Goal: Task Accomplishment & Management: Complete application form

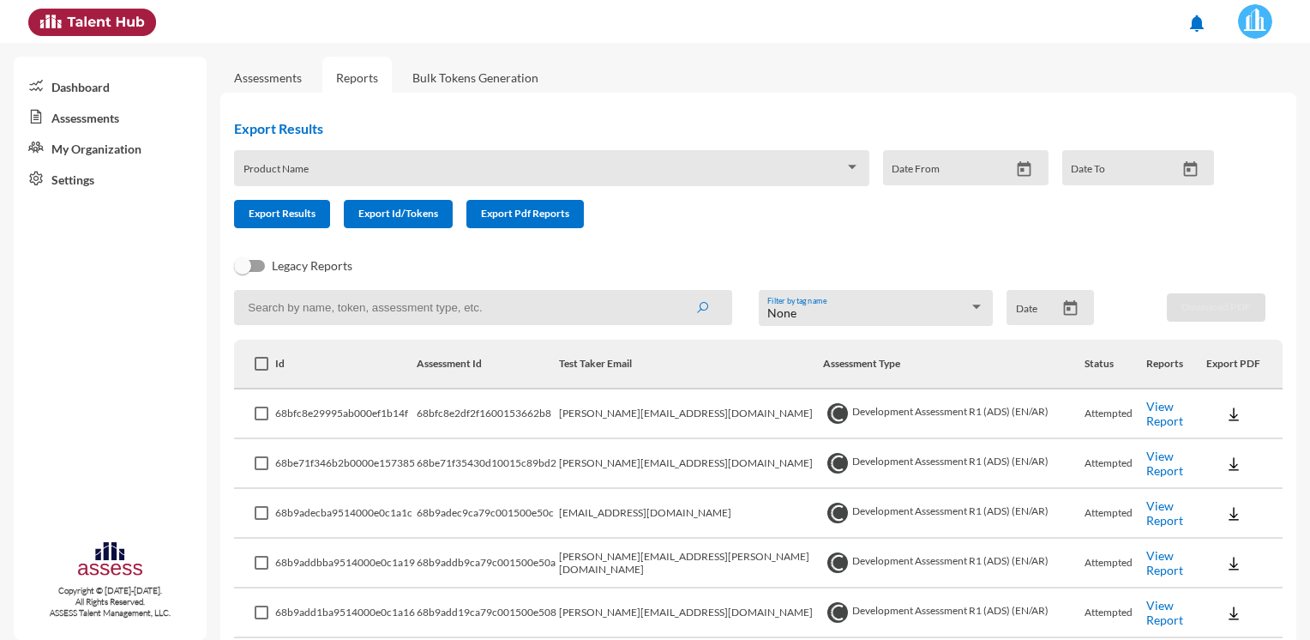
click at [278, 74] on link "Assessments" at bounding box center [268, 77] width 68 height 15
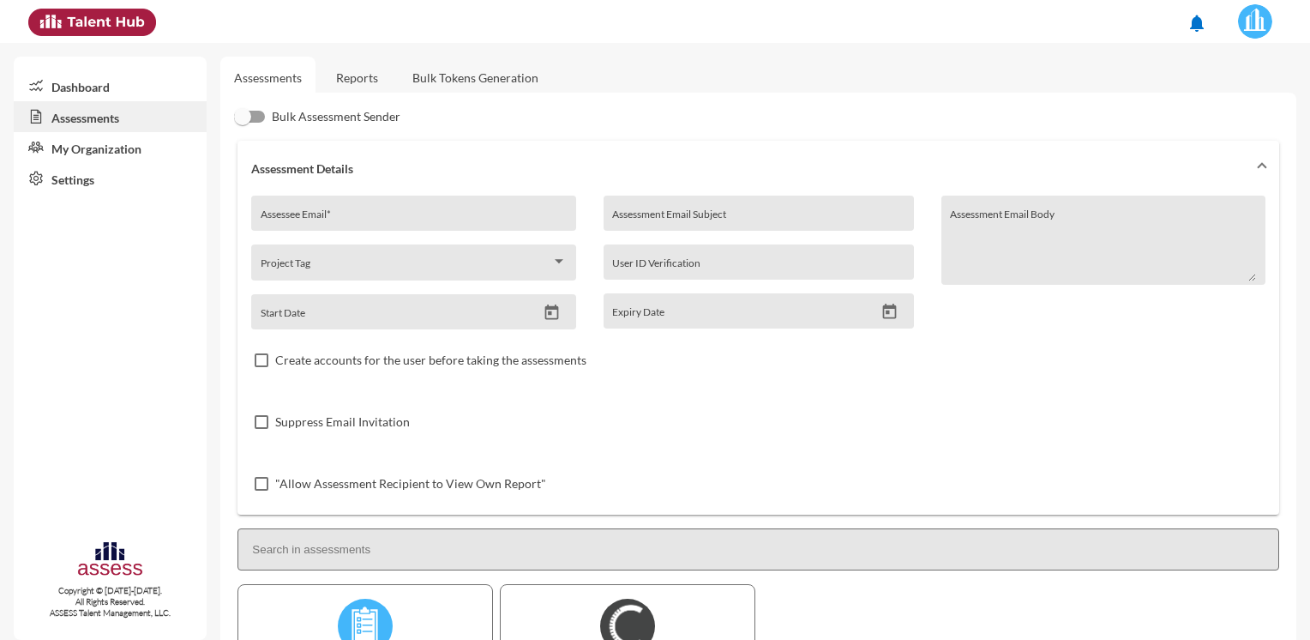
scroll to position [201, 0]
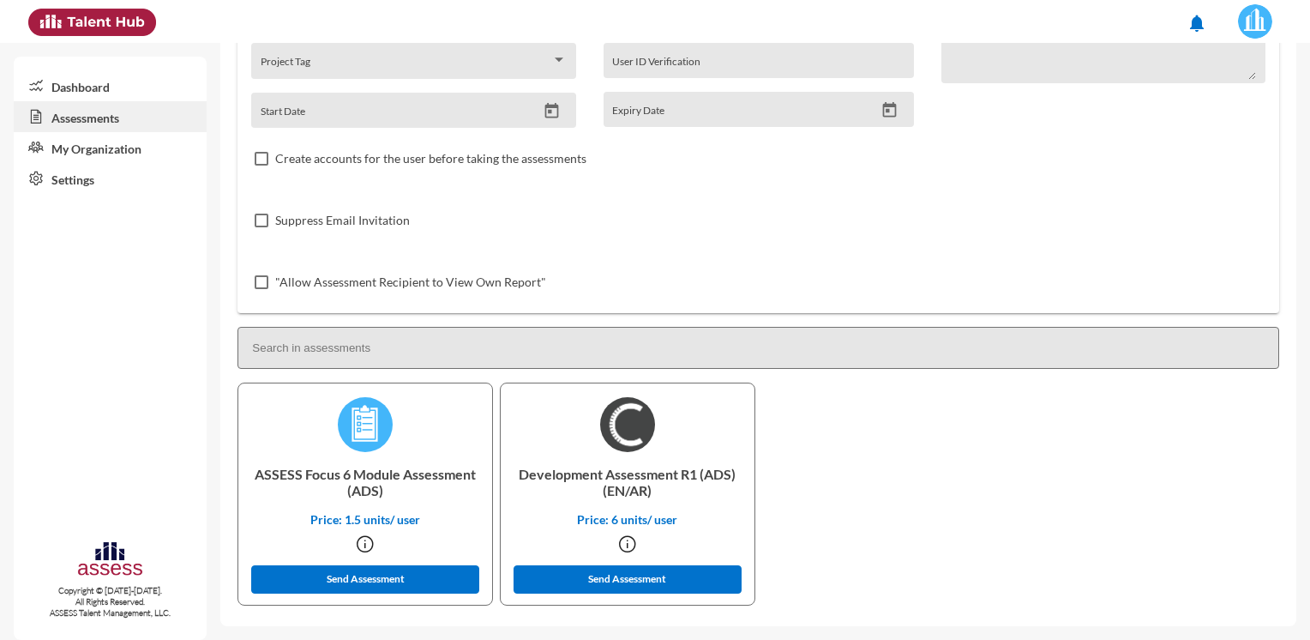
click at [72, 185] on link "Settings" at bounding box center [110, 178] width 193 height 31
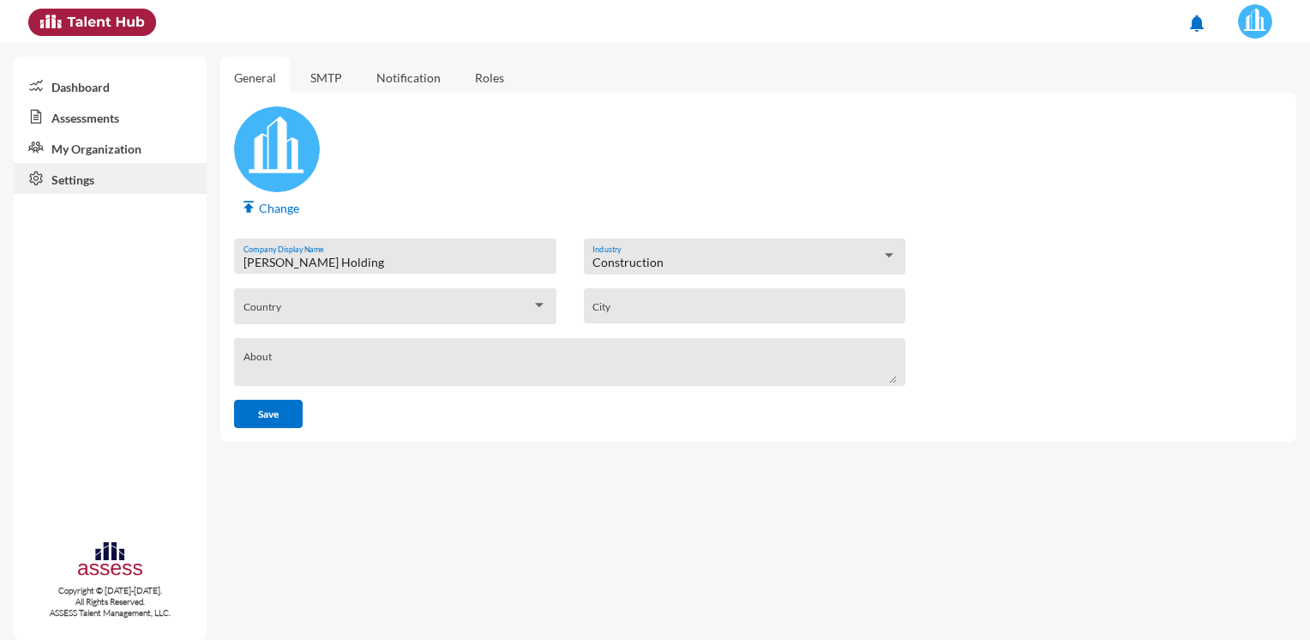
click at [1269, 15] on img at bounding box center [1255, 21] width 34 height 34
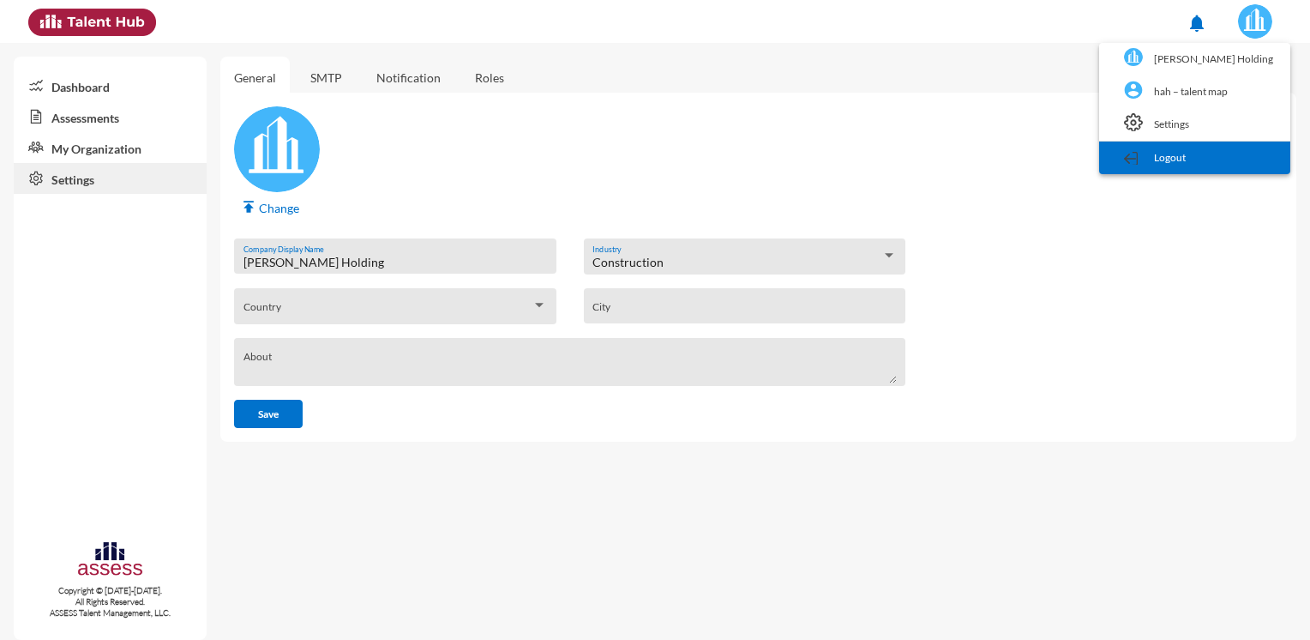
click at [1192, 153] on link "Logout" at bounding box center [1195, 157] width 174 height 33
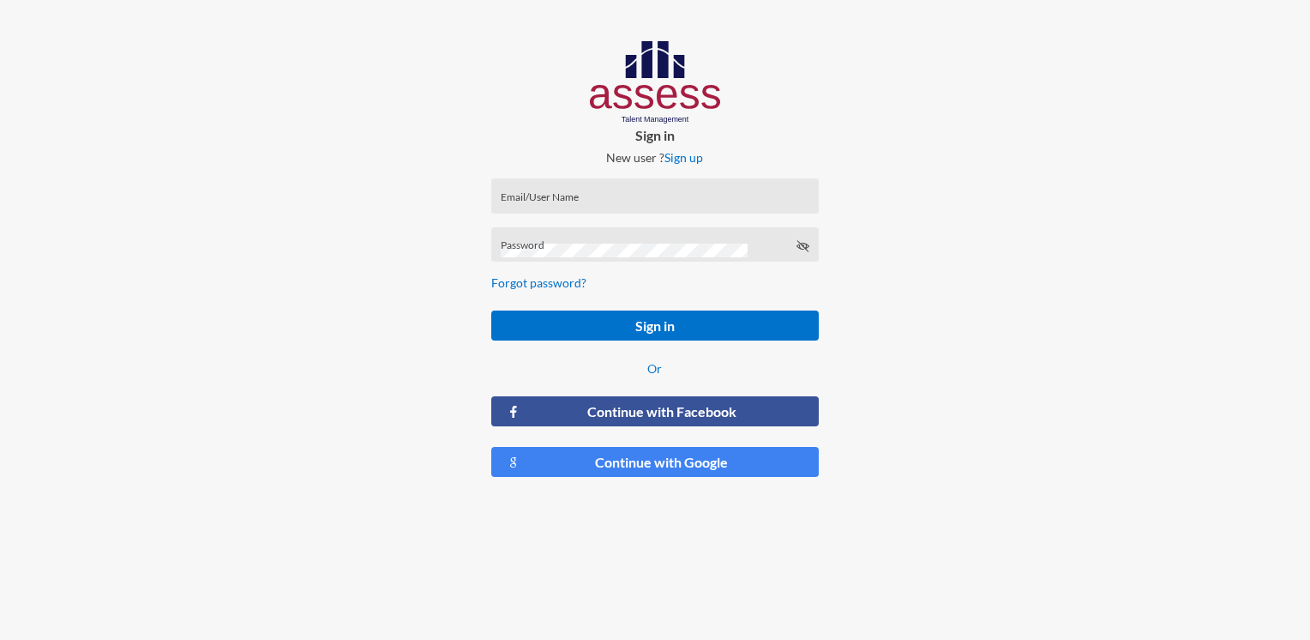
click at [561, 199] on input "Email/User Name" at bounding box center [655, 202] width 309 height 14
click at [572, 197] on input "Email/User Name" at bounding box center [655, 202] width 309 height 14
paste input "[PERSON_NAME]-Abouzekry_HAC-OD"
type input "[PERSON_NAME]-Abouzekry_HAC-OD"
click at [784, 241] on div "Password" at bounding box center [655, 249] width 309 height 26
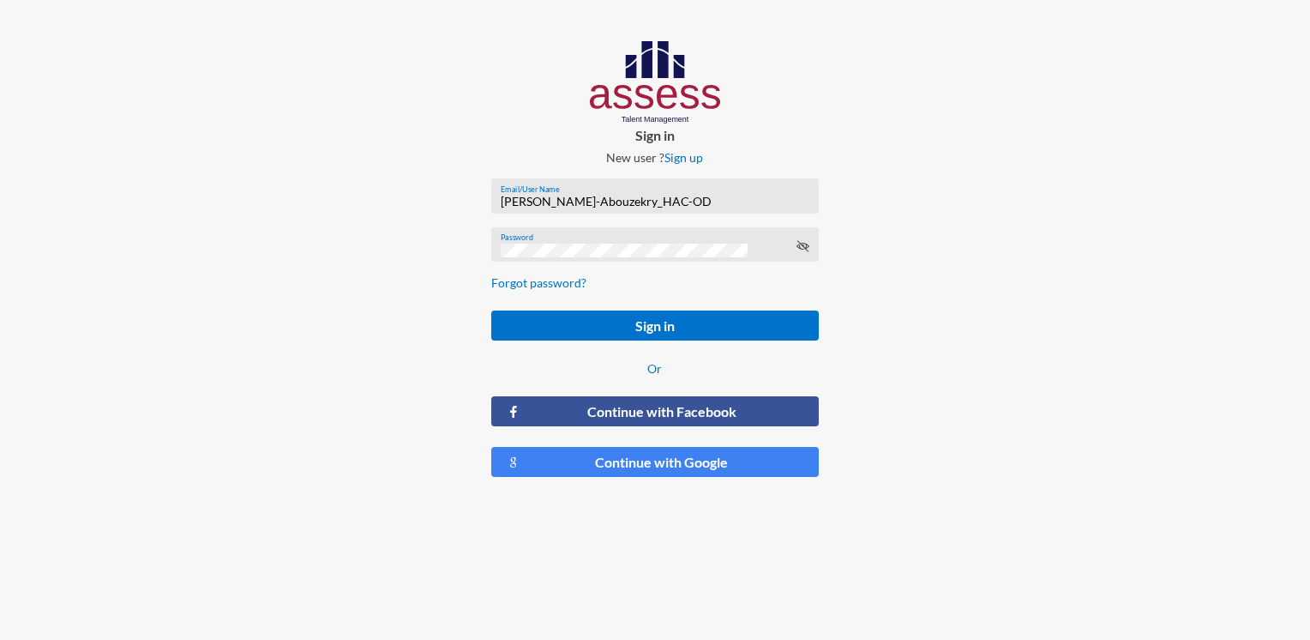
click at [795, 243] on div "Password" at bounding box center [655, 249] width 309 height 26
click at [812, 247] on div "Password" at bounding box center [654, 244] width 327 height 35
click at [805, 247] on icon at bounding box center [803, 246] width 14 height 14
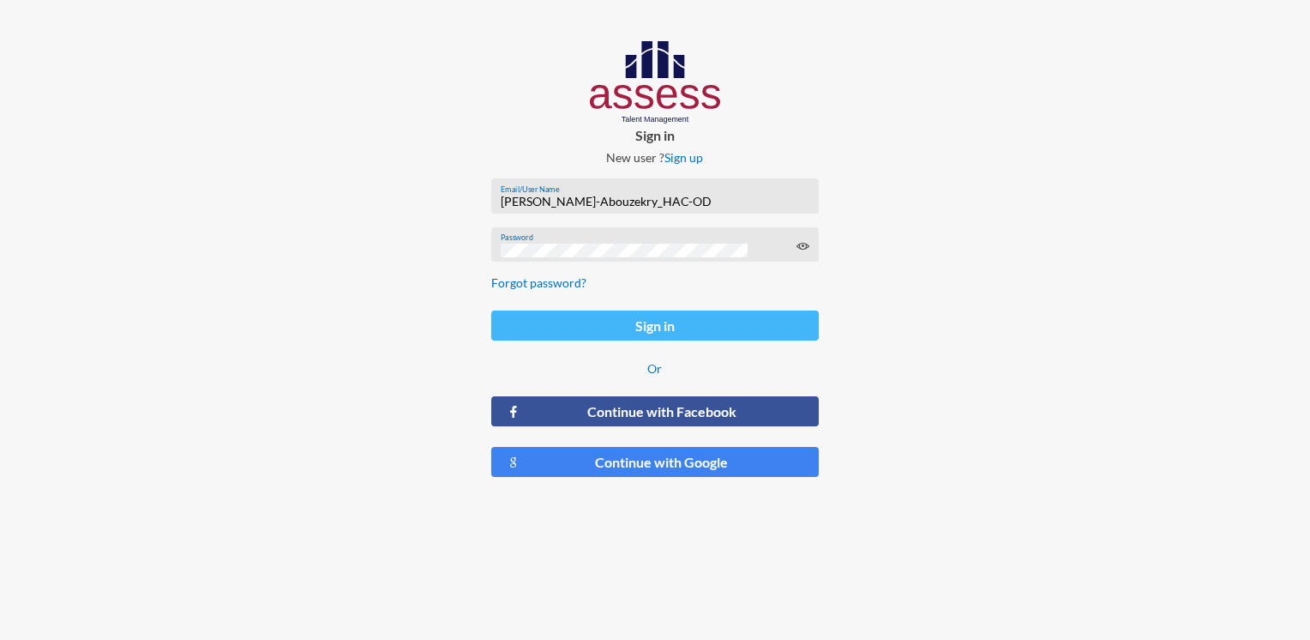
click at [646, 331] on button "Sign in" at bounding box center [654, 325] width 327 height 30
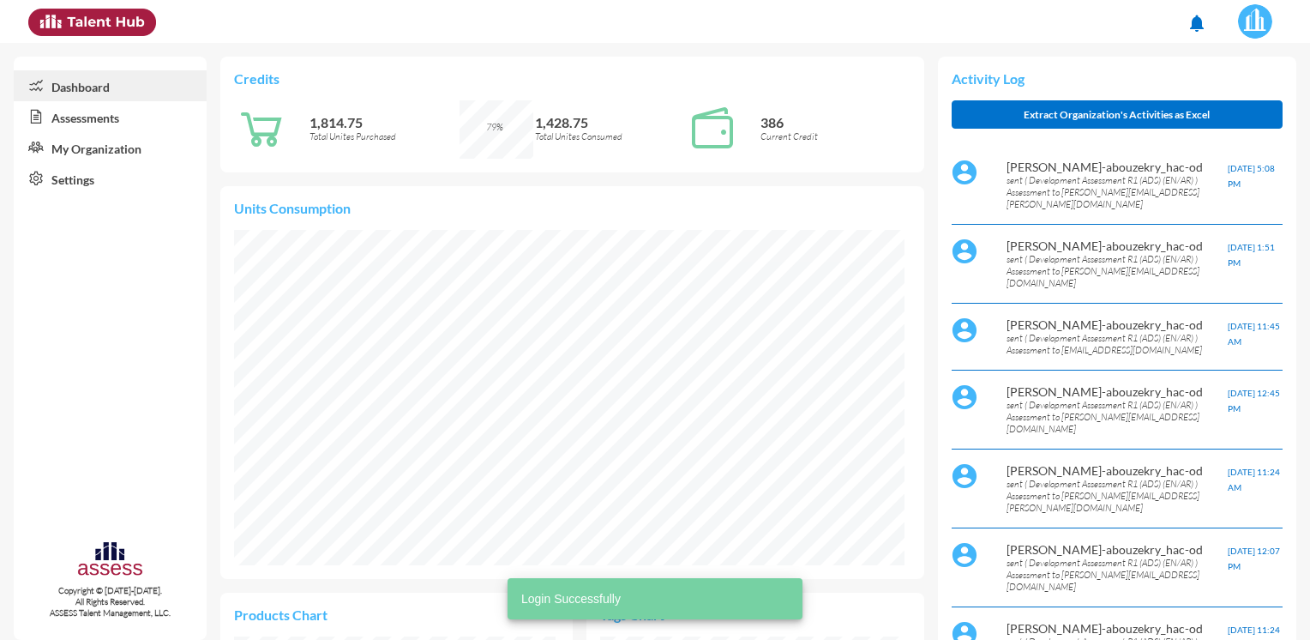
scroll to position [152, 322]
click at [134, 122] on link "Assessments" at bounding box center [110, 116] width 193 height 31
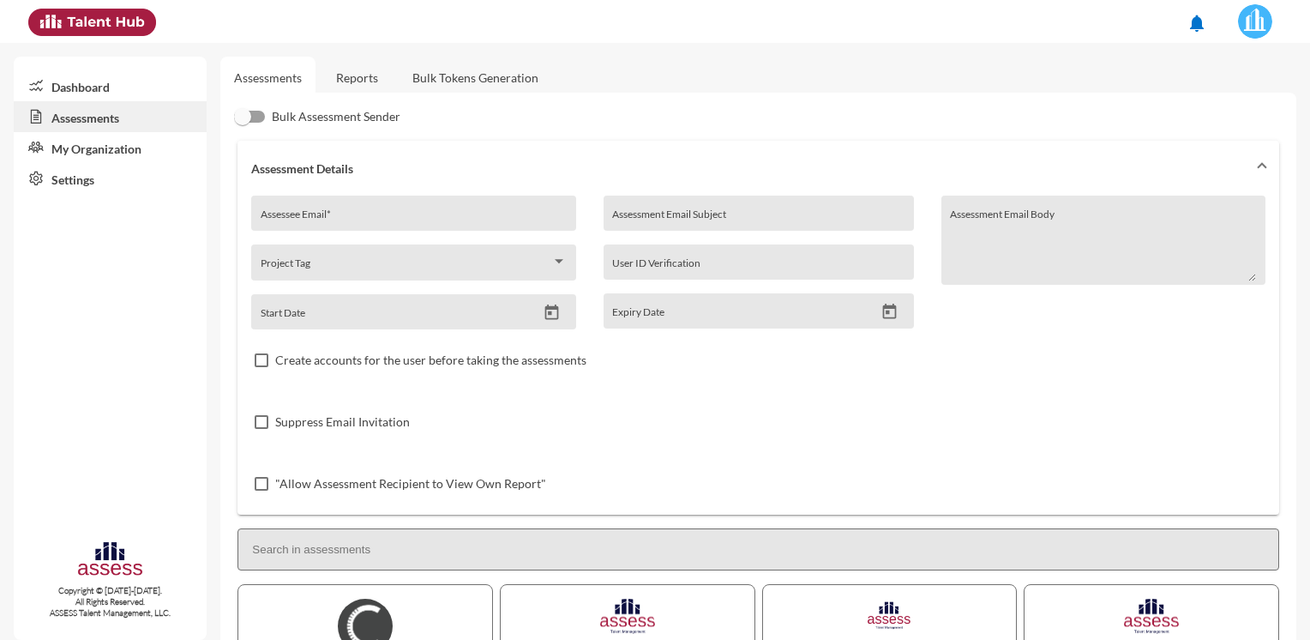
click at [325, 69] on link "Reports" at bounding box center [356, 78] width 69 height 42
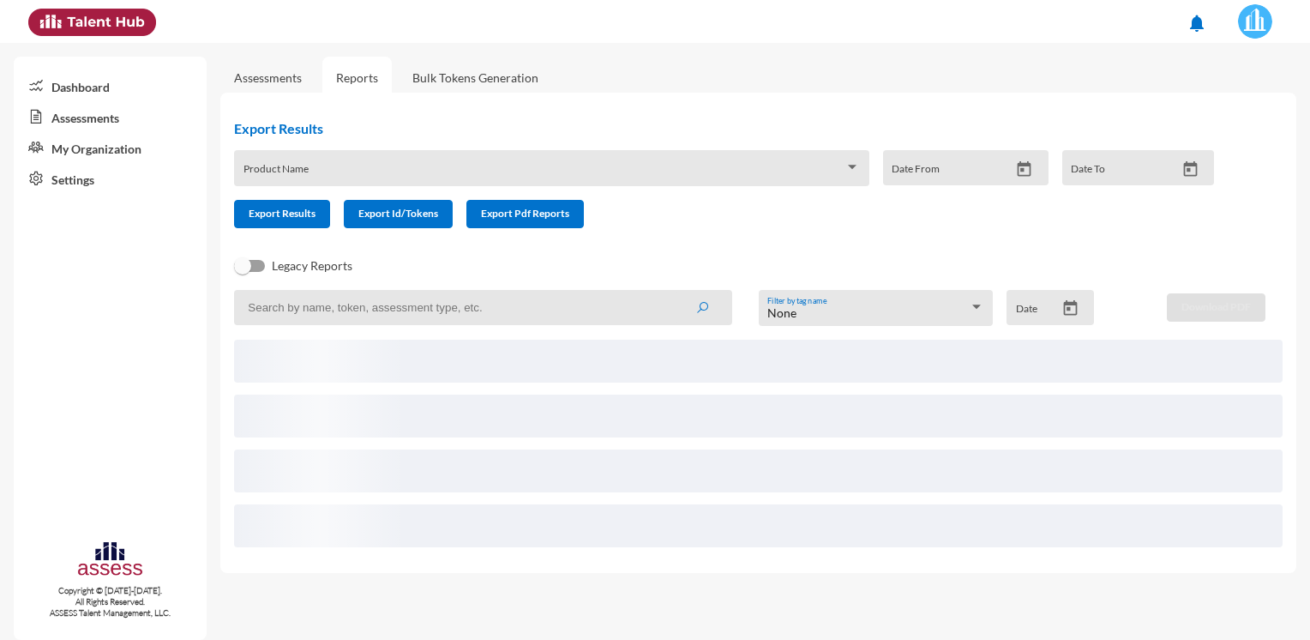
click at [278, 74] on link "Assessments" at bounding box center [268, 77] width 68 height 15
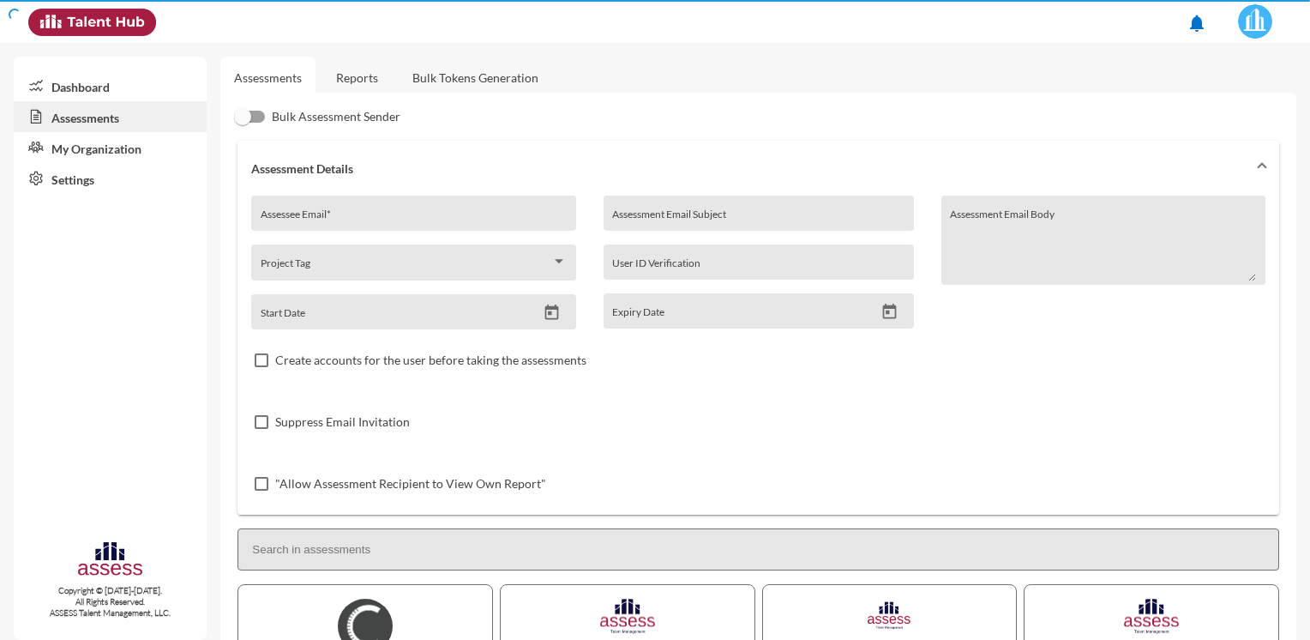
click at [307, 69] on link "Assessments" at bounding box center [267, 78] width 95 height 42
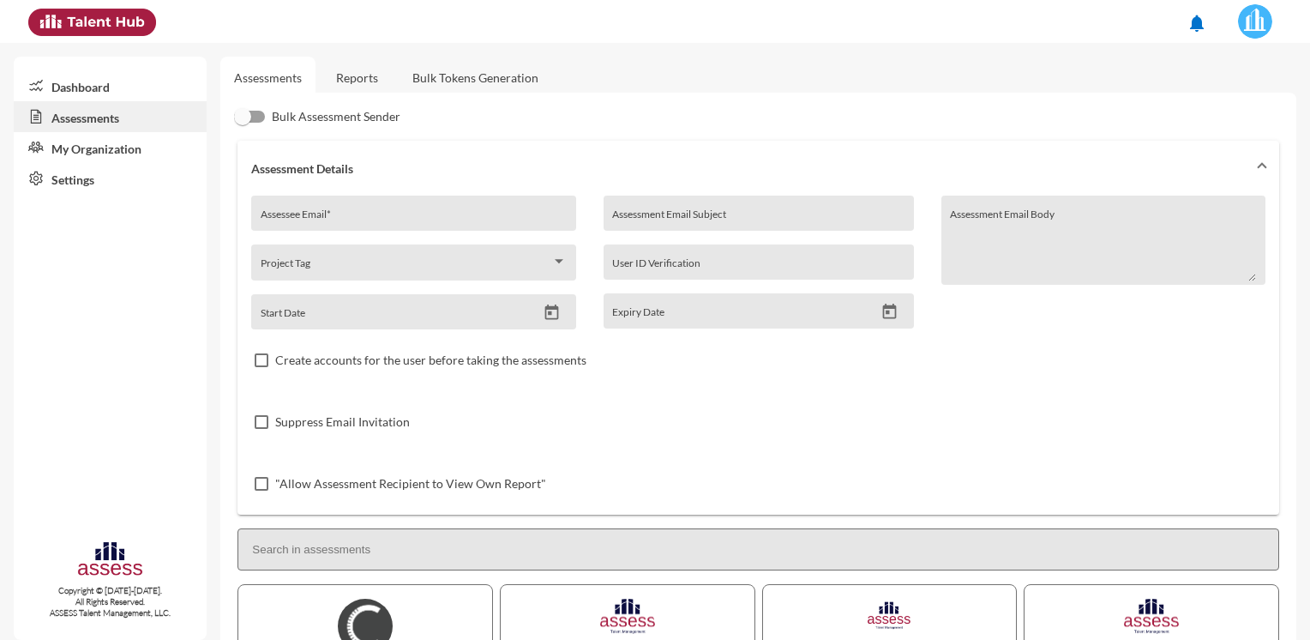
click at [339, 84] on link "Reports" at bounding box center [356, 78] width 69 height 42
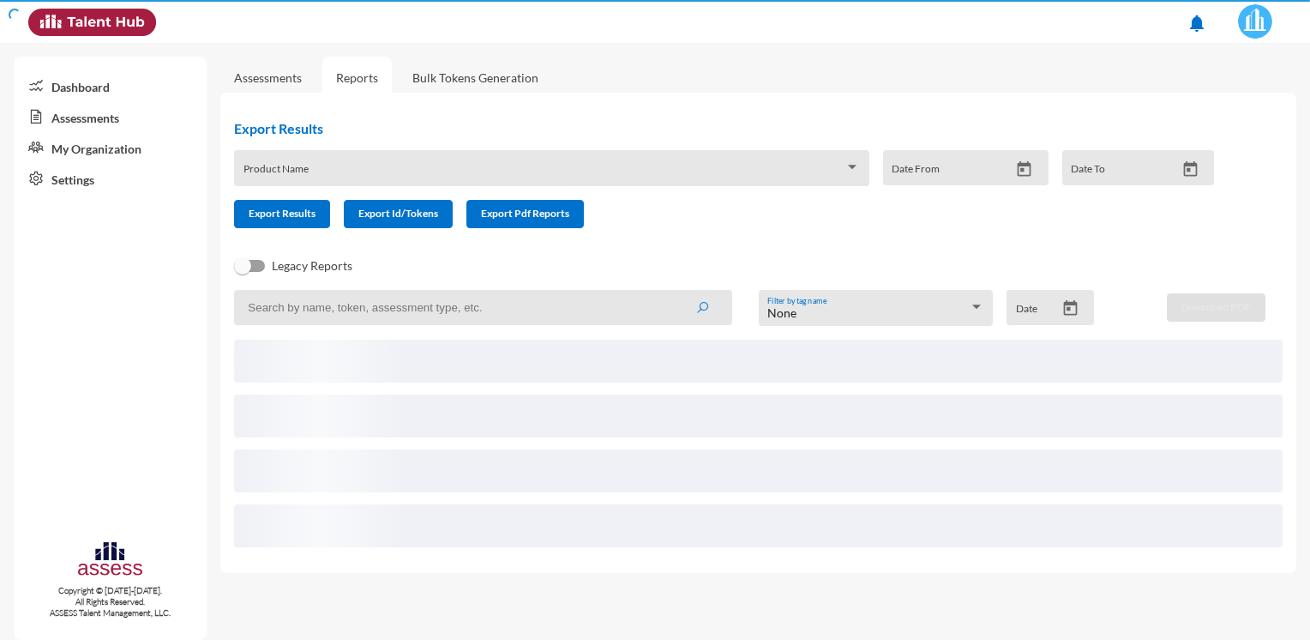
click at [290, 81] on link "Assessments" at bounding box center [268, 77] width 68 height 15
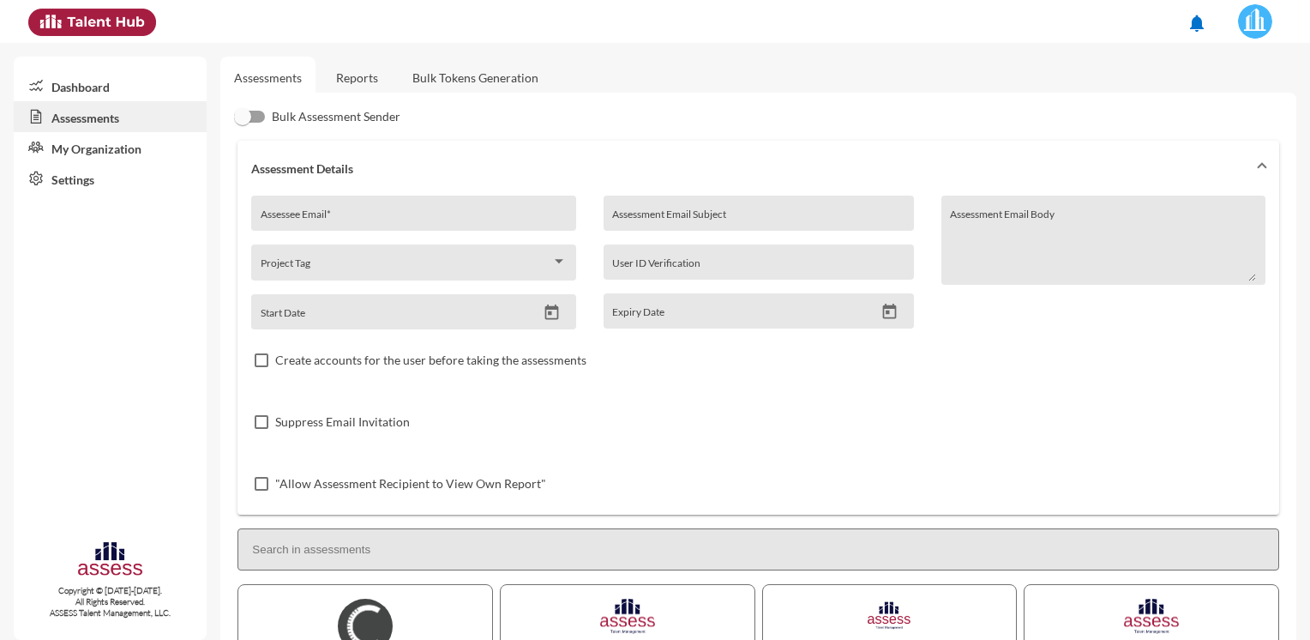
click at [258, 113] on div at bounding box center [249, 117] width 31 height 12
click at [243, 123] on input "Bulk Assessment Sender" at bounding box center [242, 123] width 1 height 1
checkbox input "true"
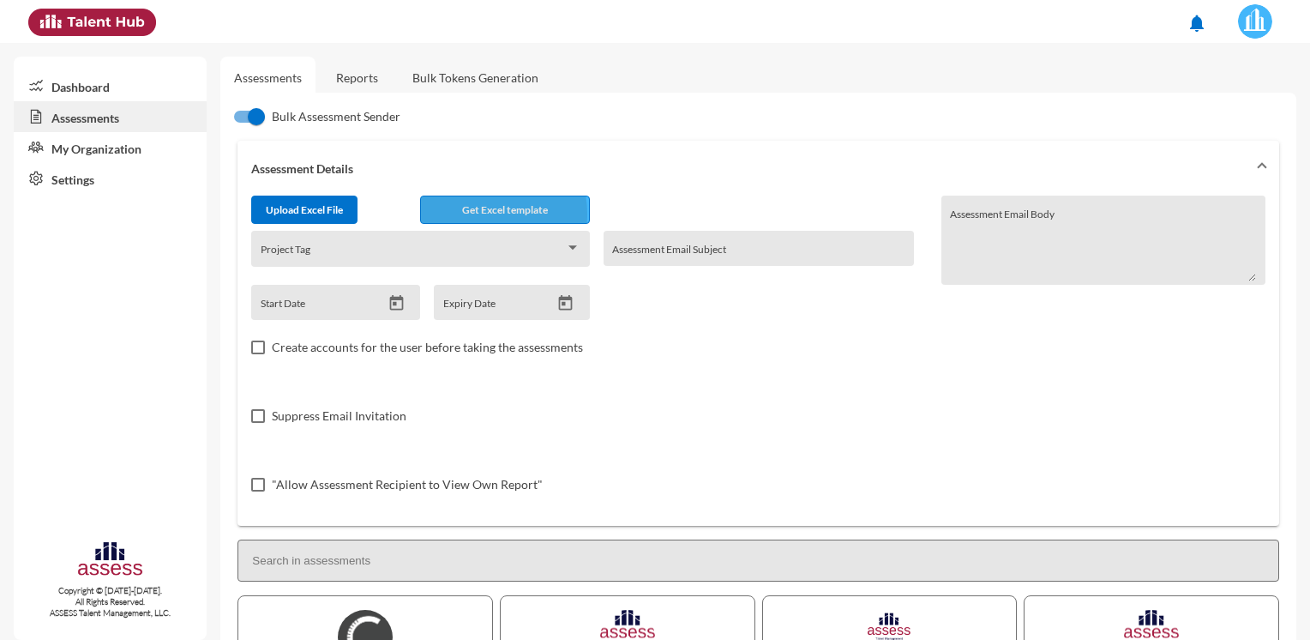
click at [477, 214] on span "Get Excel template" at bounding box center [505, 209] width 86 height 13
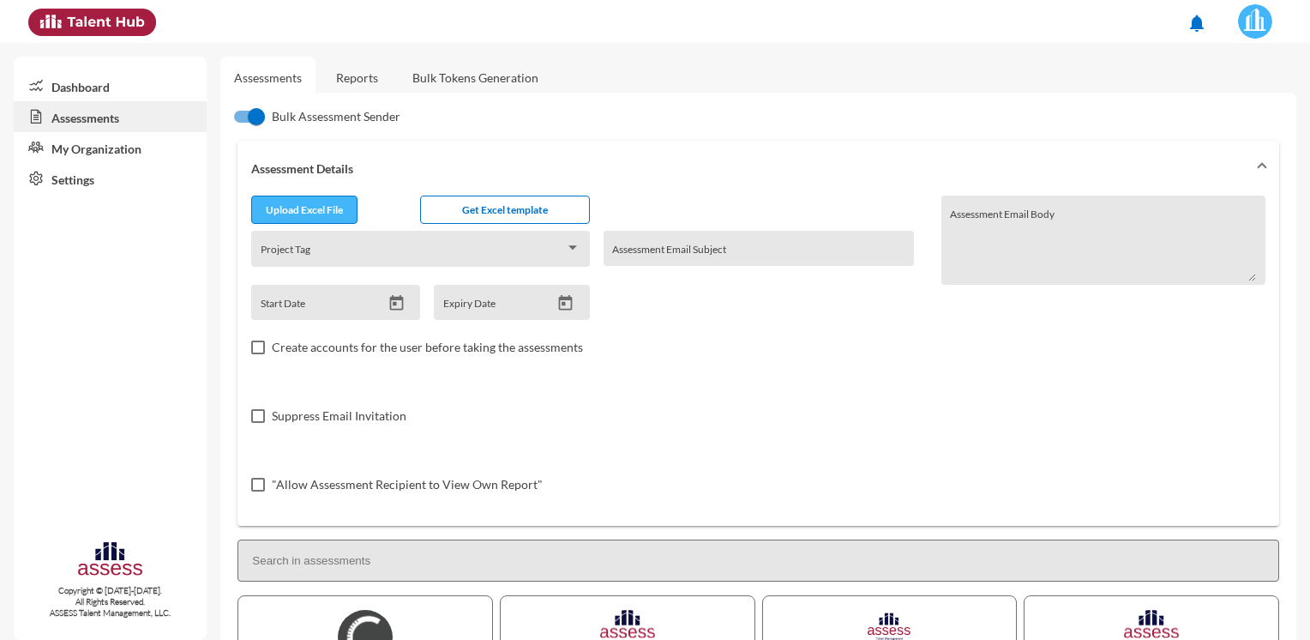
click at [314, 201] on button "Upload Excel File" at bounding box center [304, 209] width 106 height 28
click at [346, 207] on input "file" at bounding box center [304, 212] width 105 height 18
click at [340, 213] on input "file" at bounding box center [304, 212] width 105 height 18
click at [343, 205] on input "file" at bounding box center [304, 212] width 105 height 18
click at [290, 218] on input "file" at bounding box center [304, 212] width 105 height 18
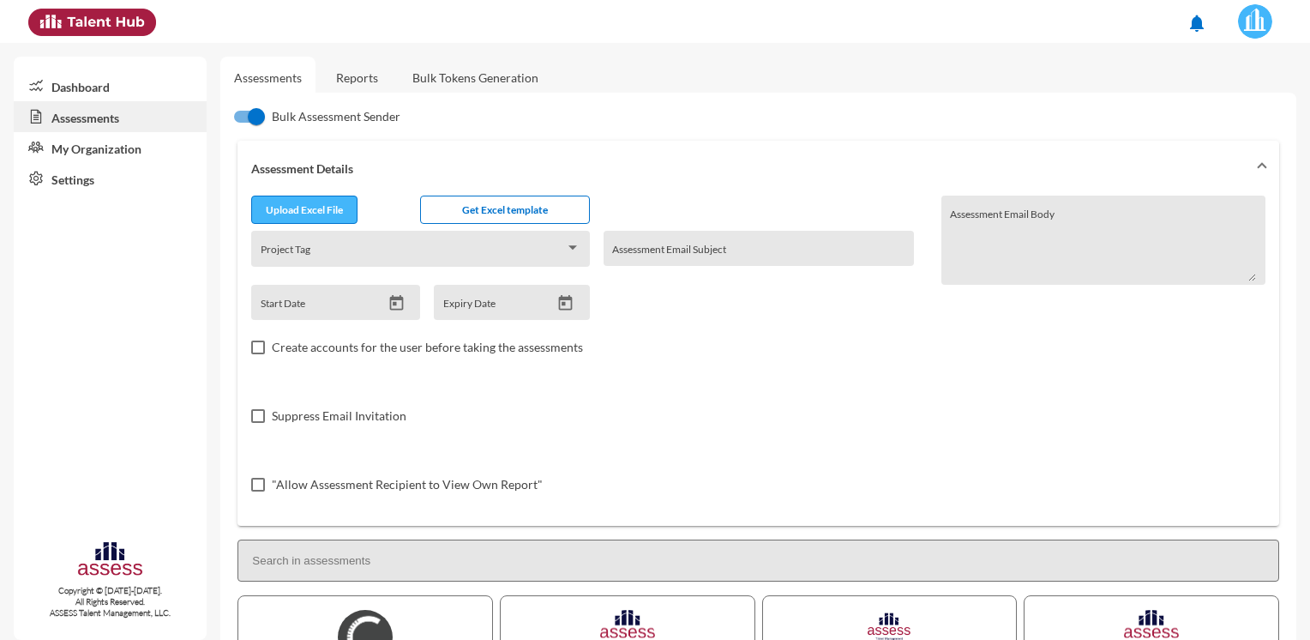
type input "C:\fakepath\excel.xlsx"
click at [346, 77] on link "Reports" at bounding box center [356, 78] width 69 height 42
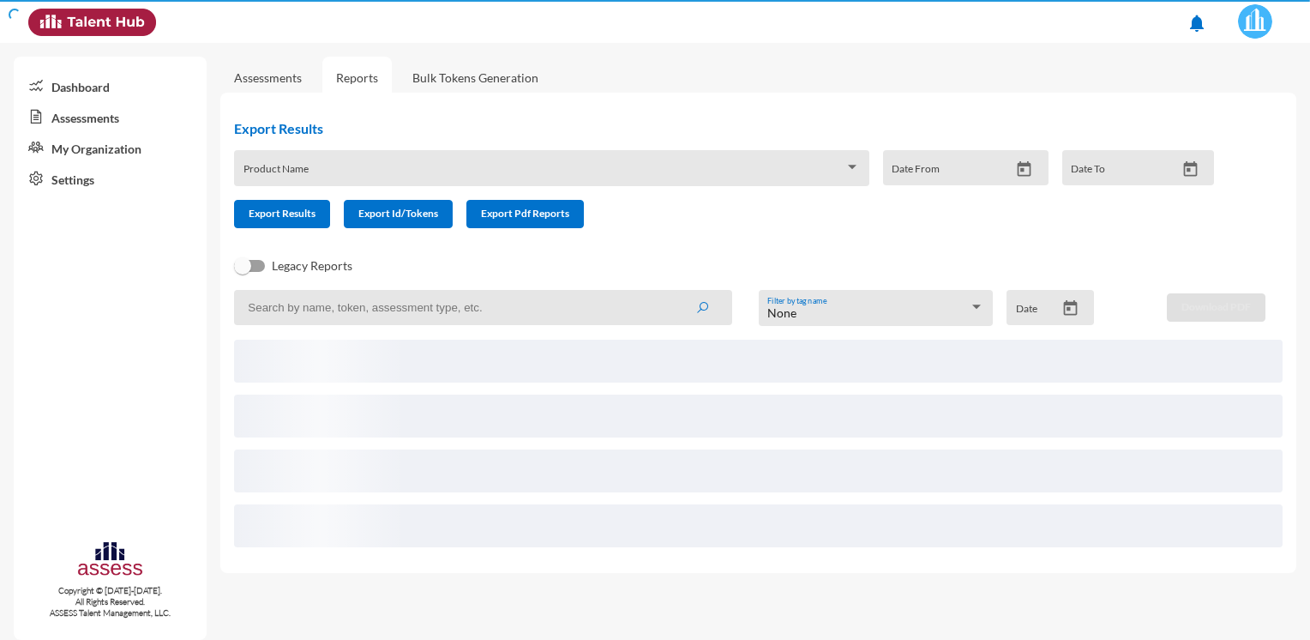
click at [326, 304] on input at bounding box center [483, 307] width 498 height 35
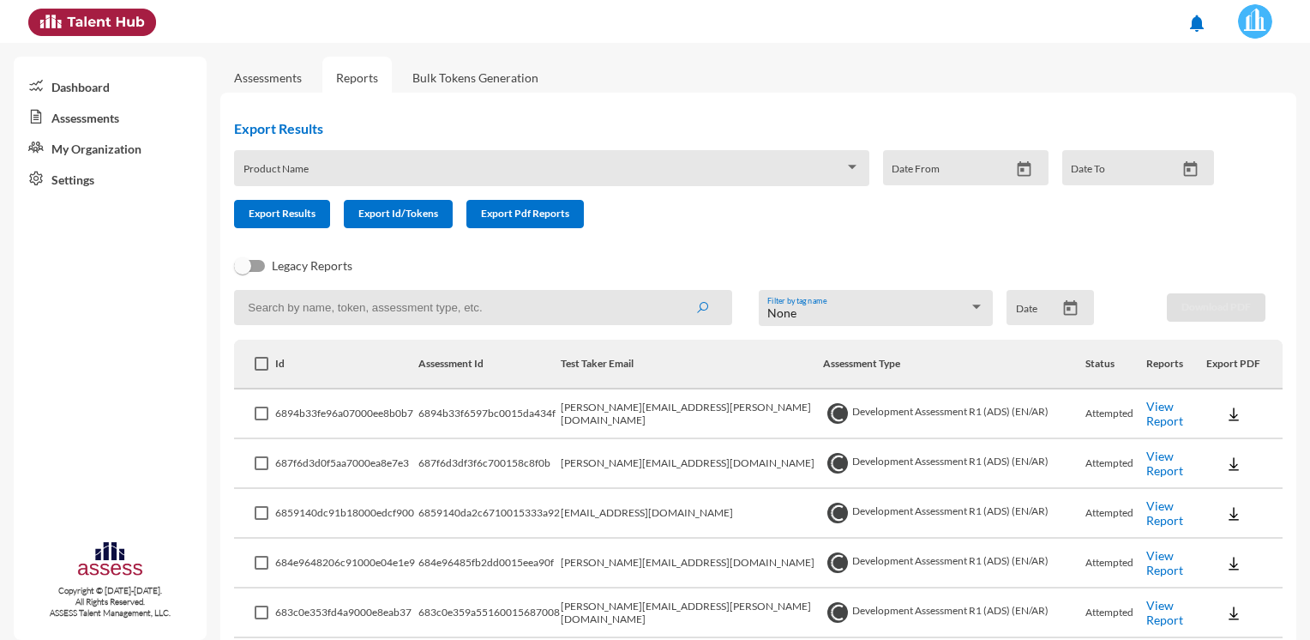
click at [491, 286] on div "Legacy Reports" at bounding box center [744, 272] width 1049 height 34
click at [483, 309] on input at bounding box center [483, 307] width 498 height 35
paste input "[EMAIL_ADDRESS][PERSON_NAME][DOMAIN_NAME]"
type input "[EMAIL_ADDRESS][PERSON_NAME][DOMAIN_NAME]"
click at [295, 73] on link "Assessments" at bounding box center [268, 77] width 68 height 15
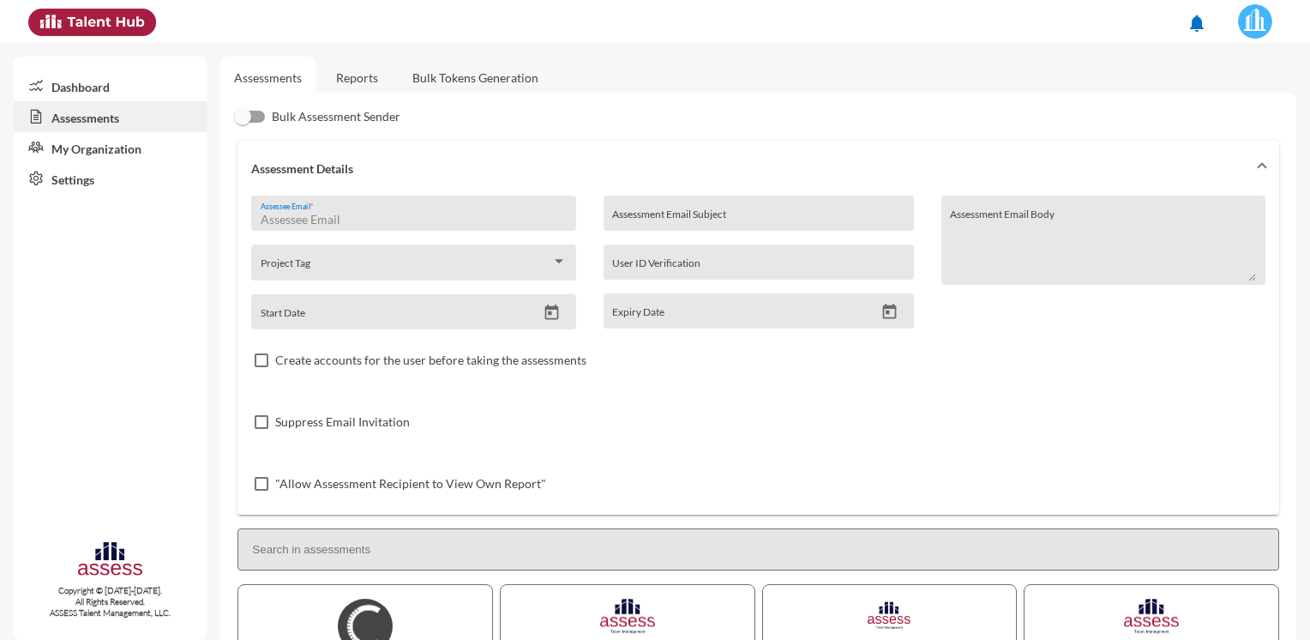
click at [347, 211] on div "Assessee Email *" at bounding box center [414, 218] width 306 height 26
paste input "[EMAIL_ADDRESS][PERSON_NAME][DOMAIN_NAME]"
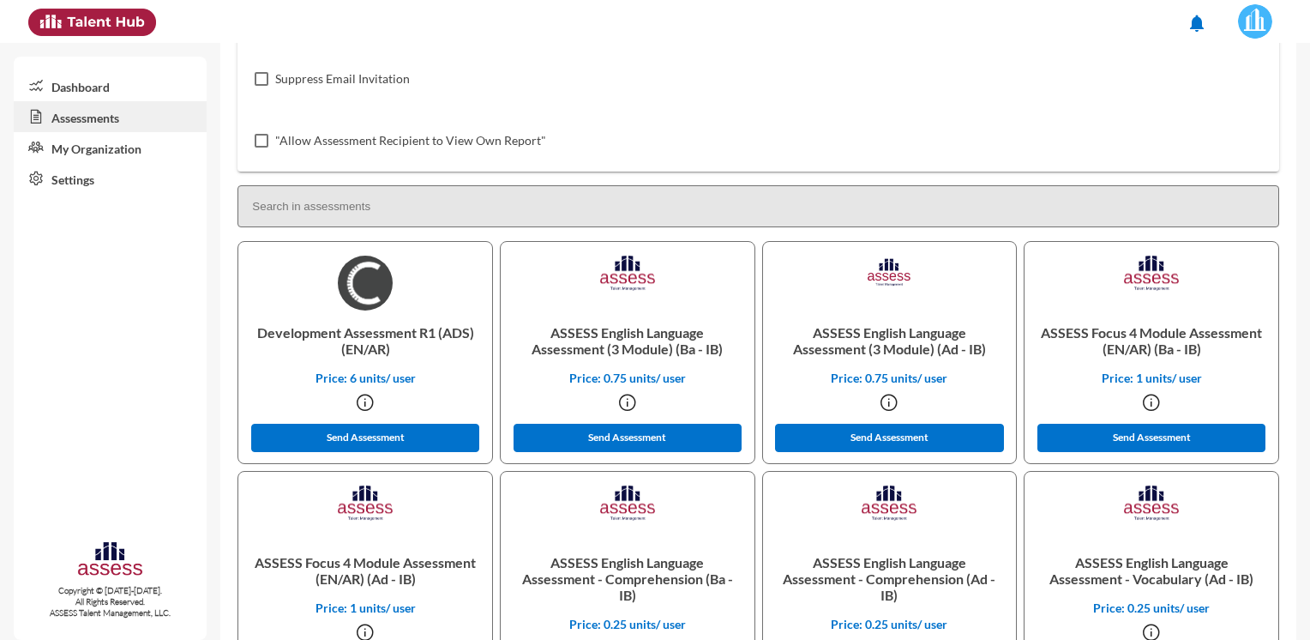
scroll to position [514, 0]
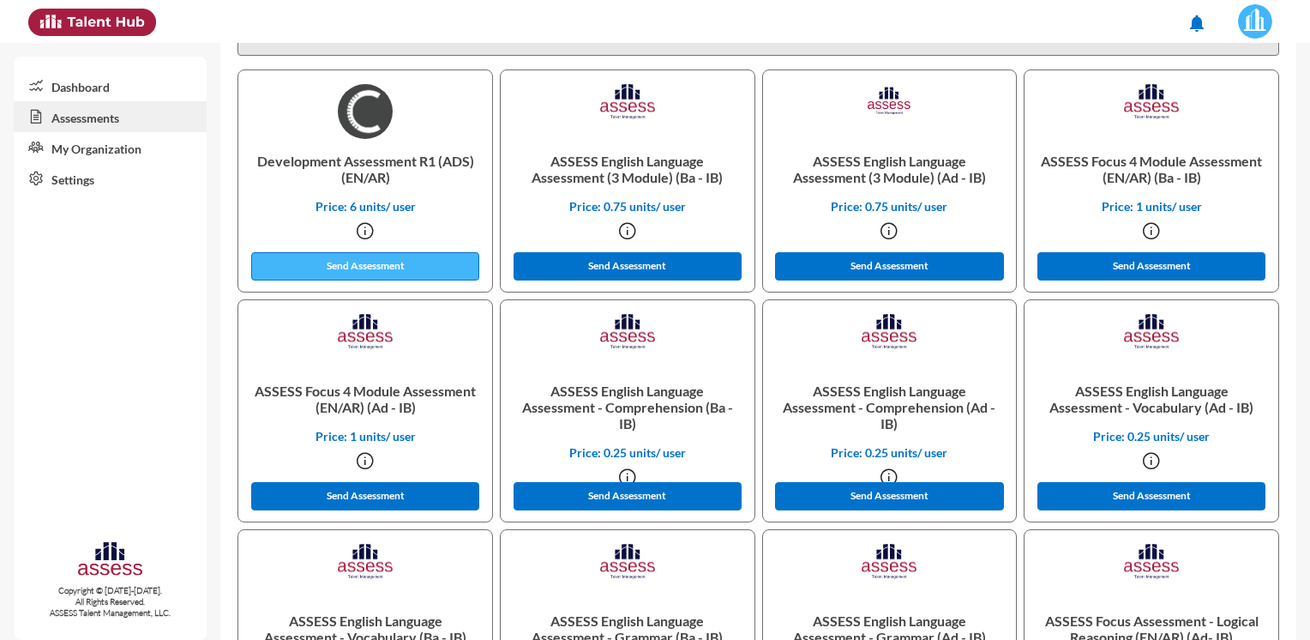
click at [371, 267] on button "Send Assessment" at bounding box center [365, 266] width 228 height 28
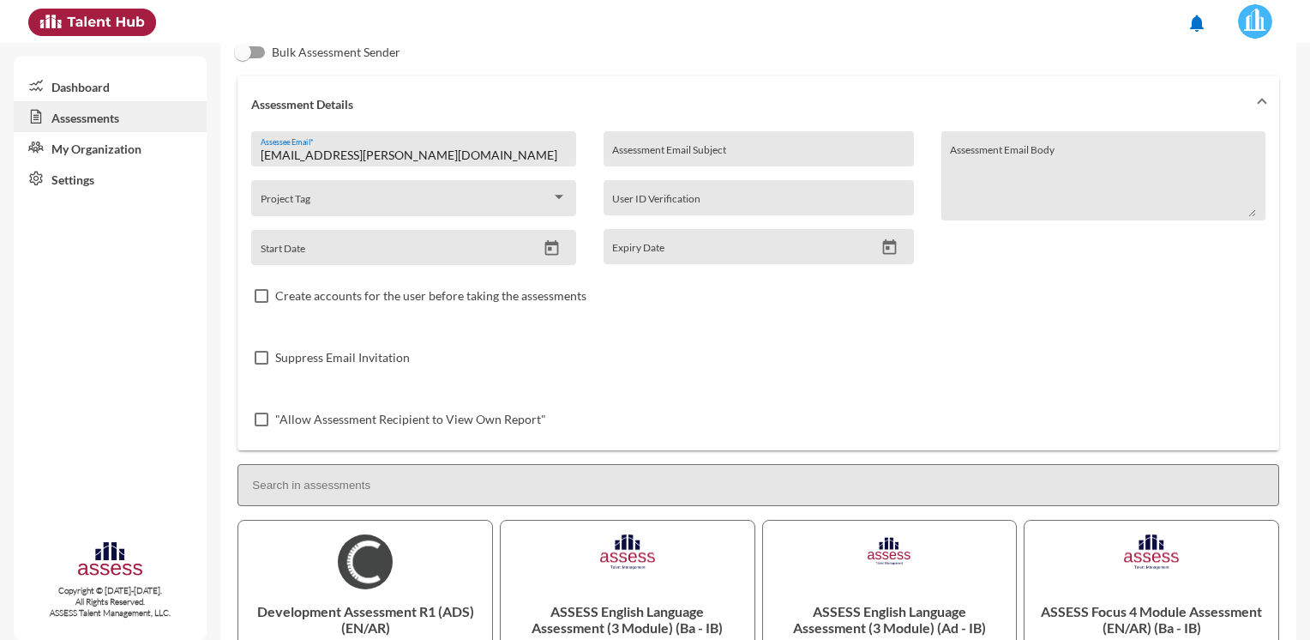
scroll to position [0, 0]
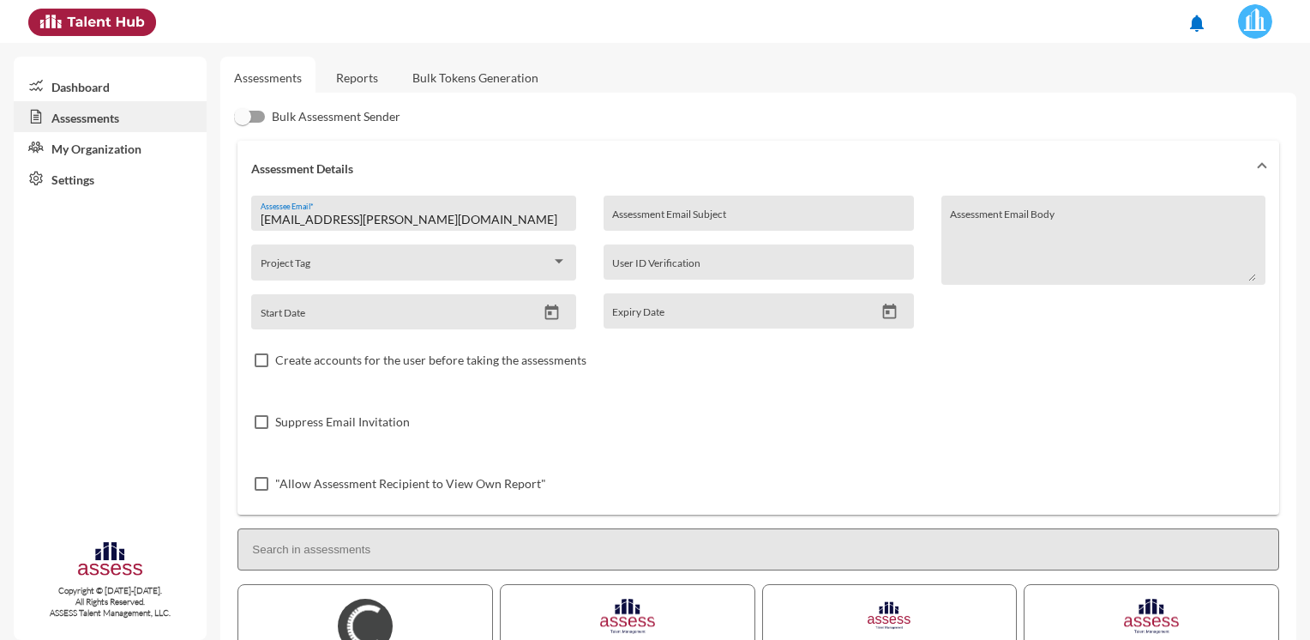
drag, startPoint x: 473, startPoint y: 228, endPoint x: 182, endPoint y: 224, distance: 291.5
click at [182, 224] on mat-sidenav-container "Dashboard Assessments My Organization Settings Copyright © [DATE]-[DATE]. All R…" at bounding box center [655, 341] width 1310 height 597
click at [484, 225] on input "[EMAIL_ADDRESS][PERSON_NAME][DOMAIN_NAME]" at bounding box center [414, 220] width 306 height 14
drag, startPoint x: 482, startPoint y: 219, endPoint x: 194, endPoint y: 226, distance: 288.2
click at [194, 226] on mat-sidenav-container "Dashboard Assessments My Organization Settings Copyright © [DATE]-[DATE]. All R…" at bounding box center [655, 341] width 1310 height 597
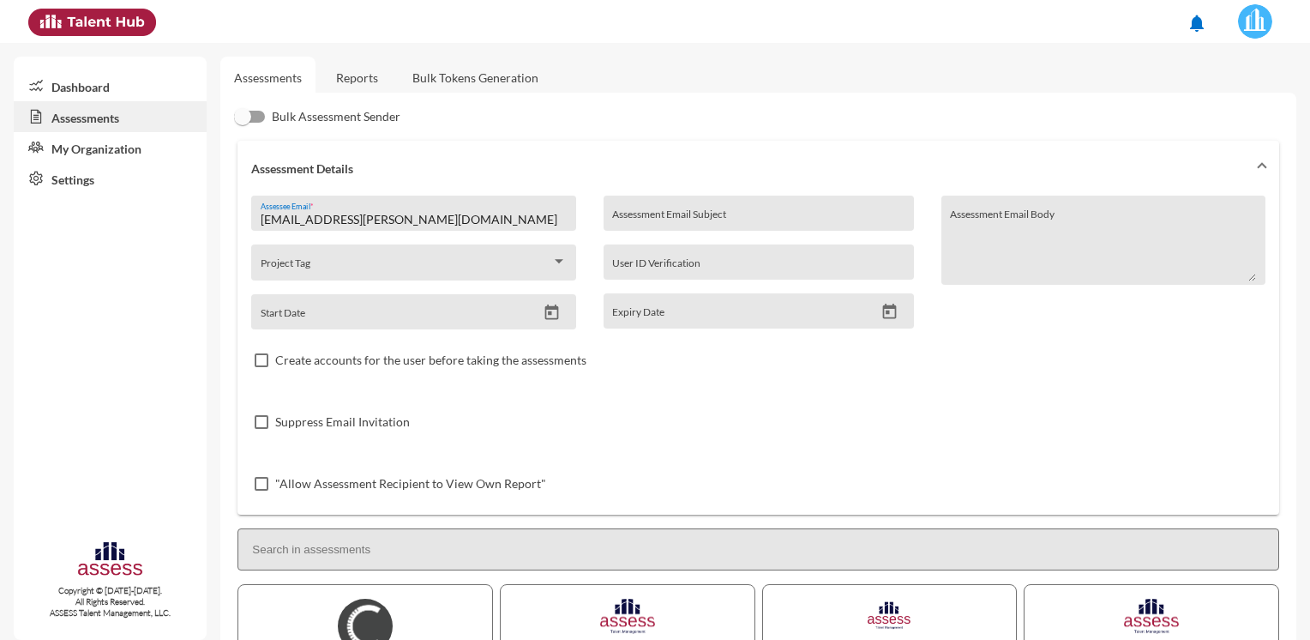
paste input "[PERSON_NAME].[PERSON_NAME]"
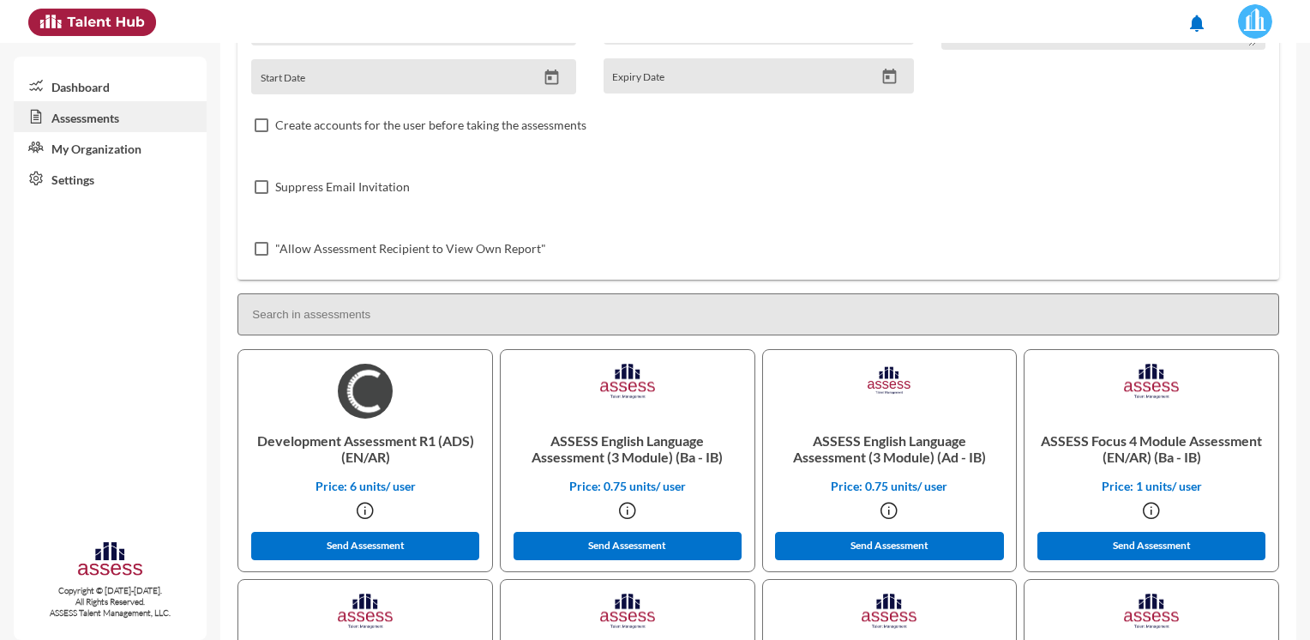
scroll to position [429, 0]
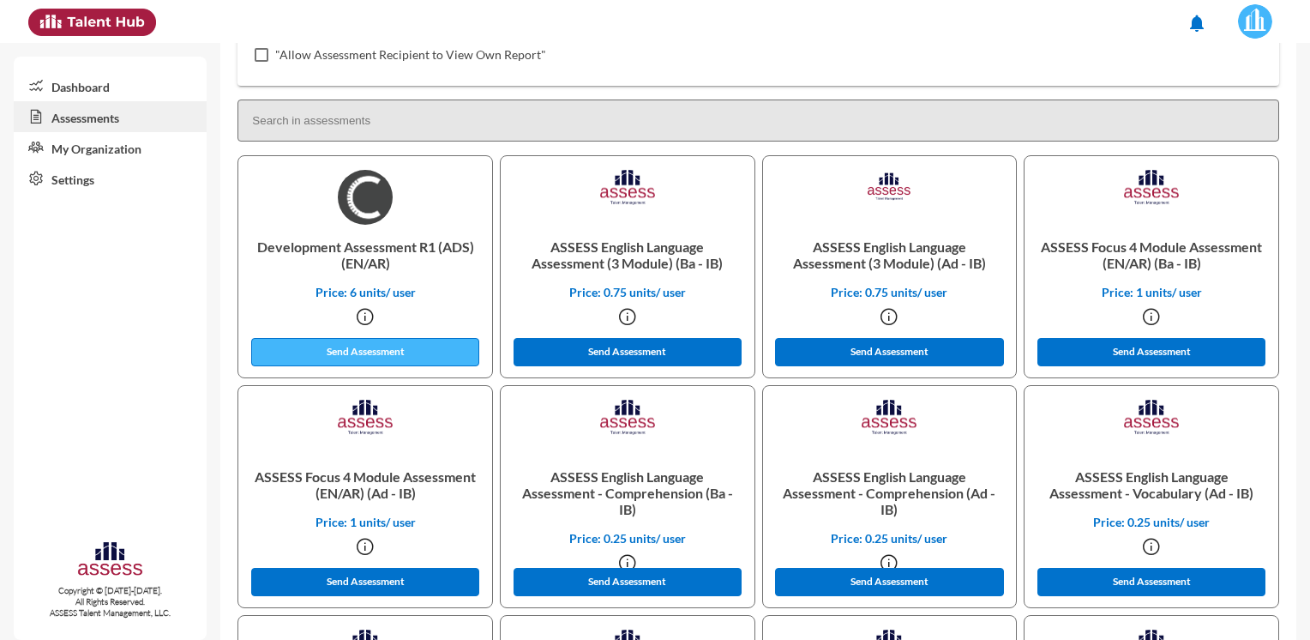
click at [342, 354] on button "Send Assessment" at bounding box center [365, 352] width 228 height 28
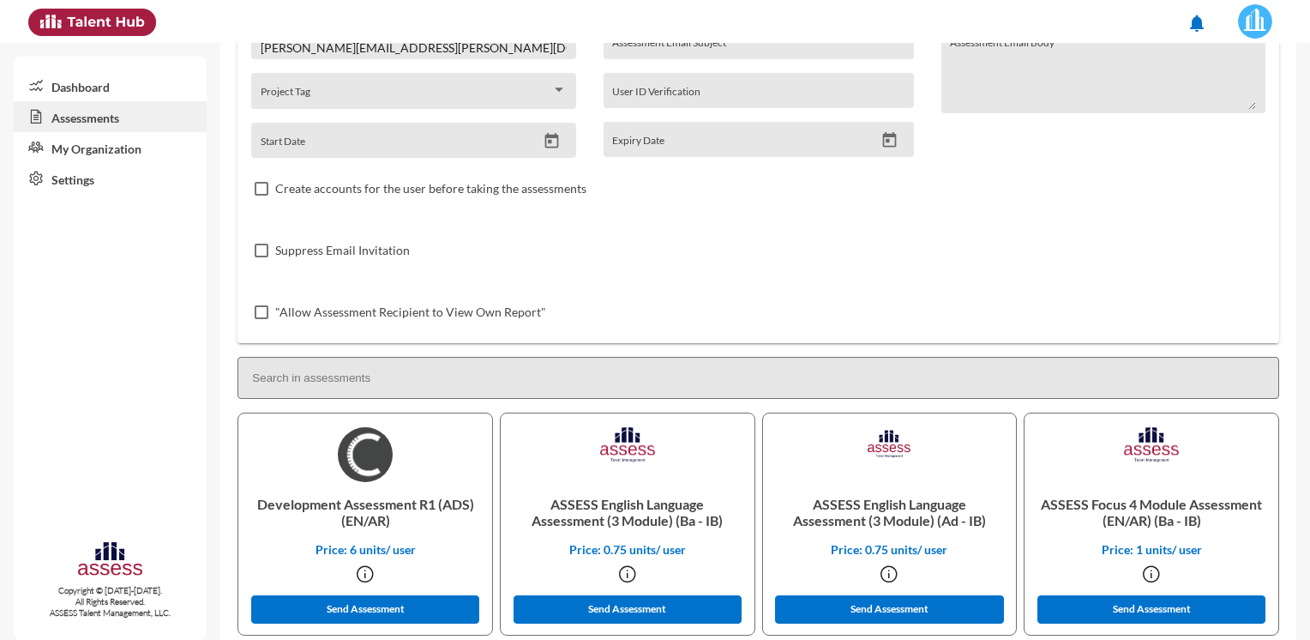
scroll to position [0, 0]
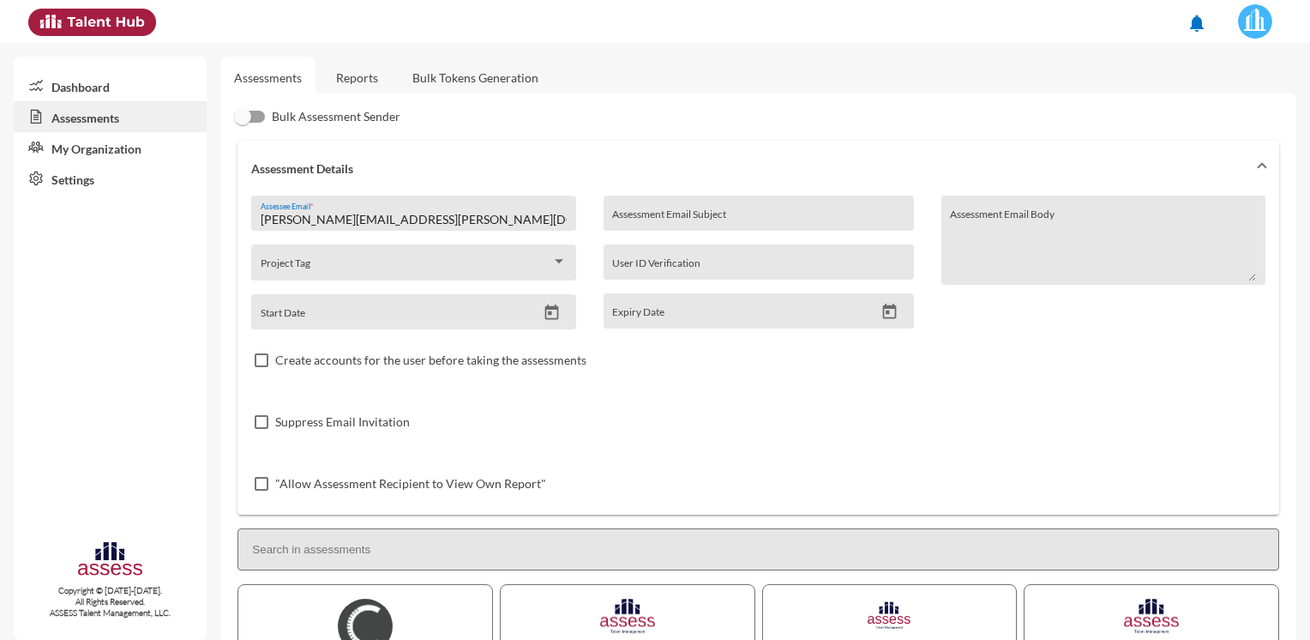
drag, startPoint x: 482, startPoint y: 220, endPoint x: 163, endPoint y: 223, distance: 318.9
click at [163, 223] on mat-sidenav-container "Dashboard Assessments My Organization Settings Copyright © [DATE]-[DATE]. All R…" at bounding box center [655, 341] width 1310 height 597
paste input "[PERSON_NAME].hsaeed"
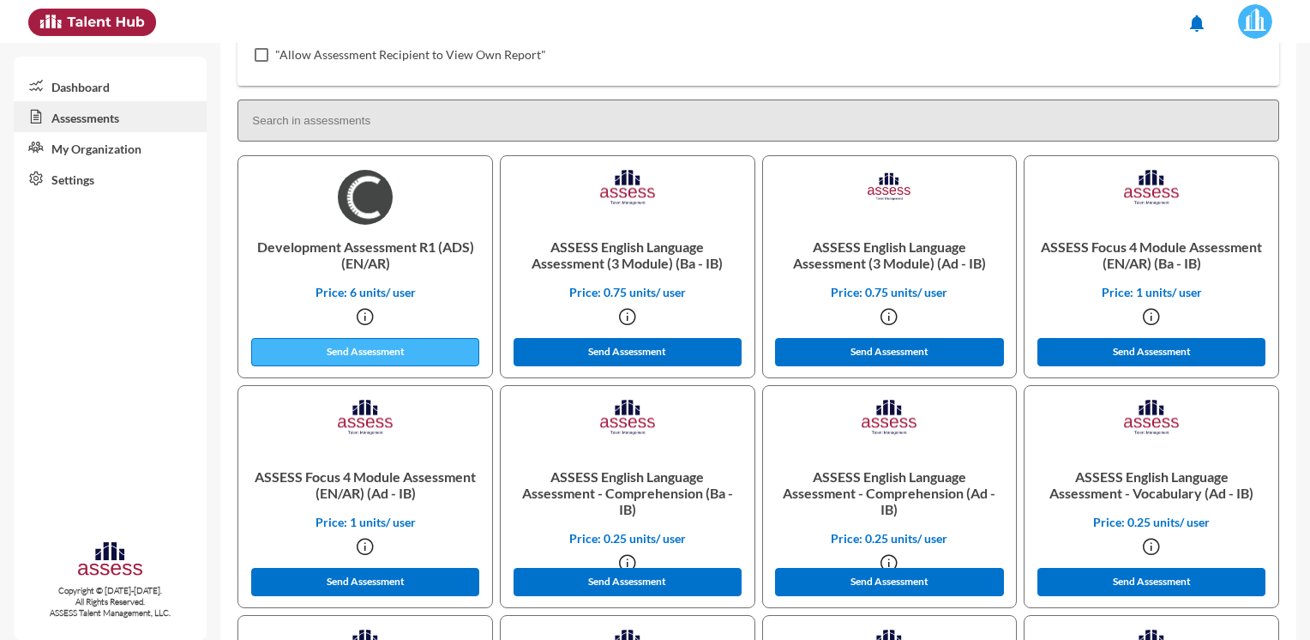
click at [344, 351] on button "Send Assessment" at bounding box center [365, 352] width 228 height 28
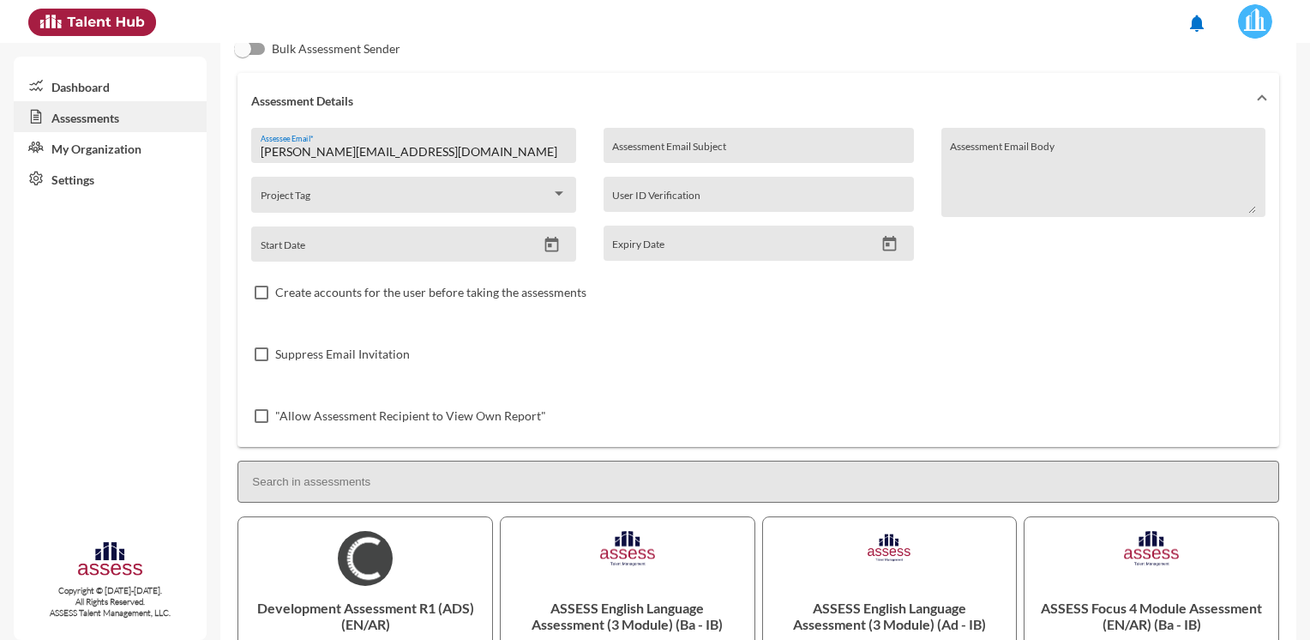
scroll to position [0, 0]
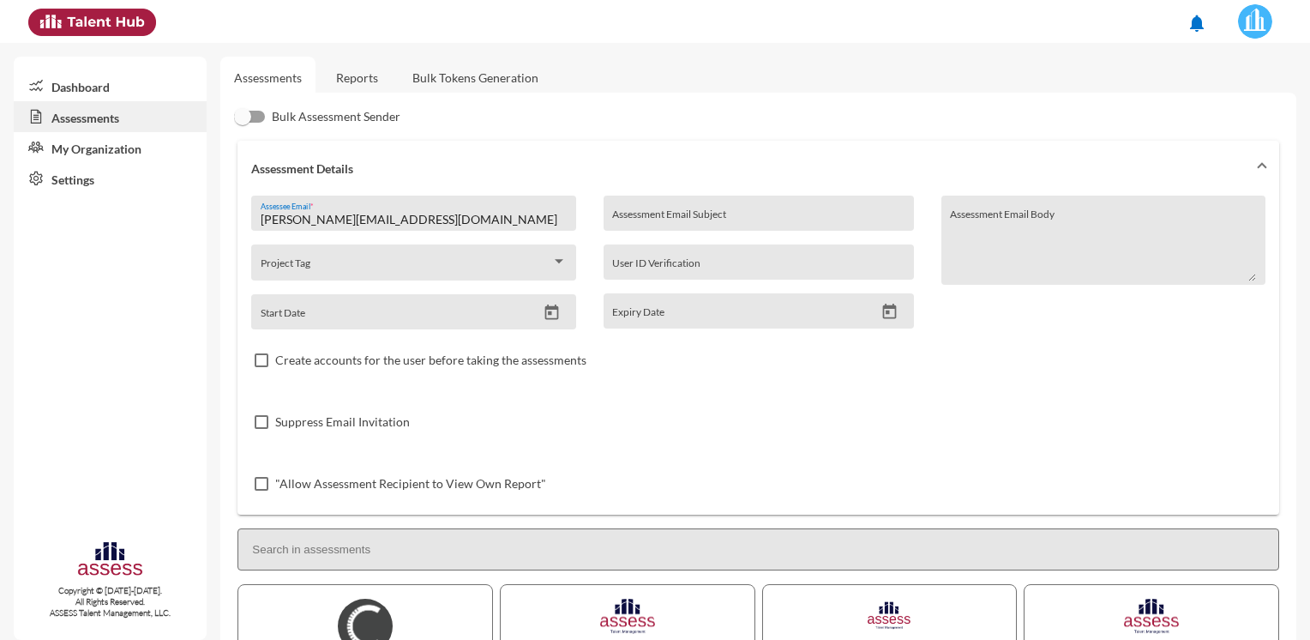
drag, startPoint x: 446, startPoint y: 219, endPoint x: 192, endPoint y: 225, distance: 253.8
click at [192, 225] on mat-sidenav-container "Dashboard Assessments My Organization Settings Copyright © [DATE]-[DATE]. All R…" at bounding box center [655, 341] width 1310 height 597
paste input "[PERSON_NAME].[PERSON_NAME]"
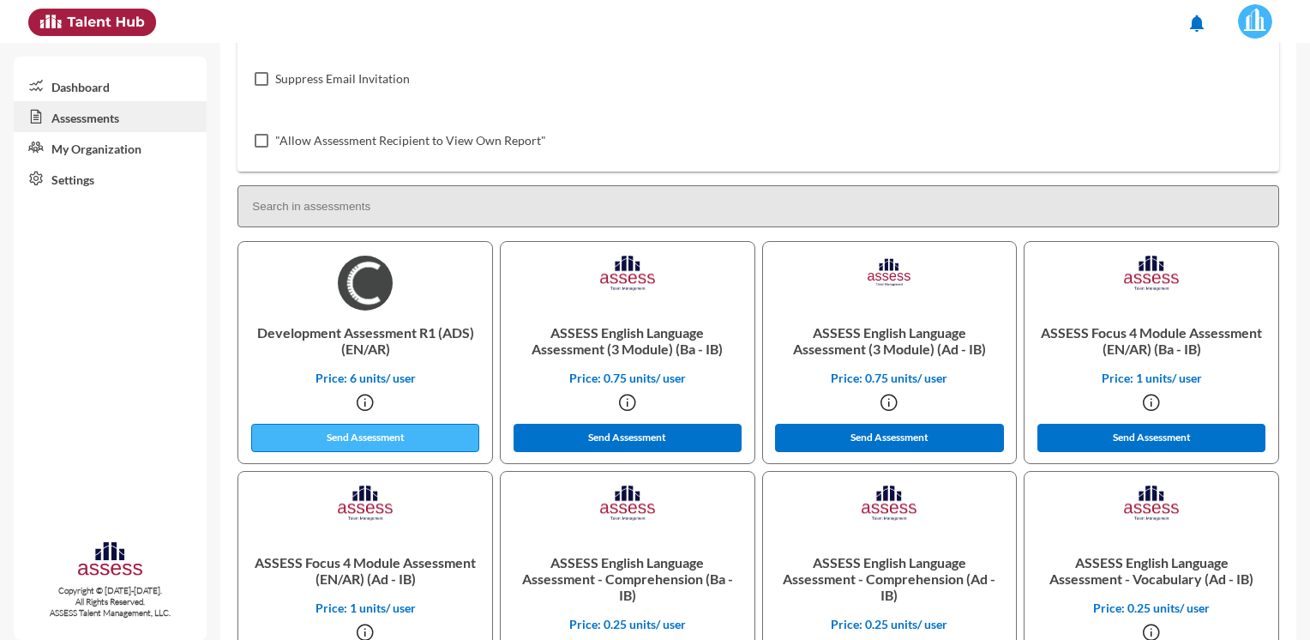
click at [366, 425] on button "Send Assessment" at bounding box center [365, 438] width 228 height 28
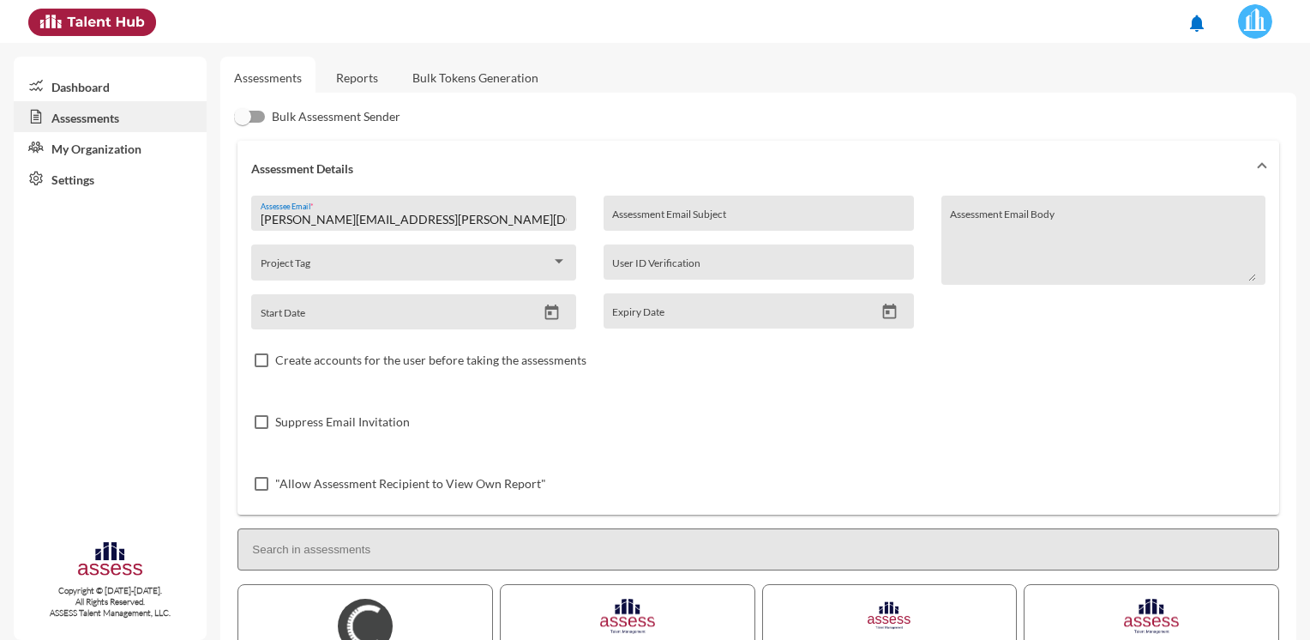
drag, startPoint x: 472, startPoint y: 220, endPoint x: 227, endPoint y: 221, distance: 245.2
paste input "mostafa.[PERSON_NAME]"
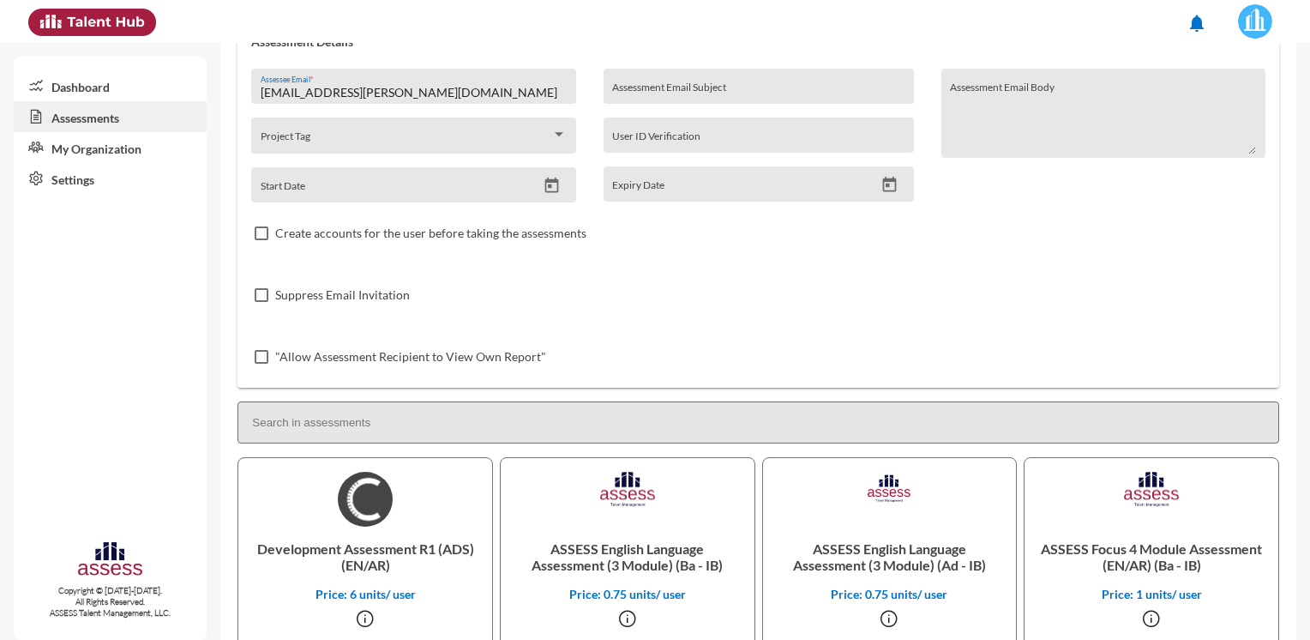
scroll to position [257, 0]
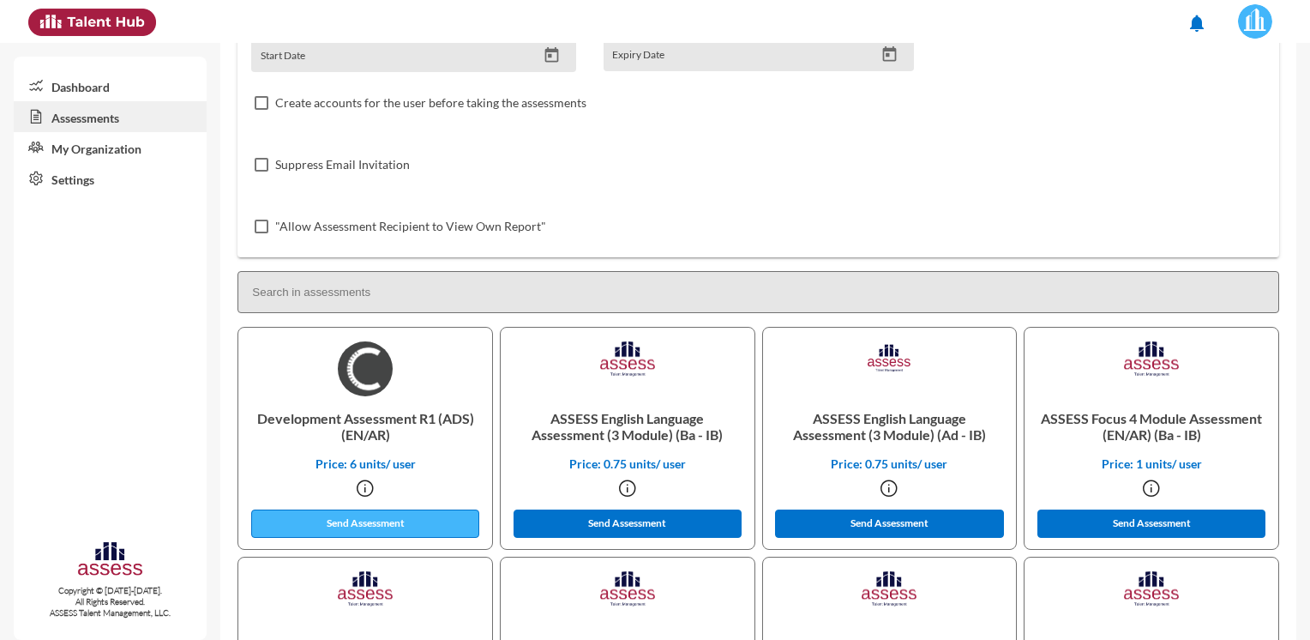
click at [357, 530] on button "Send Assessment" at bounding box center [365, 523] width 228 height 28
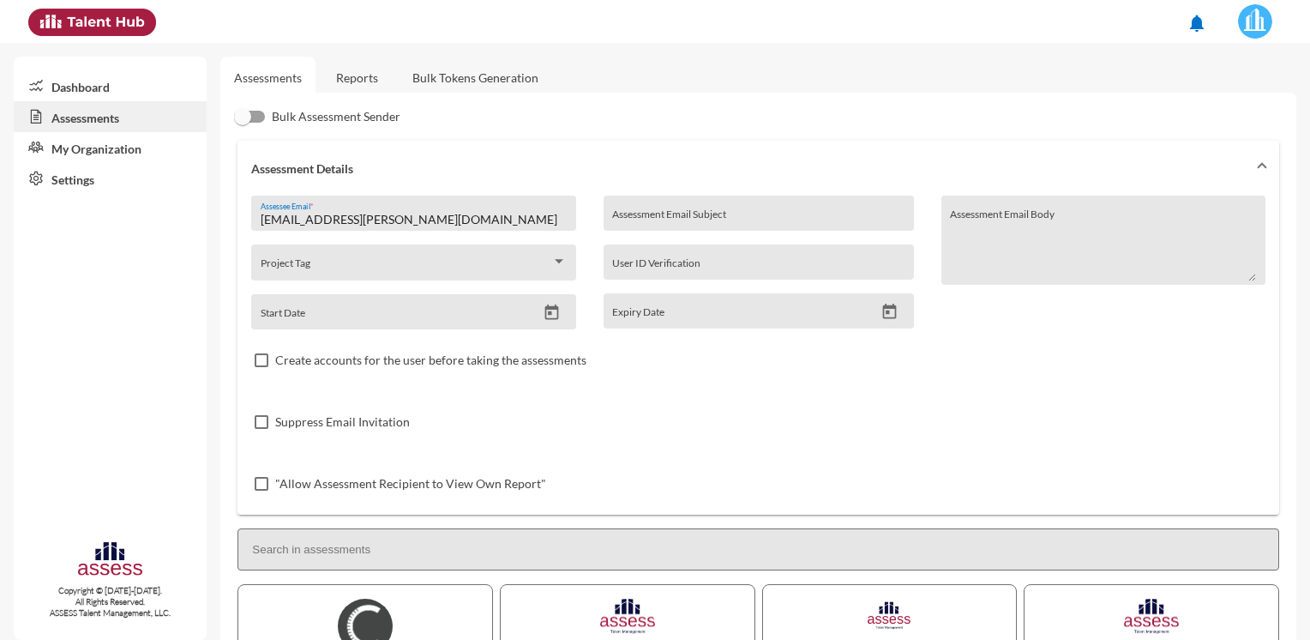
drag, startPoint x: 466, startPoint y: 218, endPoint x: 212, endPoint y: 214, distance: 254.7
click at [212, 214] on mat-sidenav-container "Dashboard Assessments My Organization Settings Copyright © [DATE]-[DATE]. All R…" at bounding box center [655, 341] width 1310 height 597
paste input "[PERSON_NAME].MAbdelkader"
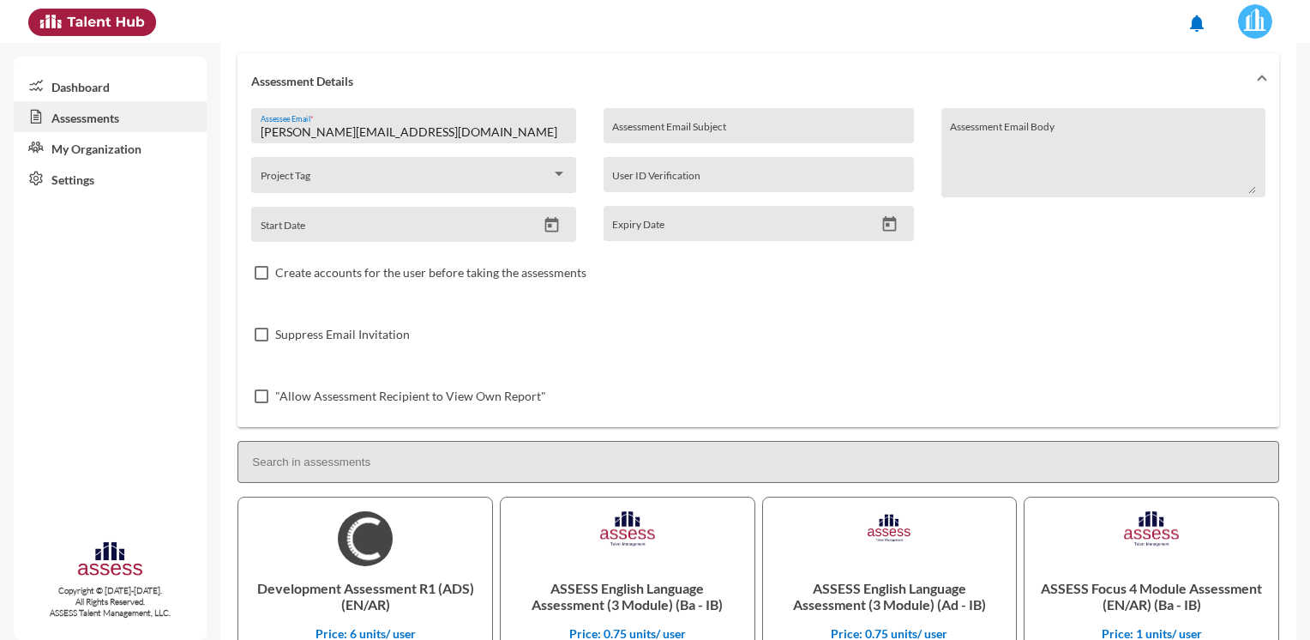
scroll to position [171, 0]
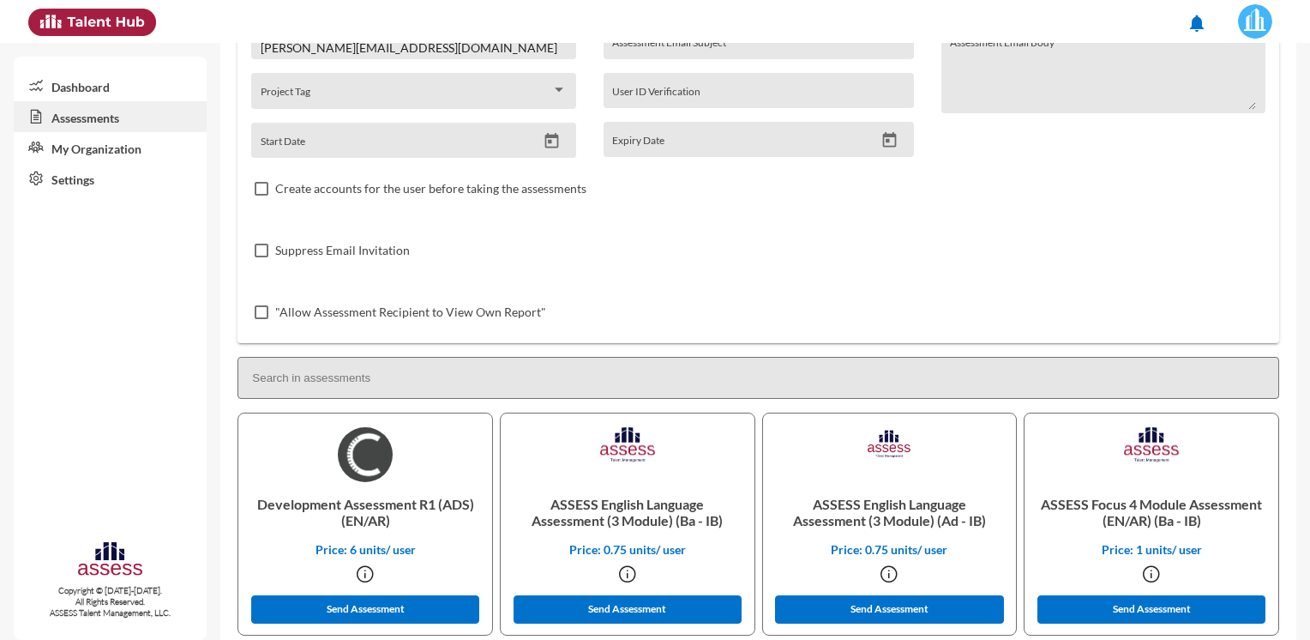
click at [516, 273] on div "Suppress Email Invitation" at bounding box center [758, 250] width 1014 height 62
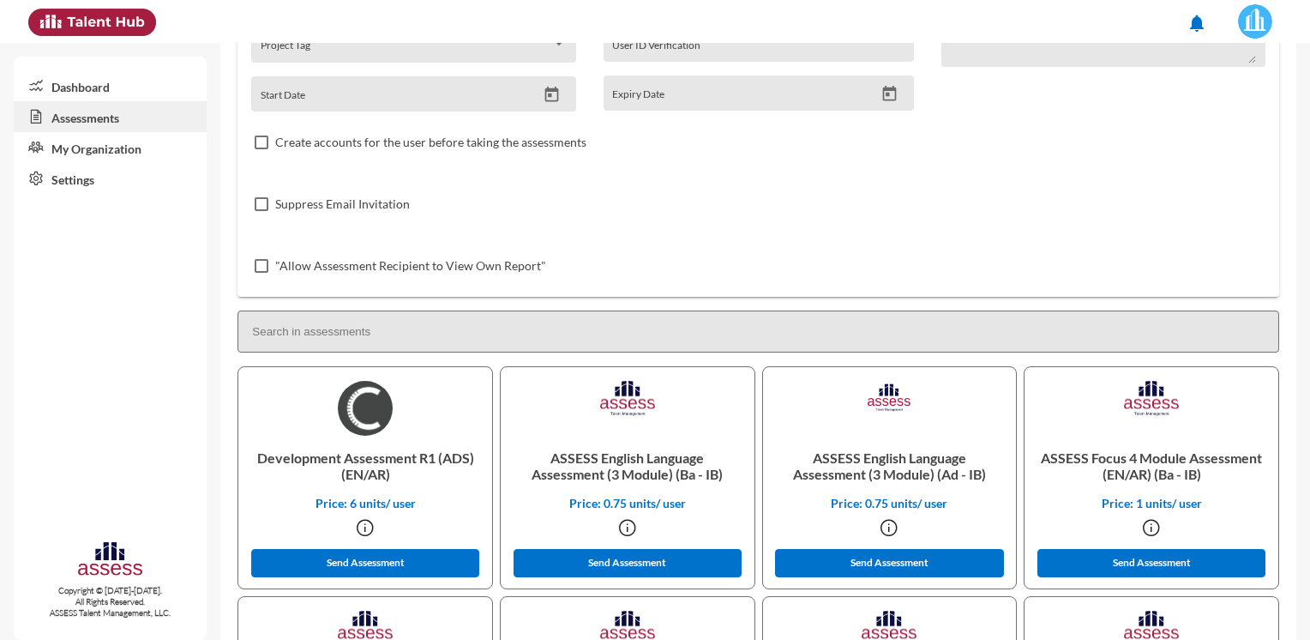
scroll to position [343, 0]
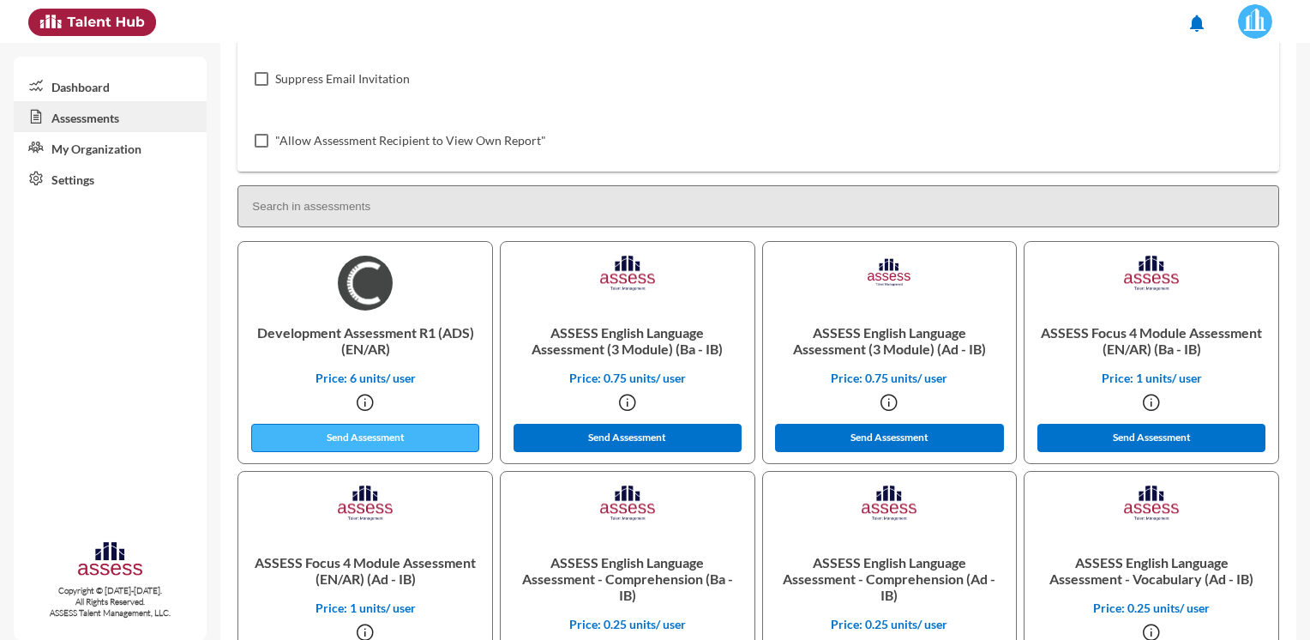
click at [350, 446] on button "Send Assessment" at bounding box center [365, 438] width 228 height 28
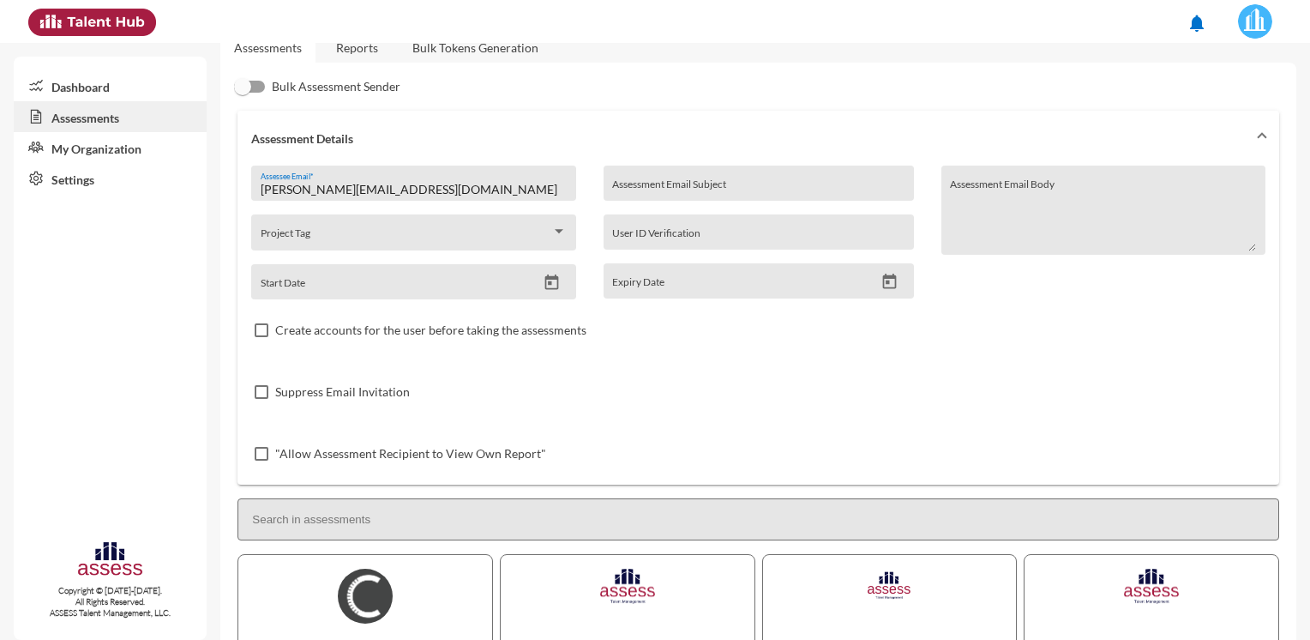
scroll to position [0, 0]
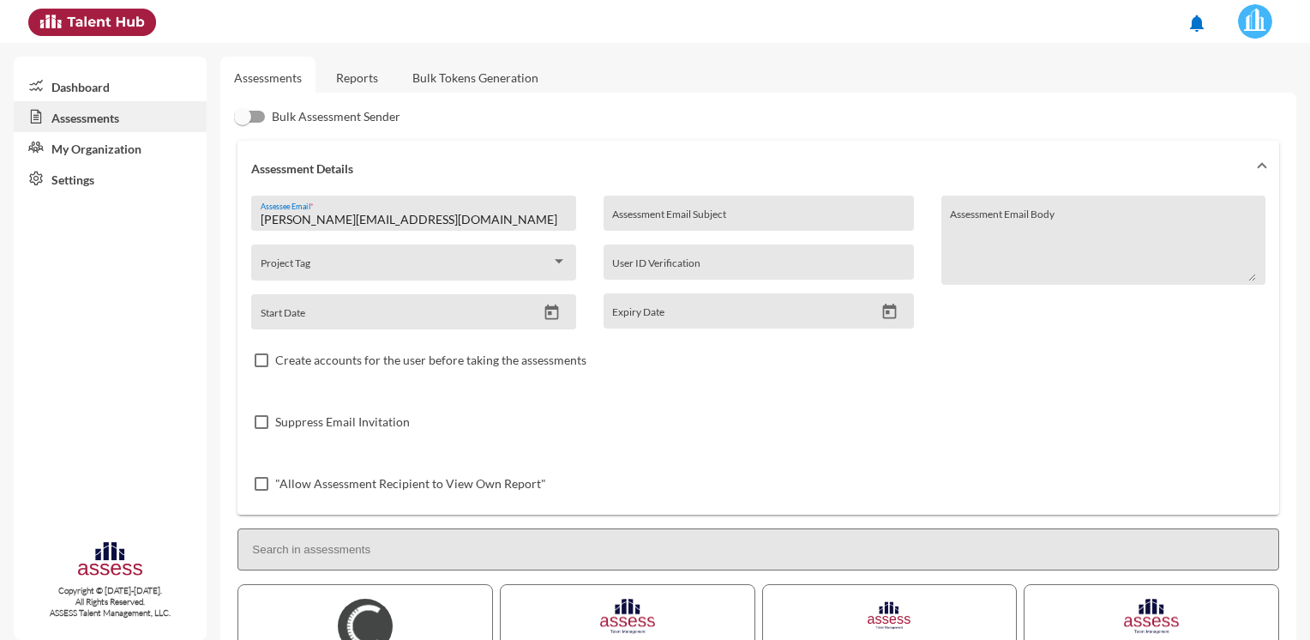
drag, startPoint x: 503, startPoint y: 215, endPoint x: 237, endPoint y: 214, distance: 265.8
click at [237, 214] on div "[PERSON_NAME][EMAIL_ADDRESS][DOMAIN_NAME] Assessee Email * Project Tag Start Da…" at bounding box center [758, 354] width 1042 height 319
paste input "[PERSON_NAME].gtalaat"
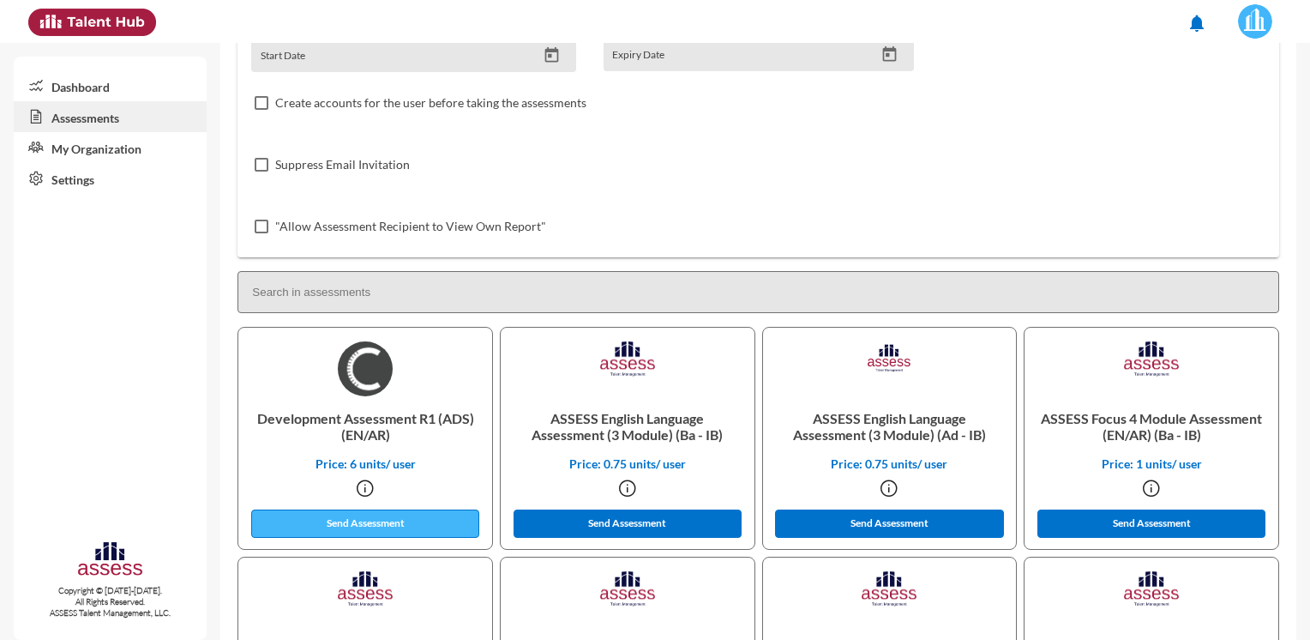
click at [321, 520] on button "Send Assessment" at bounding box center [365, 523] width 228 height 28
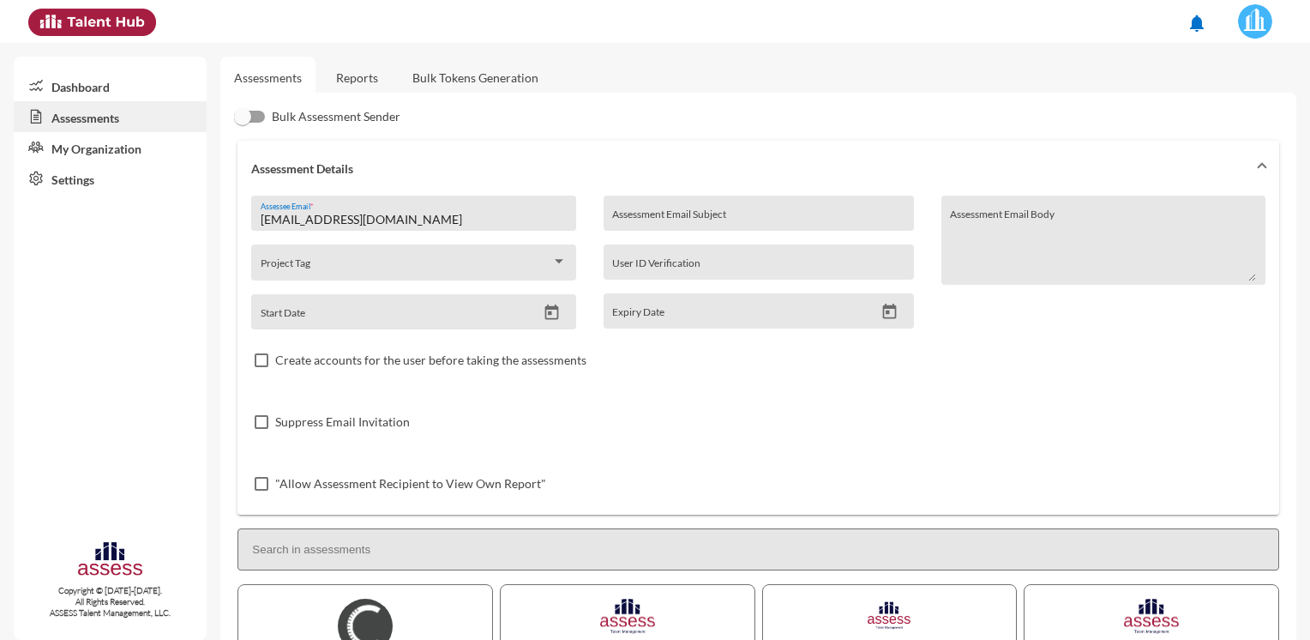
drag, startPoint x: 458, startPoint y: 224, endPoint x: 131, endPoint y: 212, distance: 326.9
click at [131, 212] on mat-sidenav-container "Dashboard Assessments My Organization Settings Copyright © [DATE]-[DATE]. All R…" at bounding box center [655, 341] width 1310 height 597
paste input "eman.seuody"
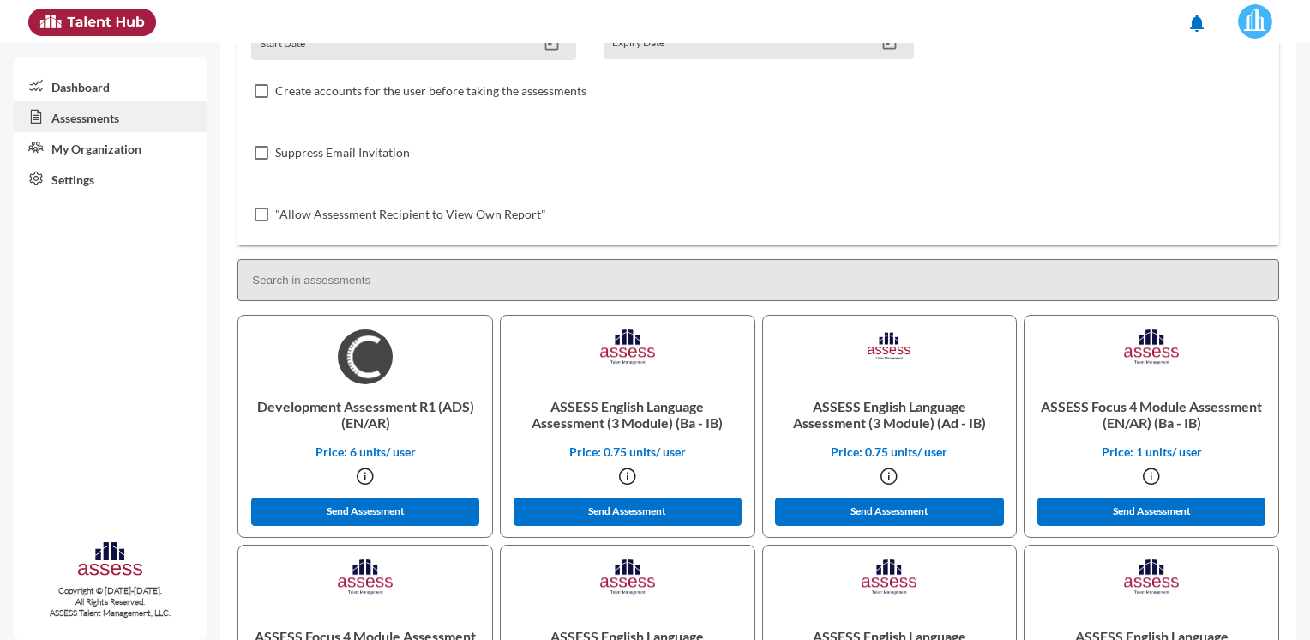
scroll to position [429, 0]
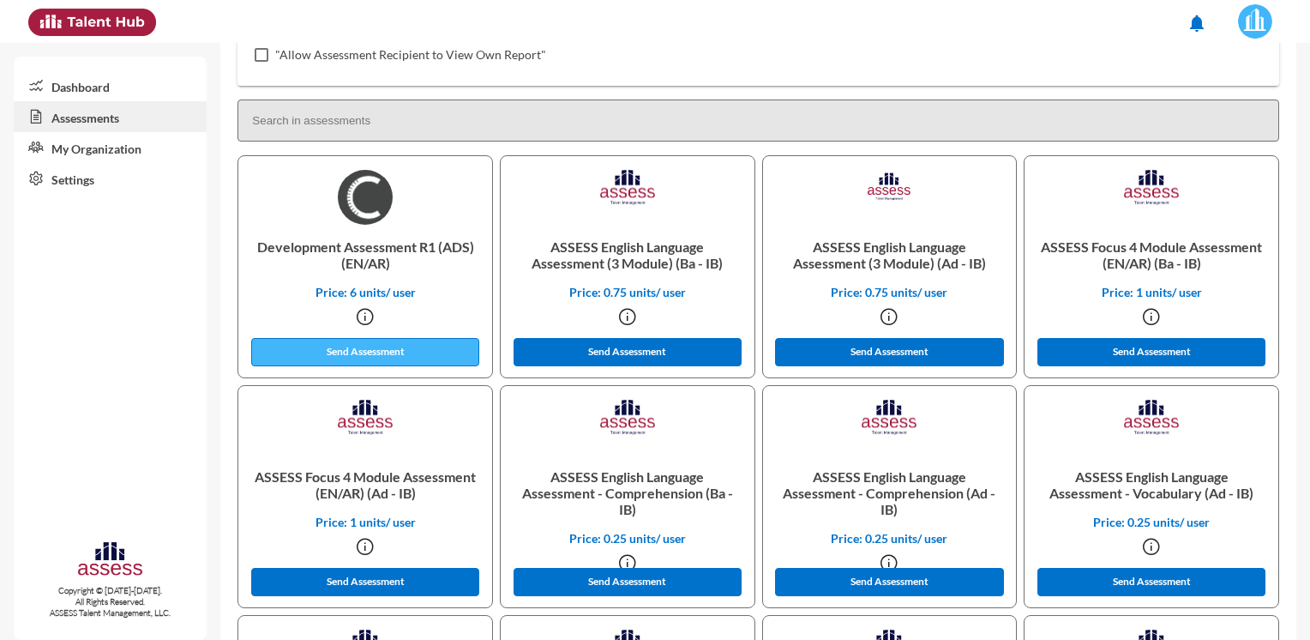
click at [321, 359] on button "Send Assessment" at bounding box center [365, 352] width 228 height 28
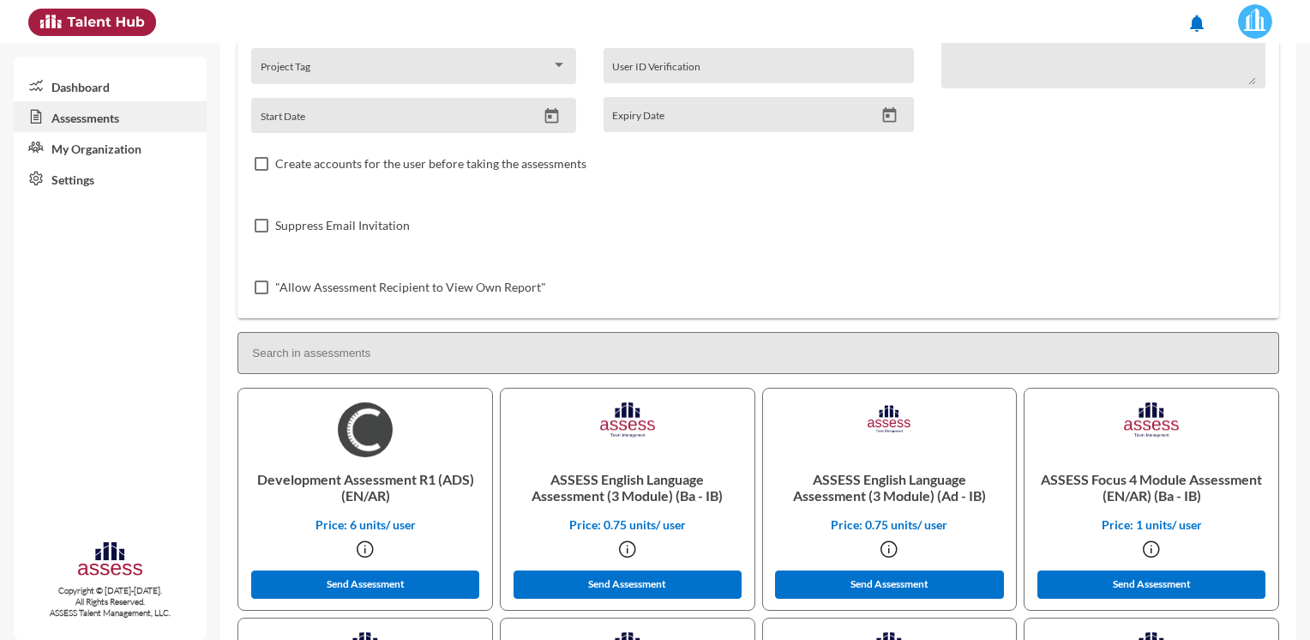
scroll to position [0, 0]
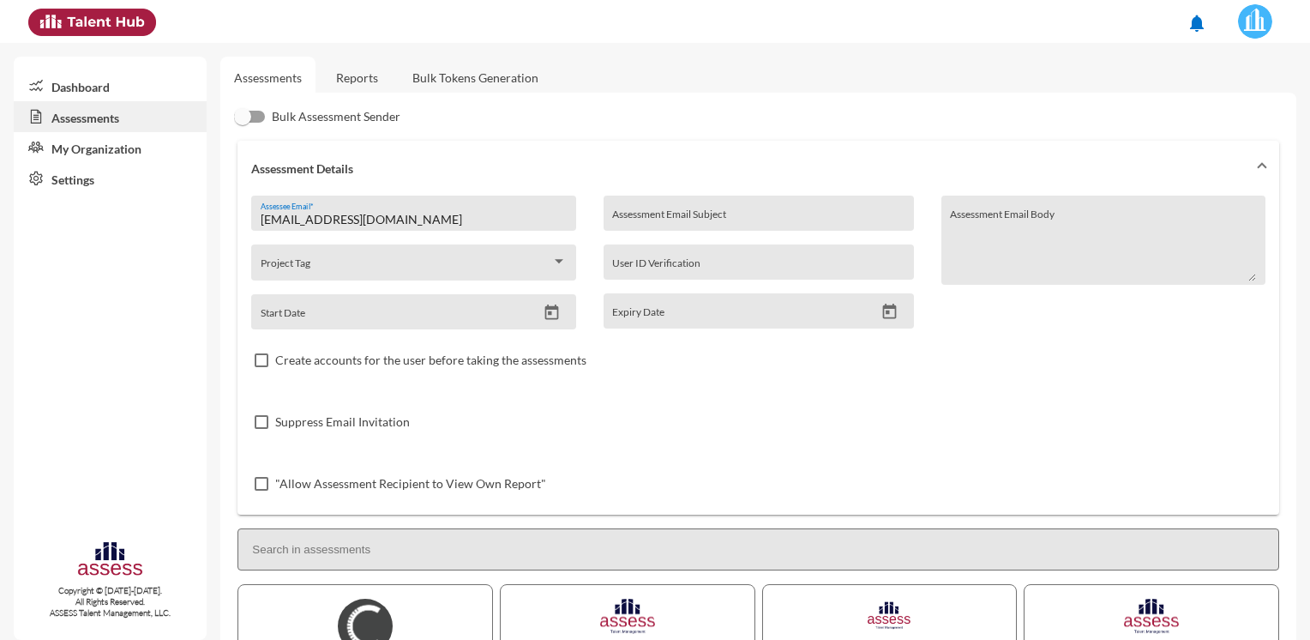
drag, startPoint x: 439, startPoint y: 229, endPoint x: 230, endPoint y: 224, distance: 209.3
click at [494, 226] on div "[EMAIL_ADDRESS][DOMAIN_NAME] Assessee Email *" at bounding box center [414, 218] width 306 height 26
drag, startPoint x: 479, startPoint y: 219, endPoint x: 160, endPoint y: 221, distance: 318.9
click at [160, 221] on mat-sidenav-container "Dashboard Assessments My Organization Settings Copyright © [DATE]-[DATE]. All R…" at bounding box center [655, 341] width 1310 height 597
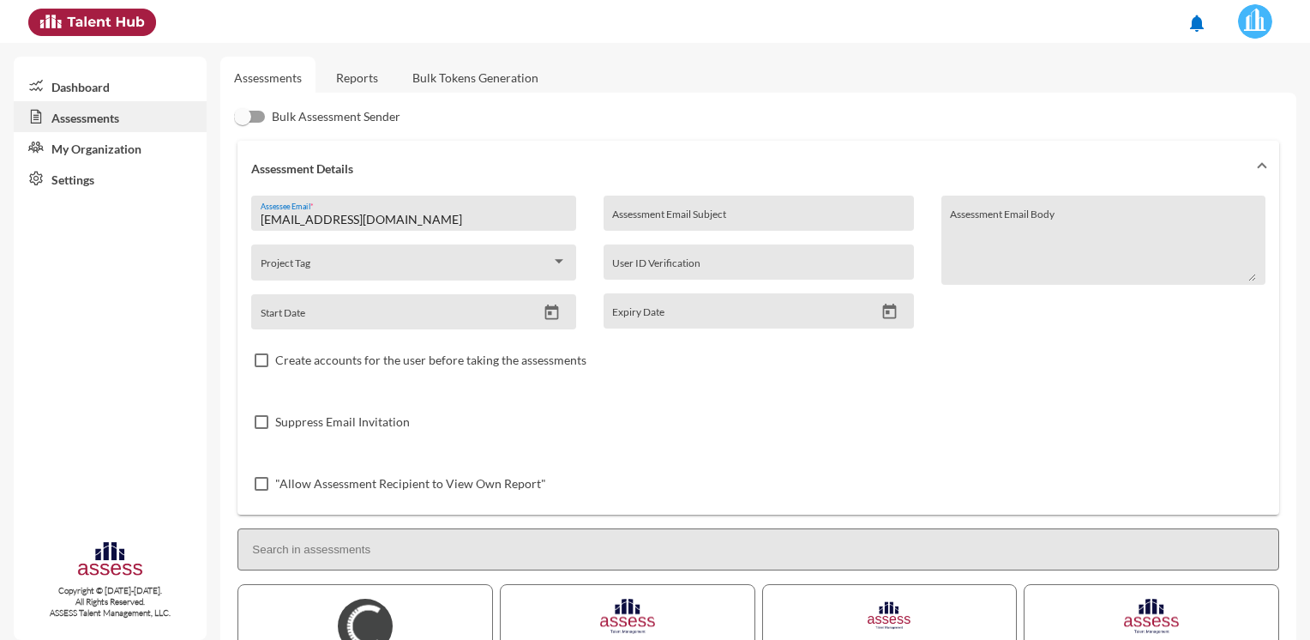
paste input "[PERSON_NAME].aelarab"
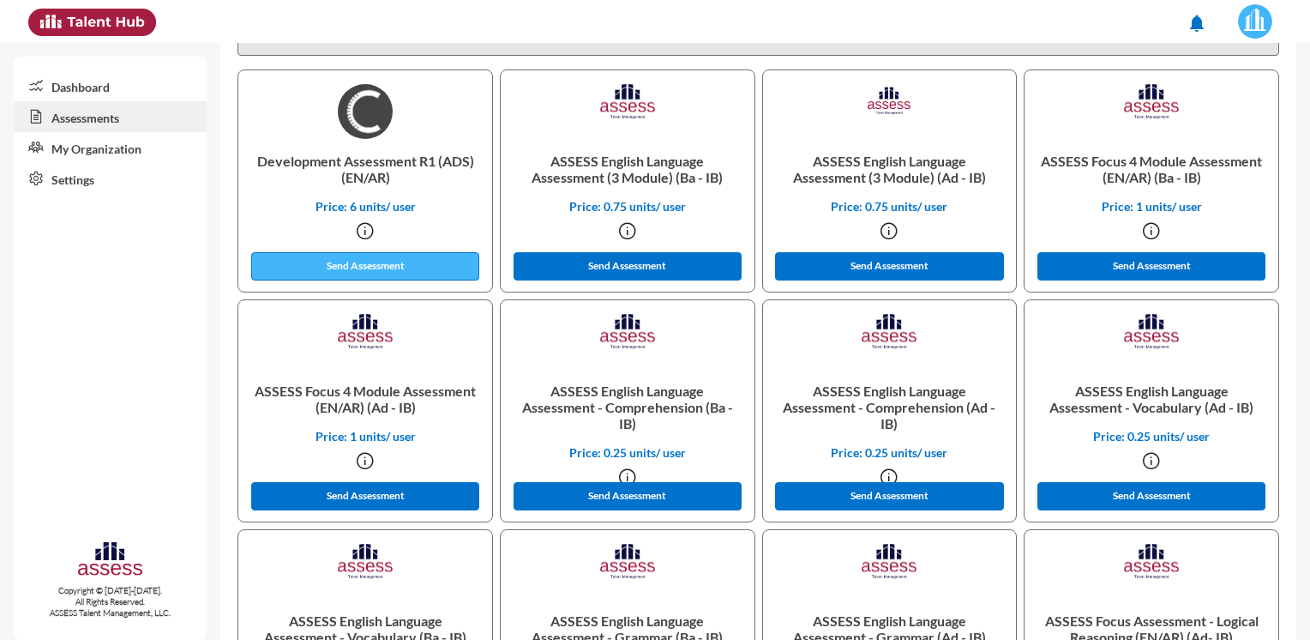
click at [318, 259] on button "Send Assessment" at bounding box center [365, 266] width 228 height 28
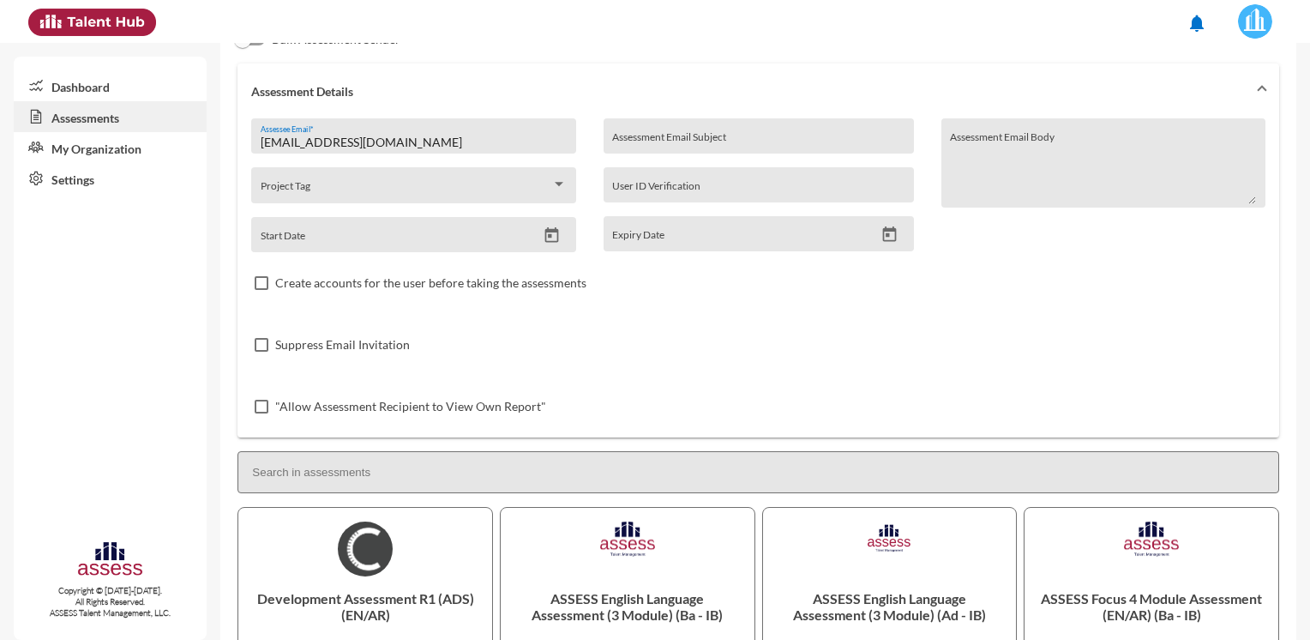
scroll to position [0, 0]
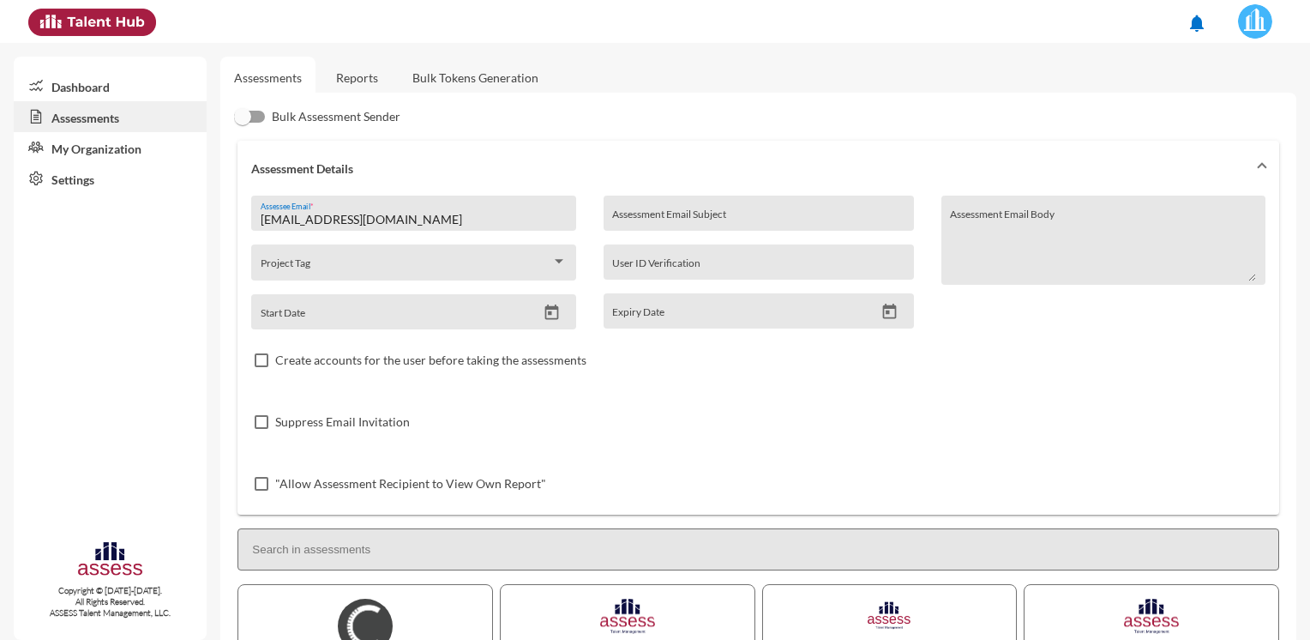
drag, startPoint x: 463, startPoint y: 217, endPoint x: 211, endPoint y: 219, distance: 252.1
click at [211, 219] on mat-sidenav-container "Dashboard Assessments My Organization Settings Copyright © [DATE]-[DATE]. All R…" at bounding box center [655, 341] width 1310 height 597
paste input "[PERSON_NAME].IBRAHEM"
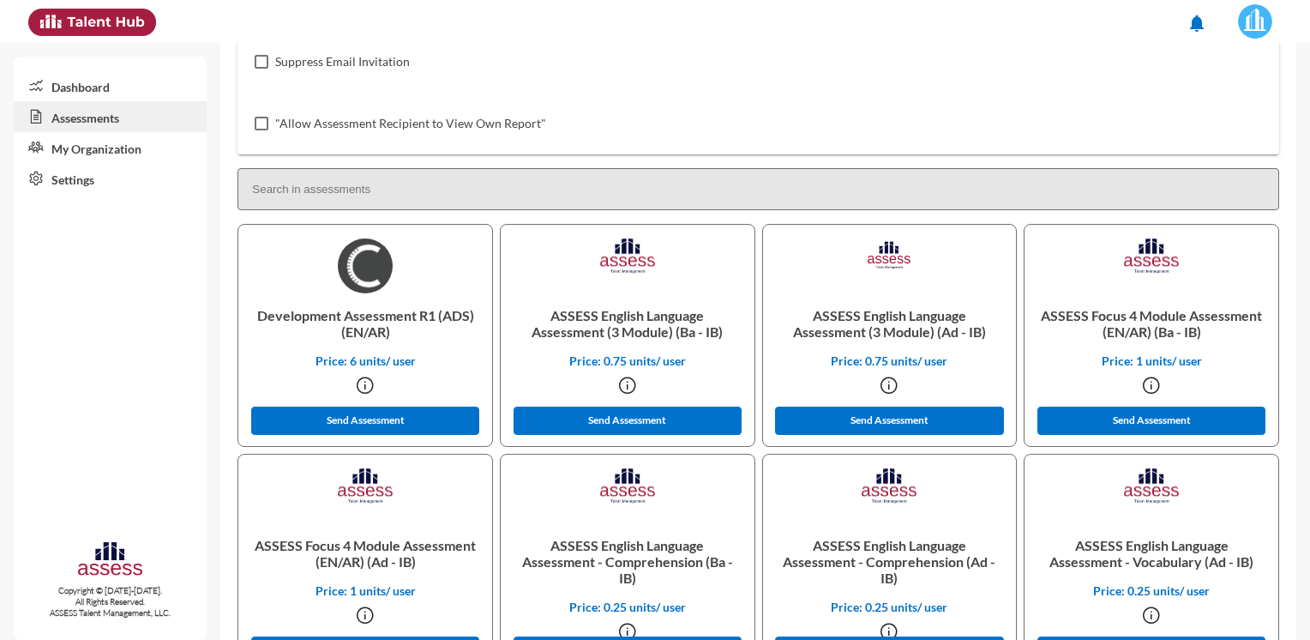
scroll to position [514, 0]
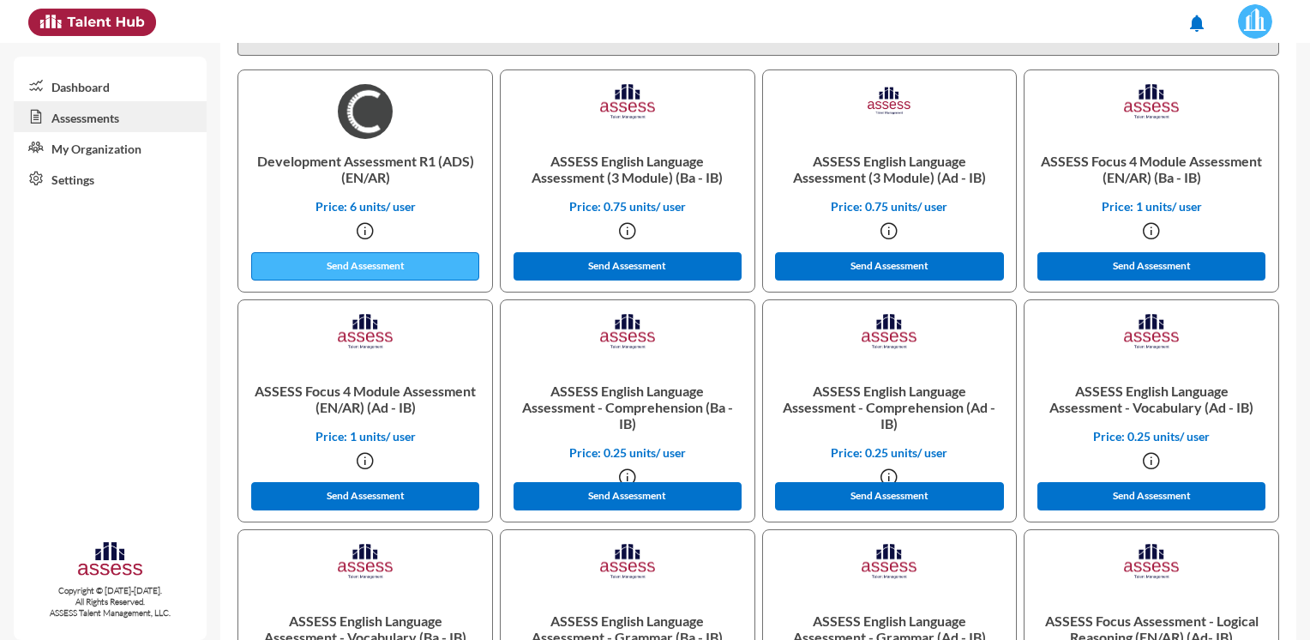
click at [344, 260] on button "Send Assessment" at bounding box center [365, 266] width 228 height 28
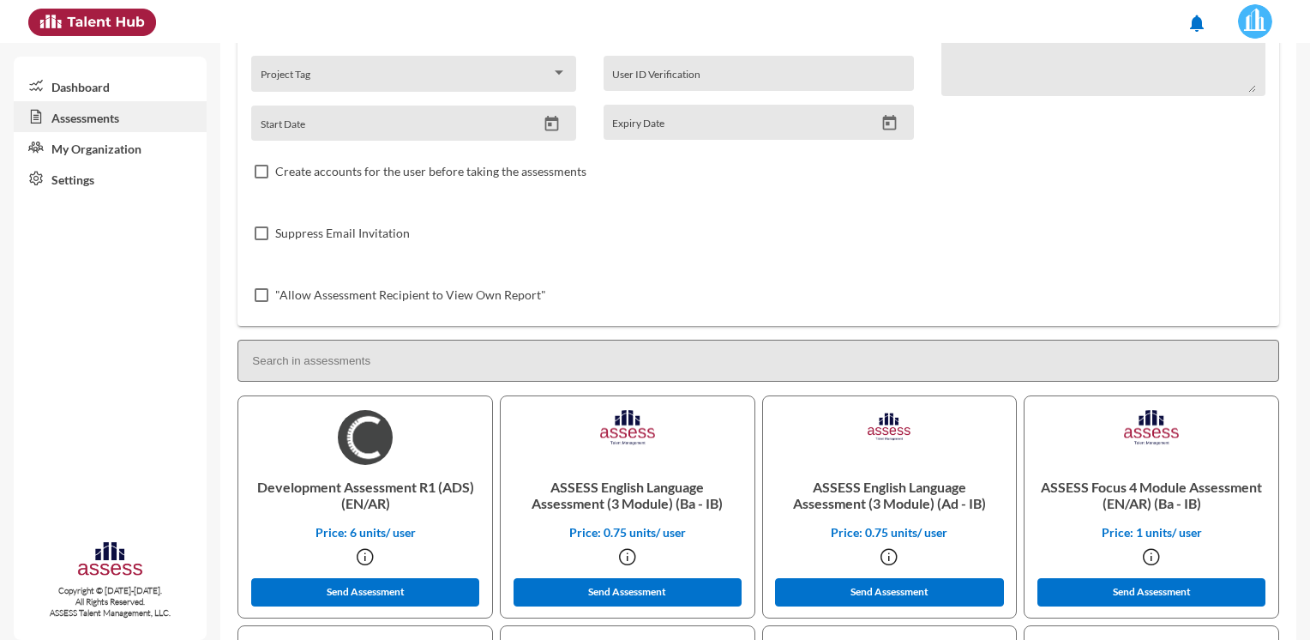
scroll to position [0, 0]
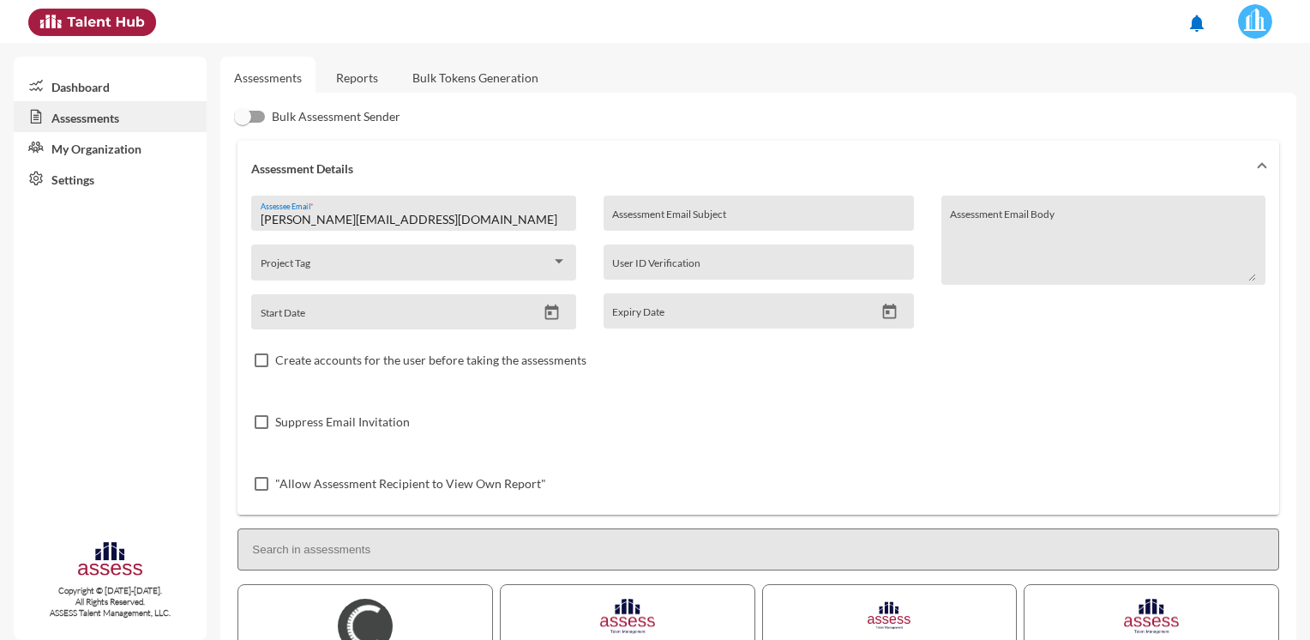
drag, startPoint x: 508, startPoint y: 224, endPoint x: 233, endPoint y: 224, distance: 274.4
drag, startPoint x: 394, startPoint y: 215, endPoint x: 232, endPoint y: 216, distance: 161.2
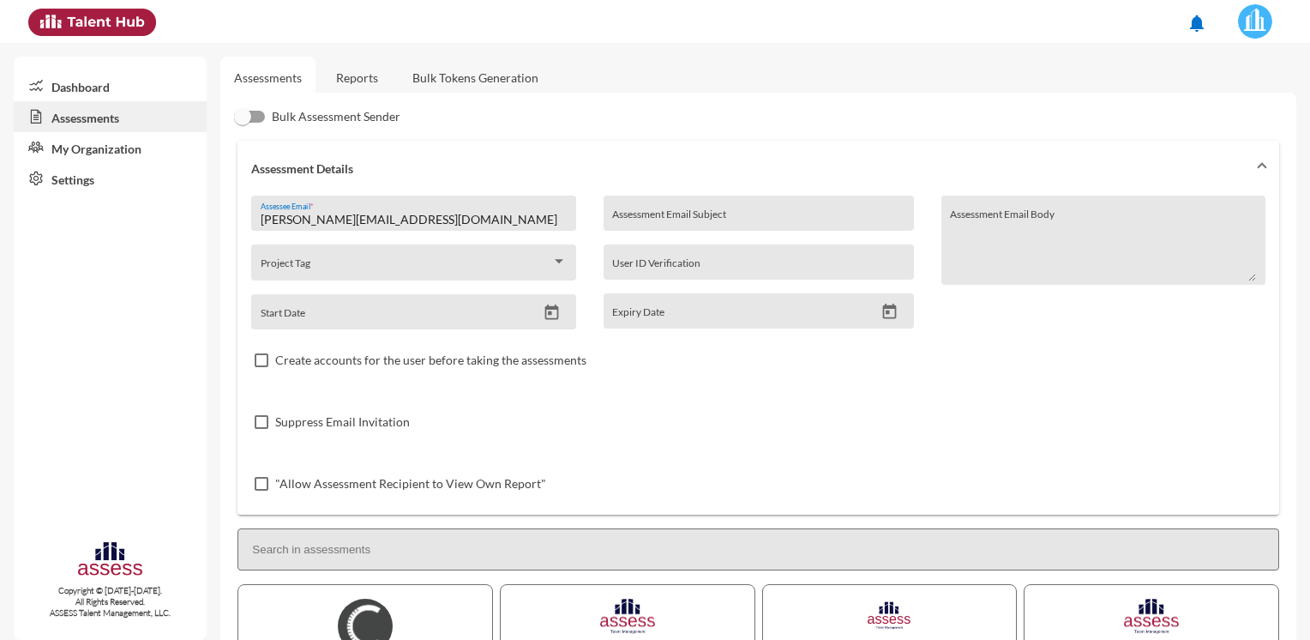
paste input "[PERSON_NAME].Ibrahem"
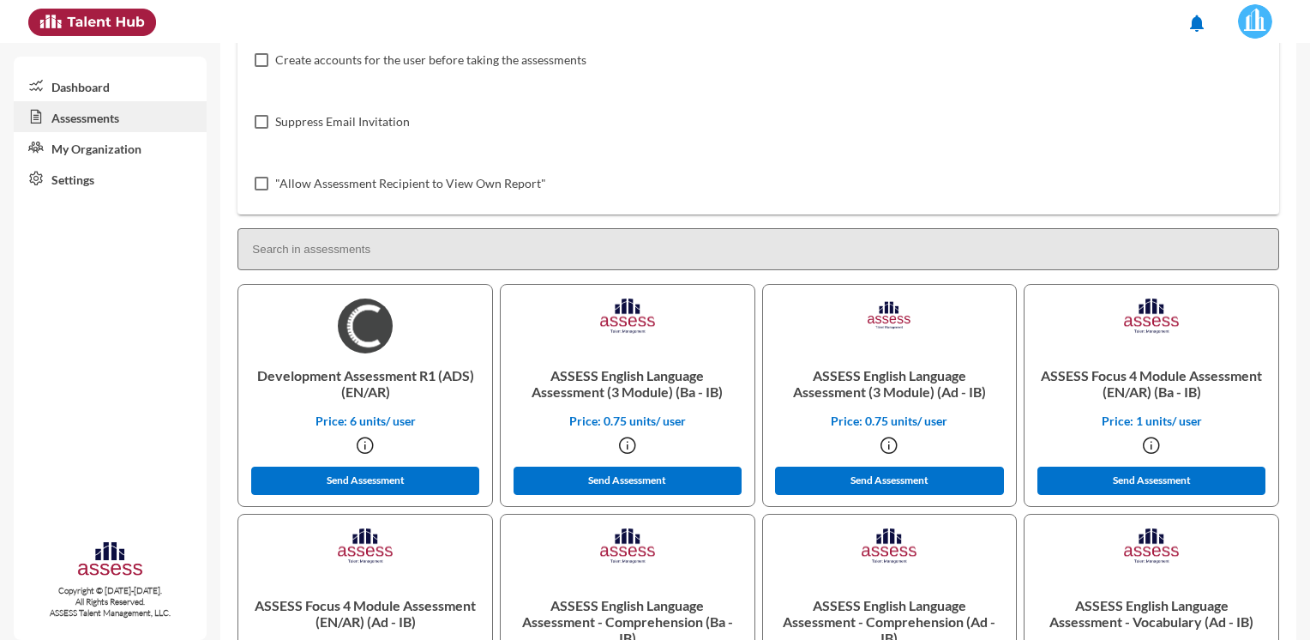
scroll to position [514, 0]
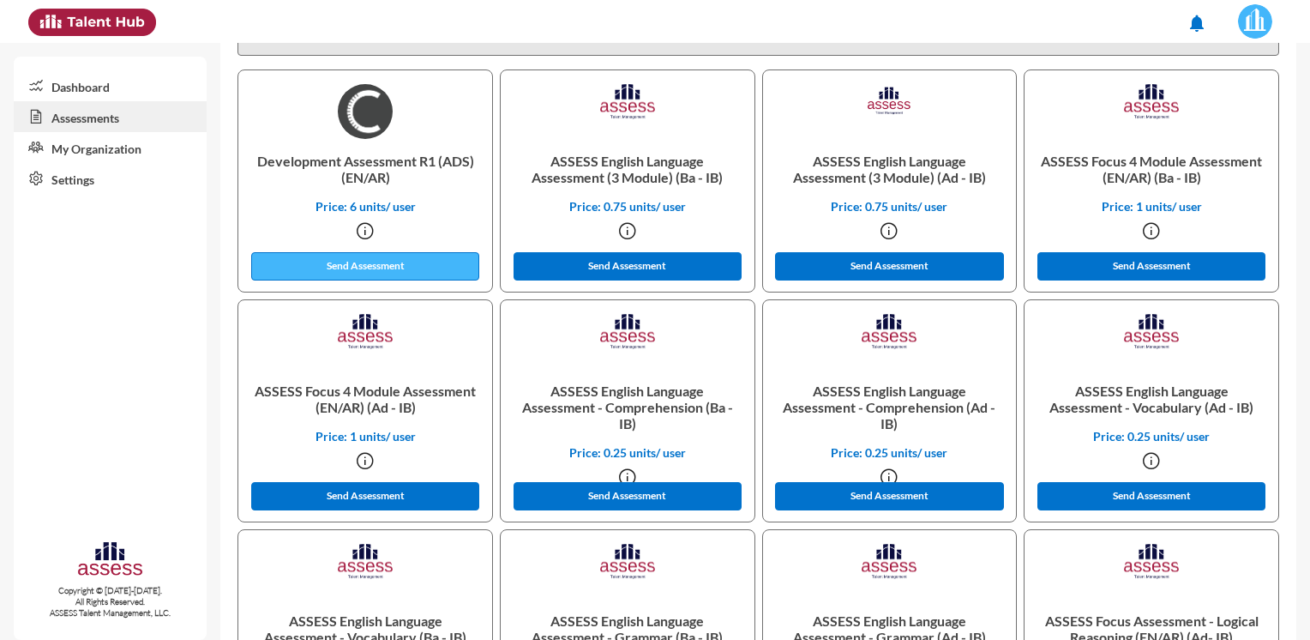
click at [338, 266] on button "Send Assessment" at bounding box center [365, 266] width 228 height 28
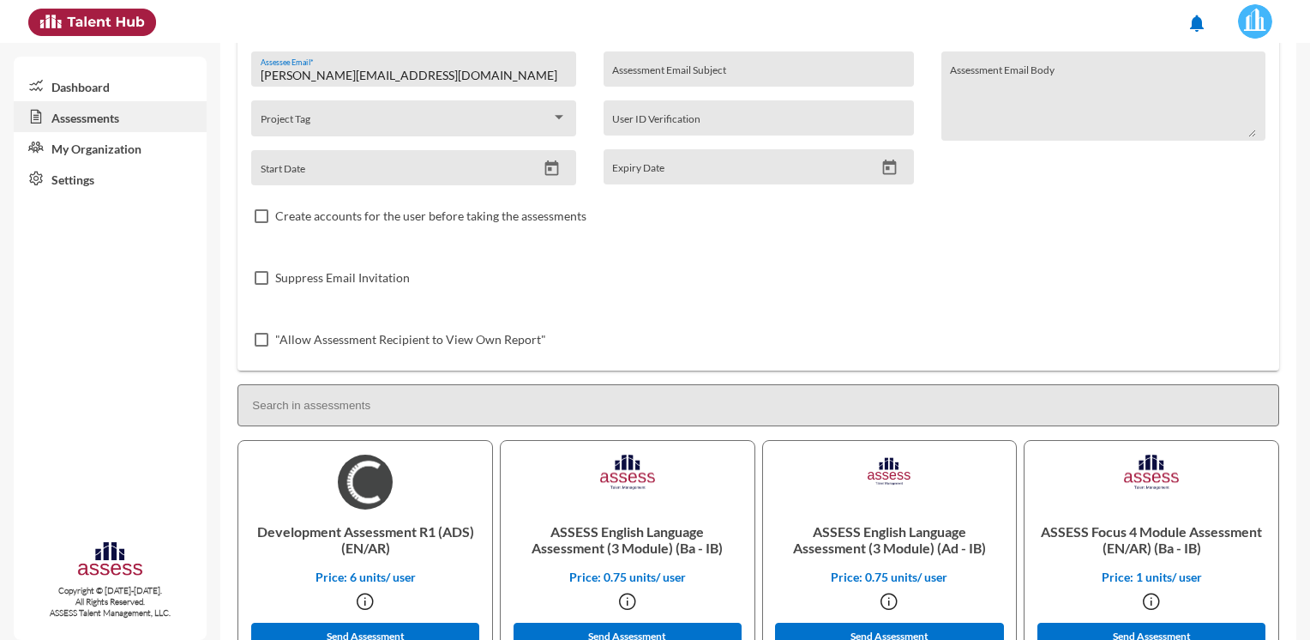
scroll to position [0, 0]
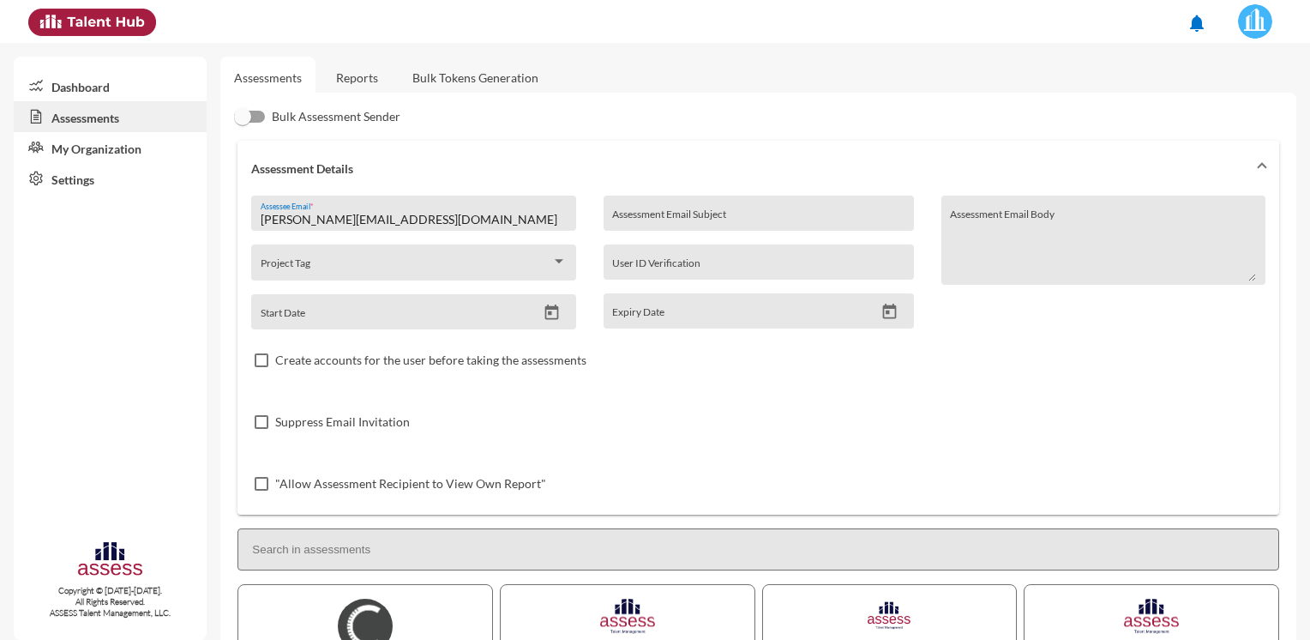
drag, startPoint x: 463, startPoint y: 221, endPoint x: 267, endPoint y: 220, distance: 195.5
click at [267, 220] on input "[PERSON_NAME][EMAIL_ADDRESS][DOMAIN_NAME]" at bounding box center [414, 220] width 306 height 14
click at [401, 222] on input "[PERSON_NAME][EMAIL_ADDRESS][DOMAIN_NAME]" at bounding box center [414, 220] width 306 height 14
drag, startPoint x: 460, startPoint y: 220, endPoint x: 249, endPoint y: 219, distance: 210.1
click at [249, 219] on div "[PERSON_NAME][EMAIL_ADDRESS][DOMAIN_NAME] Assessee Email * Project Tag Start Da…" at bounding box center [758, 354] width 1042 height 319
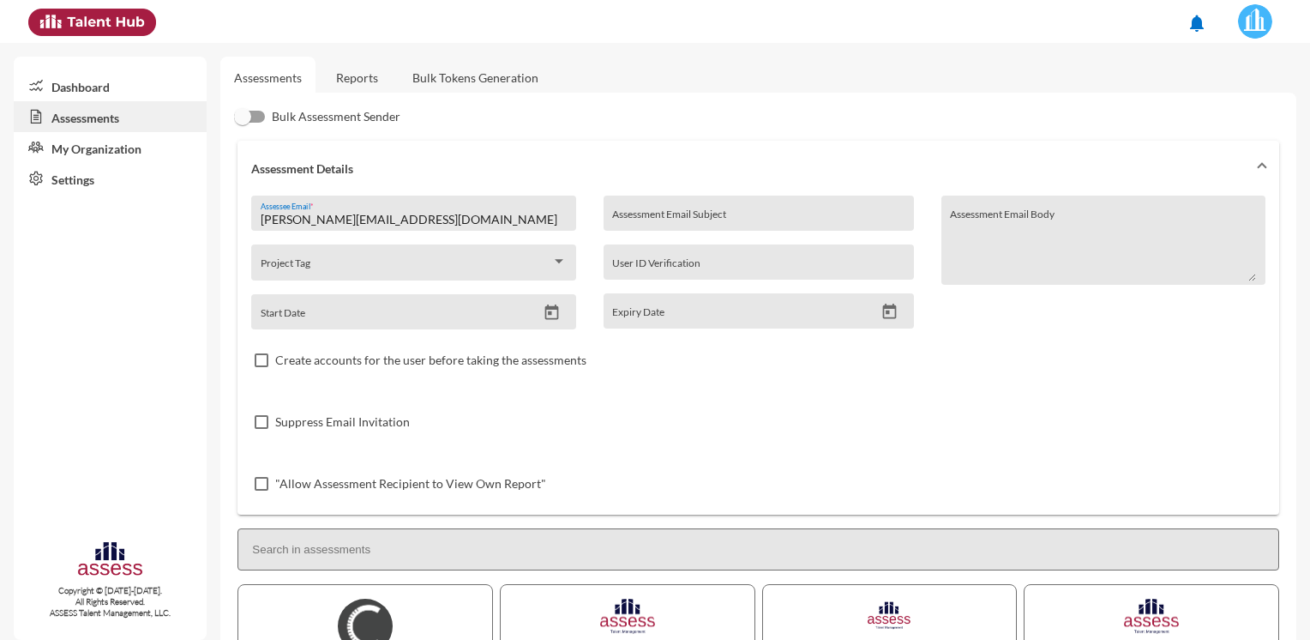
paste input "Samia.talaat"
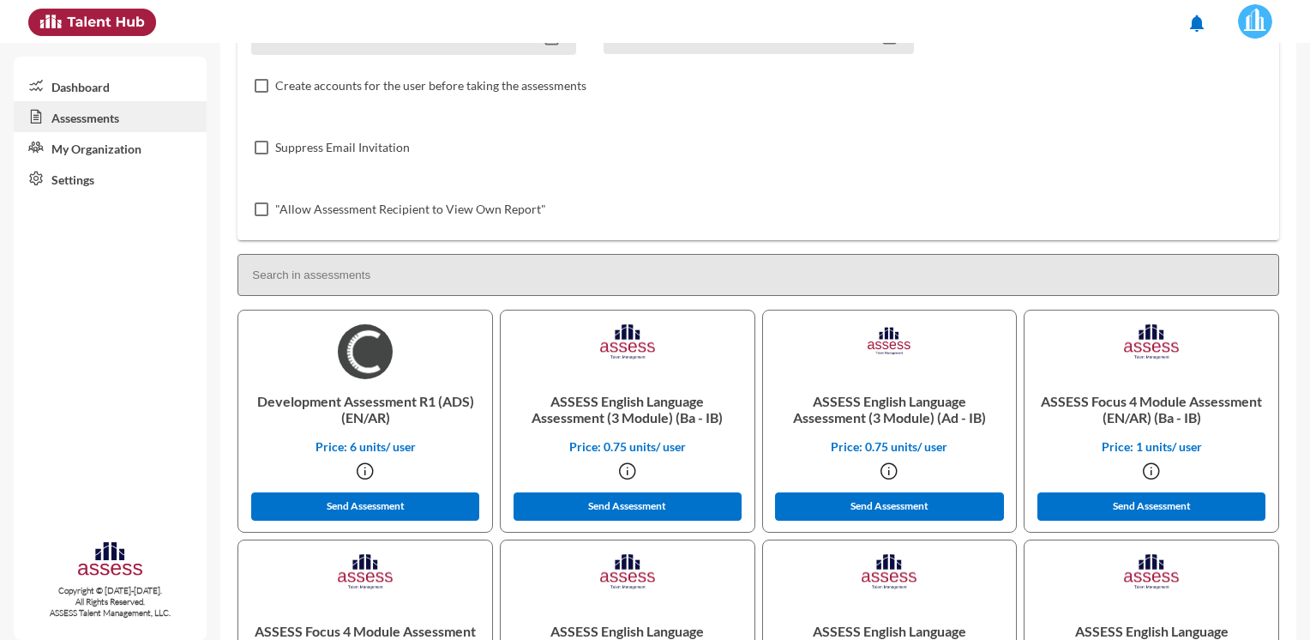
scroll to position [343, 0]
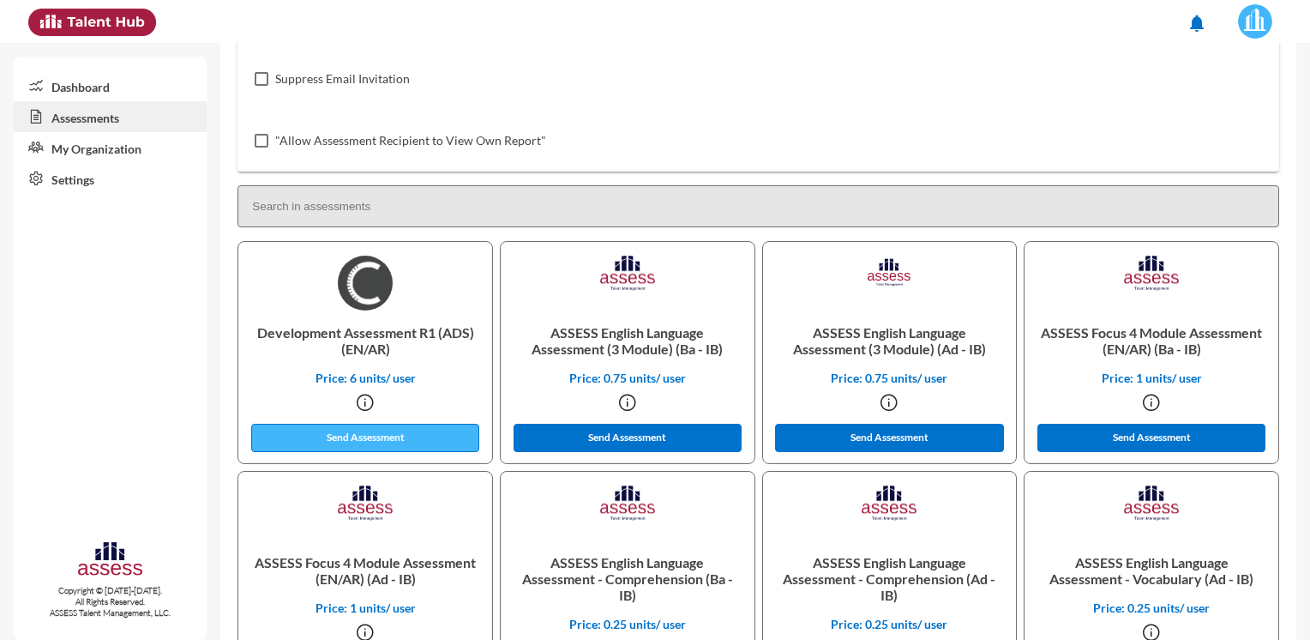
click at [340, 448] on button "Send Assessment" at bounding box center [365, 438] width 228 height 28
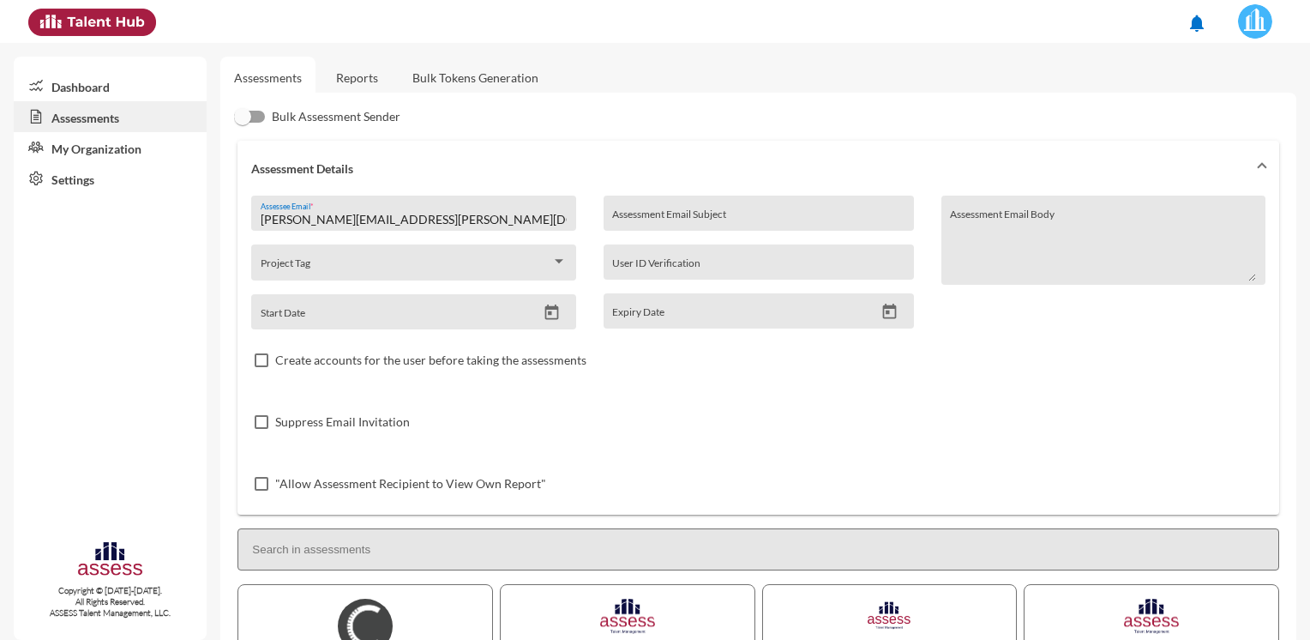
drag, startPoint x: 429, startPoint y: 222, endPoint x: 237, endPoint y: 227, distance: 192.1
click at [237, 227] on div "[PERSON_NAME][EMAIL_ADDRESS][PERSON_NAME][DOMAIN_NAME] Assessee Email * Project…" at bounding box center [758, 354] width 1042 height 319
paste input "[PERSON_NAME].ogalal"
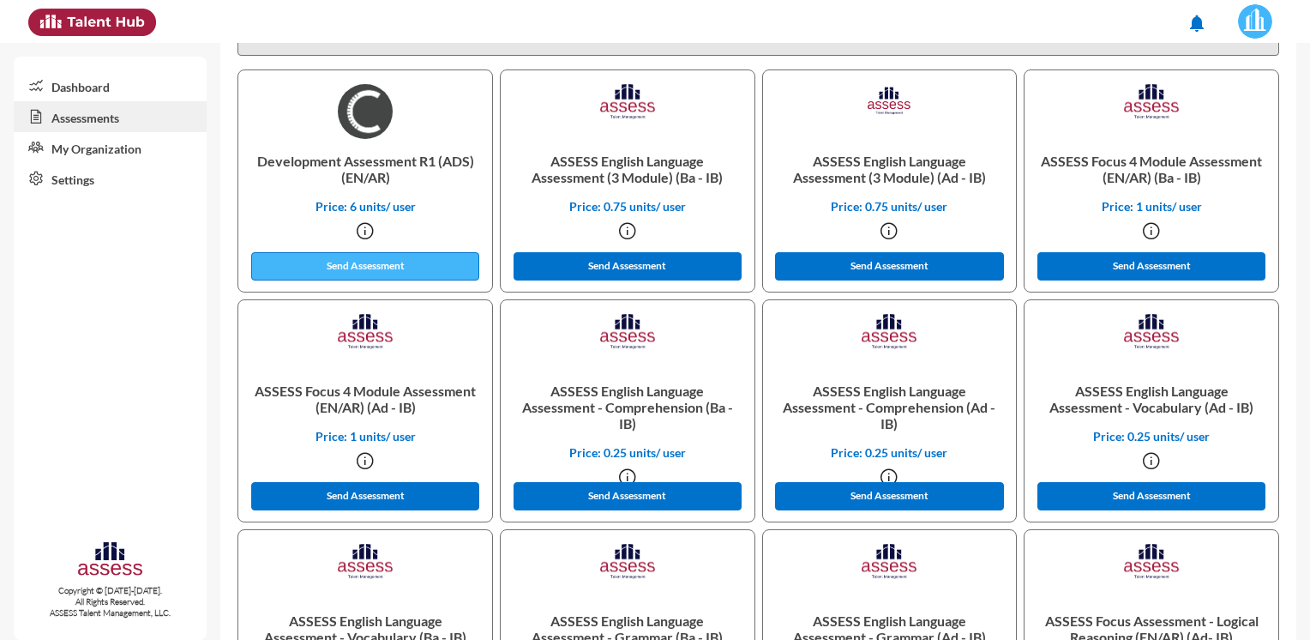
click at [352, 277] on button "Send Assessment" at bounding box center [365, 266] width 228 height 28
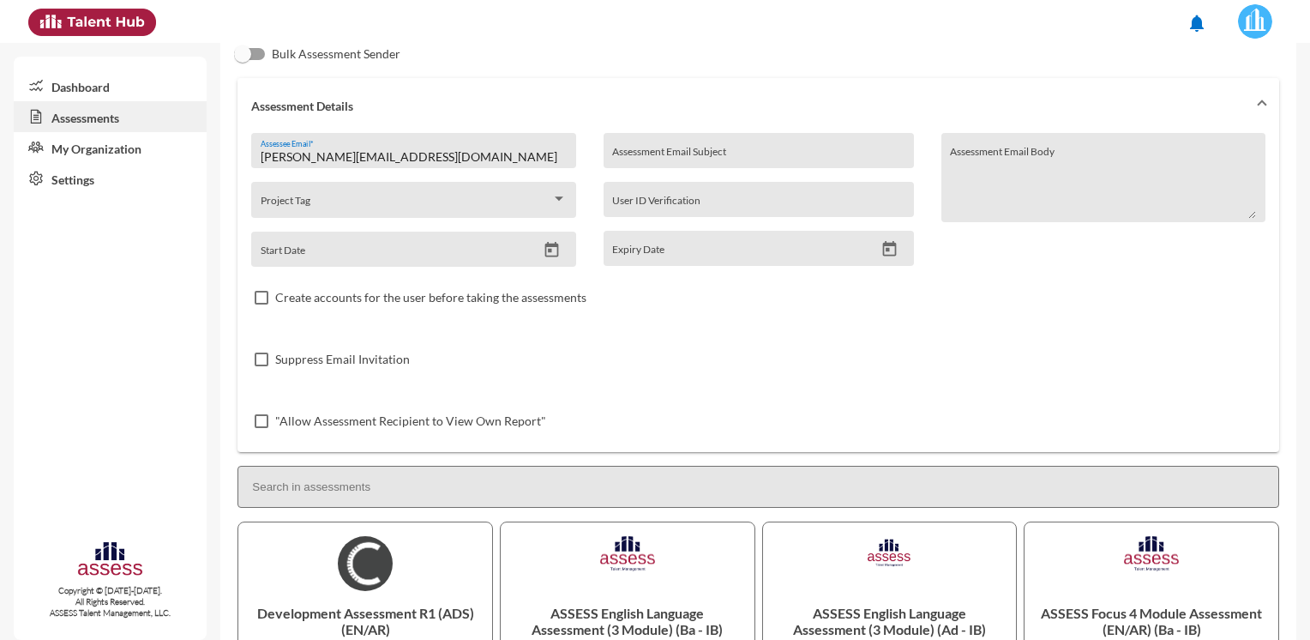
scroll to position [0, 0]
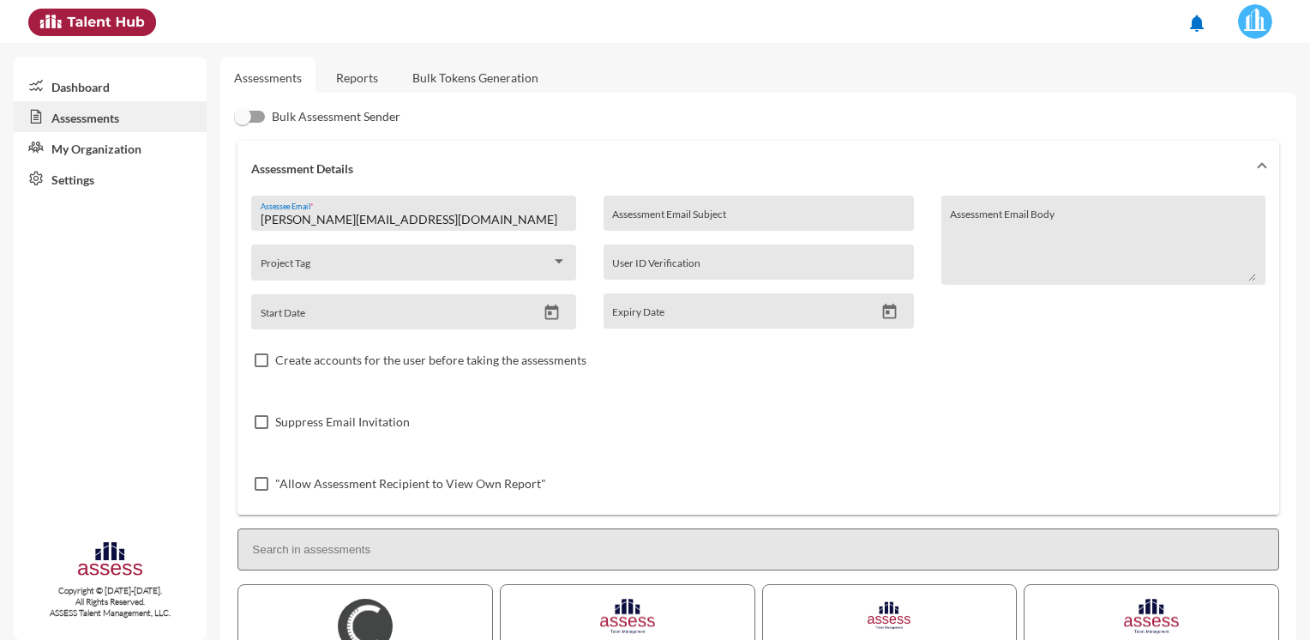
drag, startPoint x: 446, startPoint y: 219, endPoint x: 241, endPoint y: 220, distance: 204.9
click at [241, 220] on div "[PERSON_NAME][EMAIL_ADDRESS][DOMAIN_NAME] Assessee Email * Project Tag Start Da…" at bounding box center [758, 354] width 1042 height 319
paste input "[PERSON_NAME].hmahmoud"
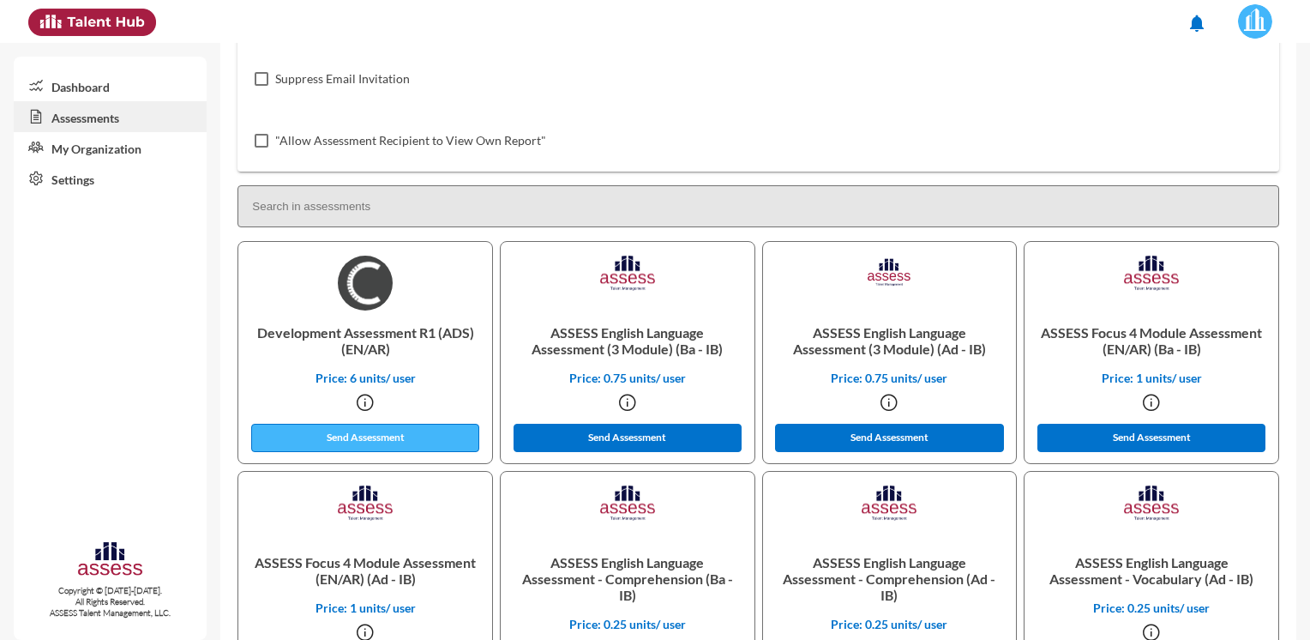
click at [356, 442] on button "Send Assessment" at bounding box center [365, 438] width 228 height 28
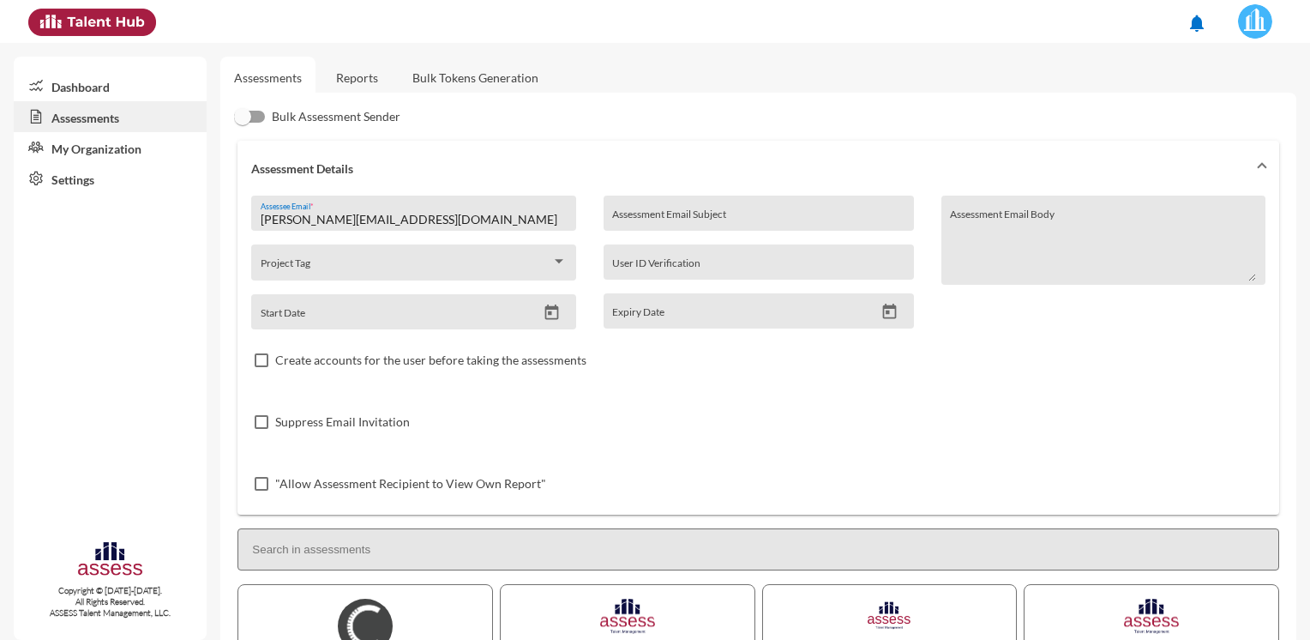
drag, startPoint x: 456, startPoint y: 219, endPoint x: 261, endPoint y: 221, distance: 195.5
click at [261, 221] on input "[PERSON_NAME][EMAIL_ADDRESS][DOMAIN_NAME]" at bounding box center [414, 220] width 306 height 14
paste input "Adel.Shiha@H"
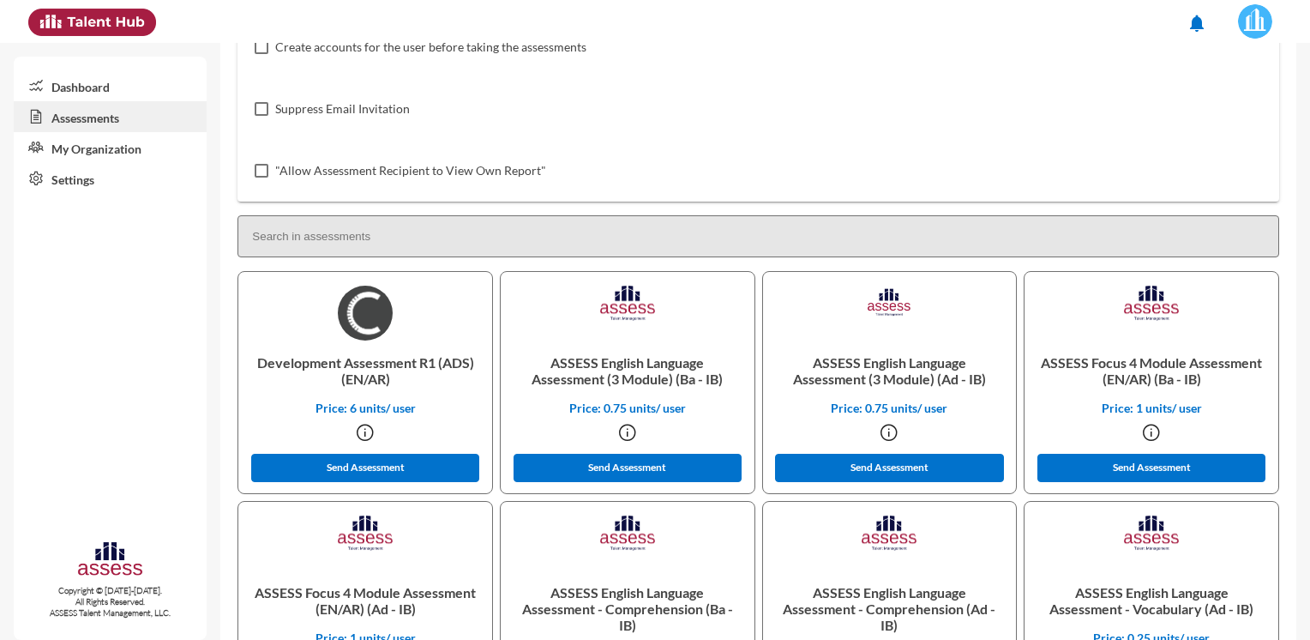
scroll to position [429, 0]
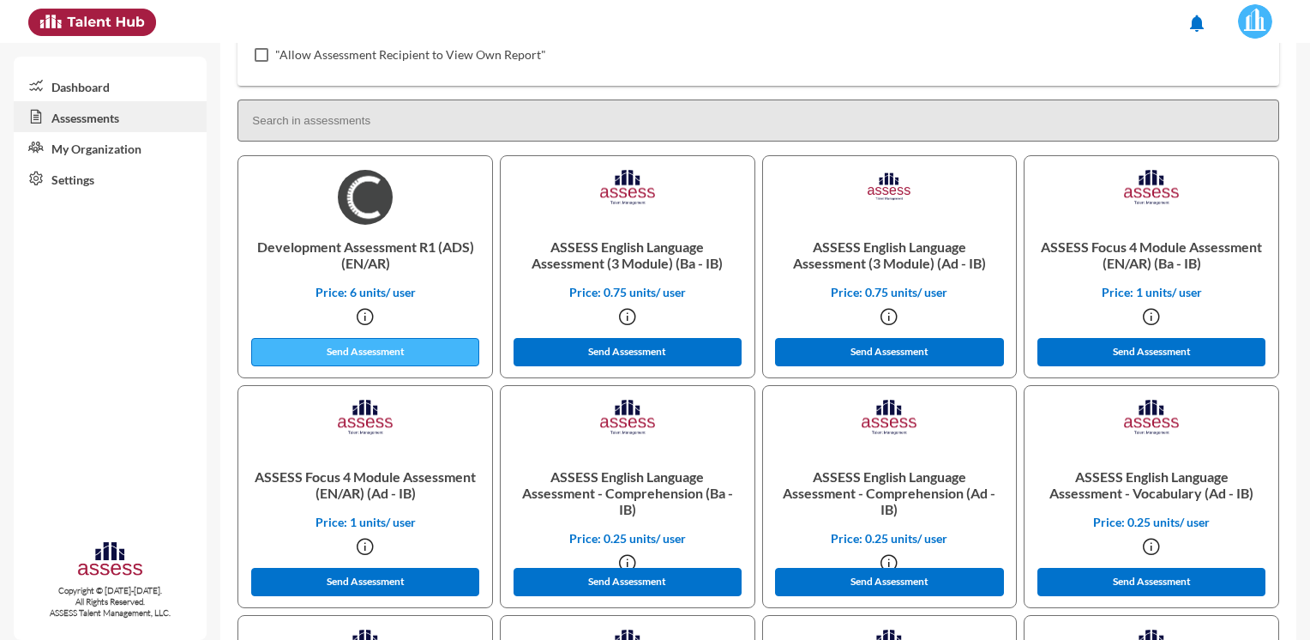
click at [338, 358] on button "Send Assessment" at bounding box center [365, 352] width 228 height 28
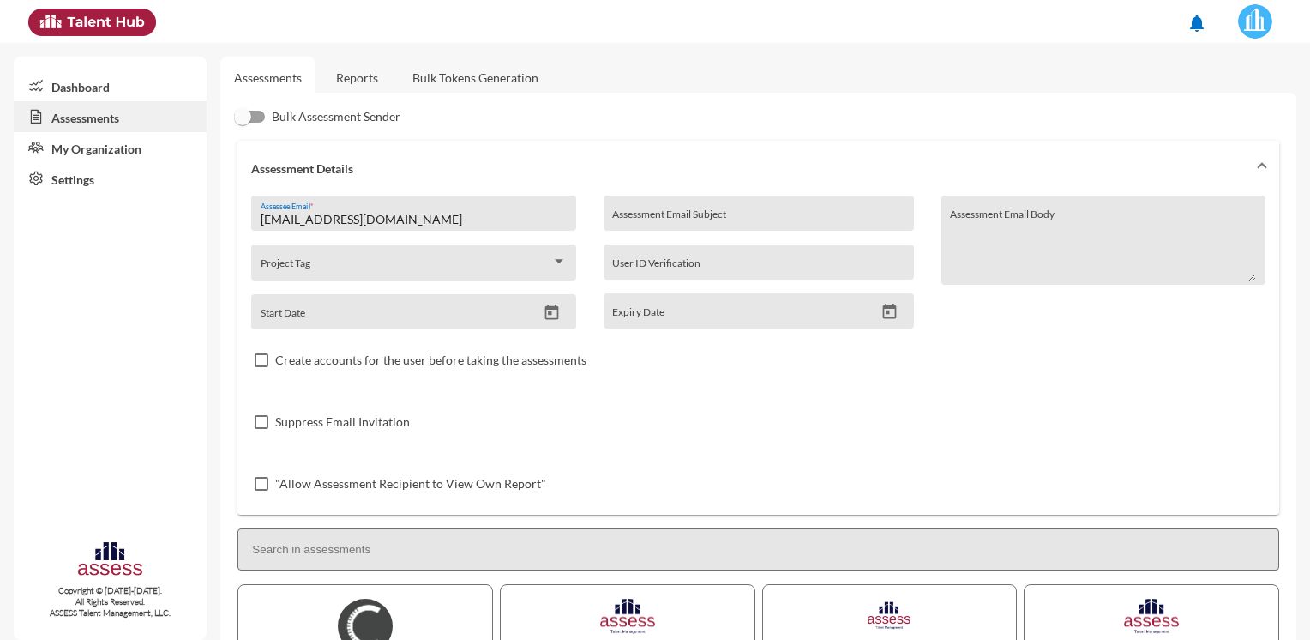
drag, startPoint x: 415, startPoint y: 223, endPoint x: 216, endPoint y: 224, distance: 198.9
click at [216, 224] on mat-sidenav-container "Dashboard Assessments My Organization Settings Copyright © [DATE]-[DATE]. All R…" at bounding box center [655, 341] width 1310 height 597
paste input "[PERSON_NAME]"
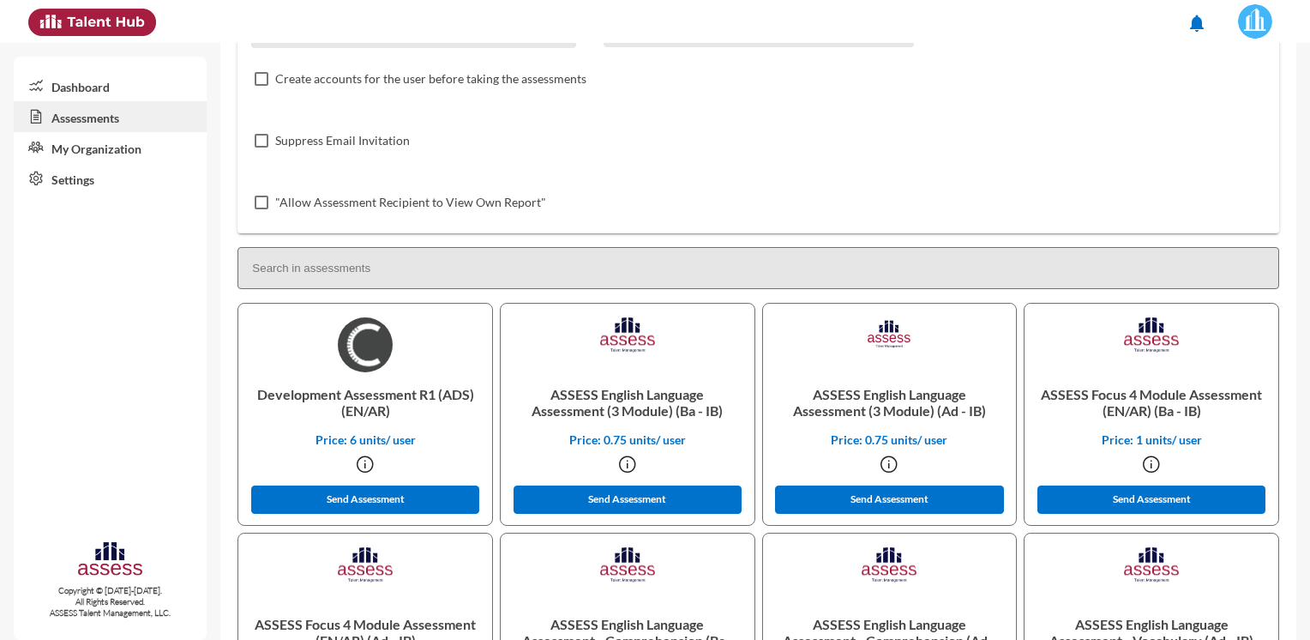
scroll to position [429, 0]
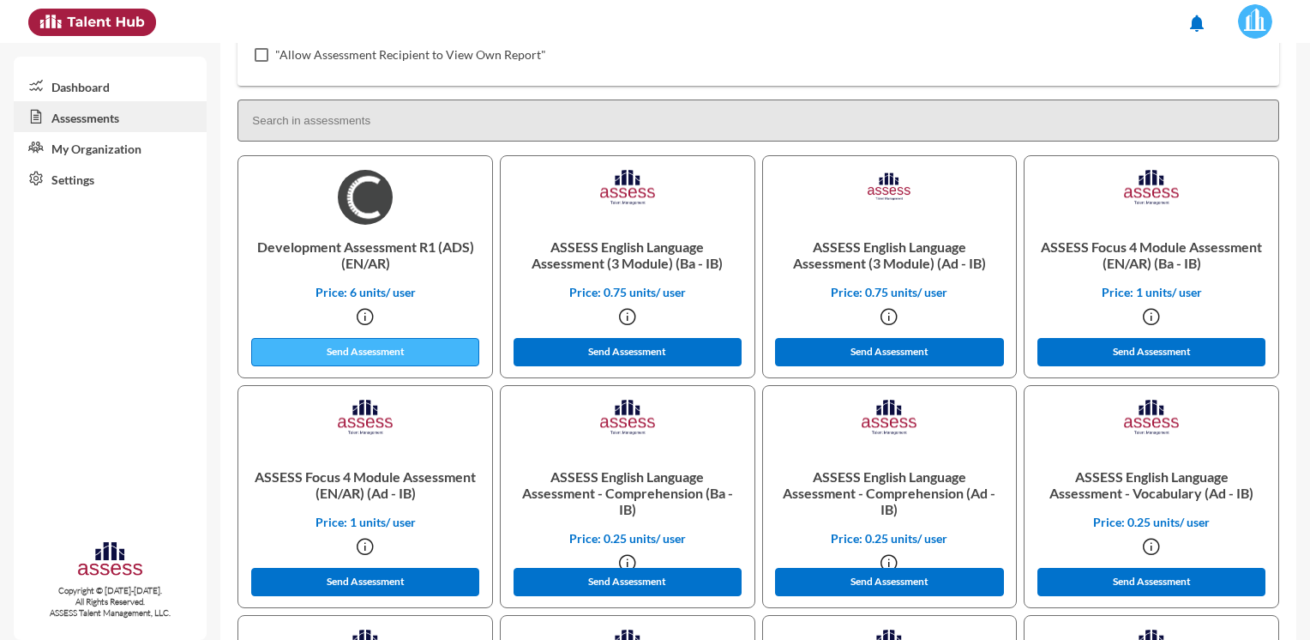
click at [328, 356] on button "Send Assessment" at bounding box center [365, 352] width 228 height 28
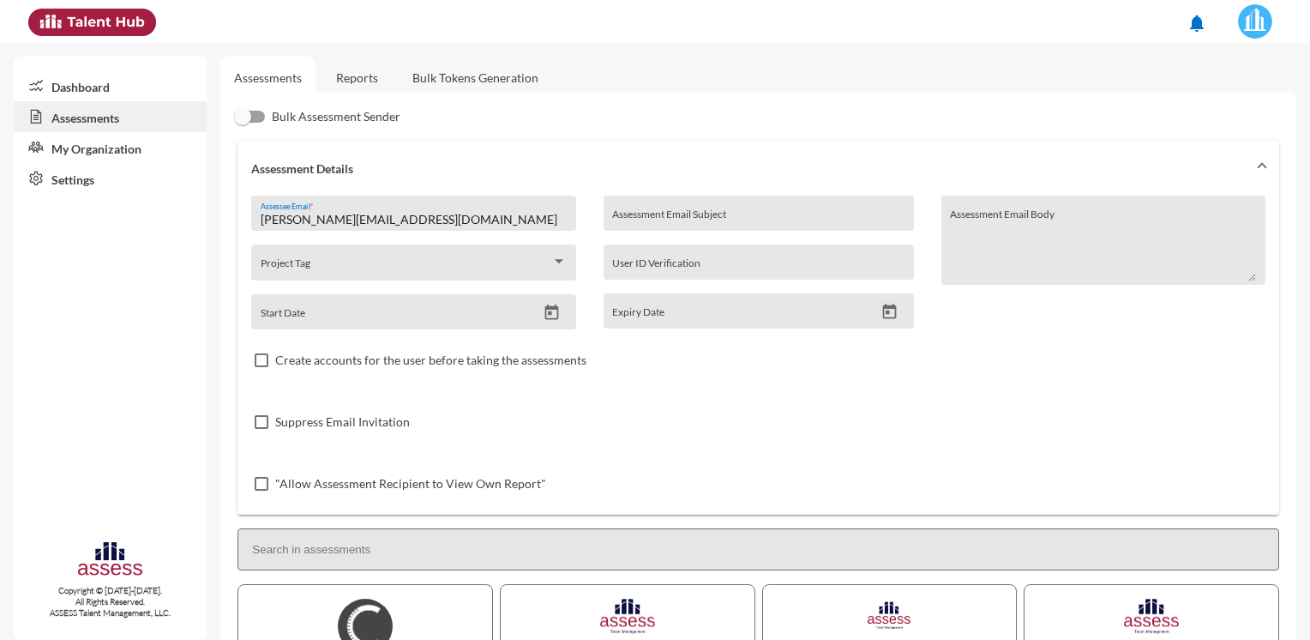
drag, startPoint x: 431, startPoint y: 221, endPoint x: 250, endPoint y: 214, distance: 181.0
click at [250, 214] on div "[PERSON_NAME][EMAIL_ADDRESS][DOMAIN_NAME] Assessee Email * Project Tag Start Da…" at bounding box center [758, 354] width 1042 height 319
paste input "[PERSON_NAME].[PERSON_NAME]"
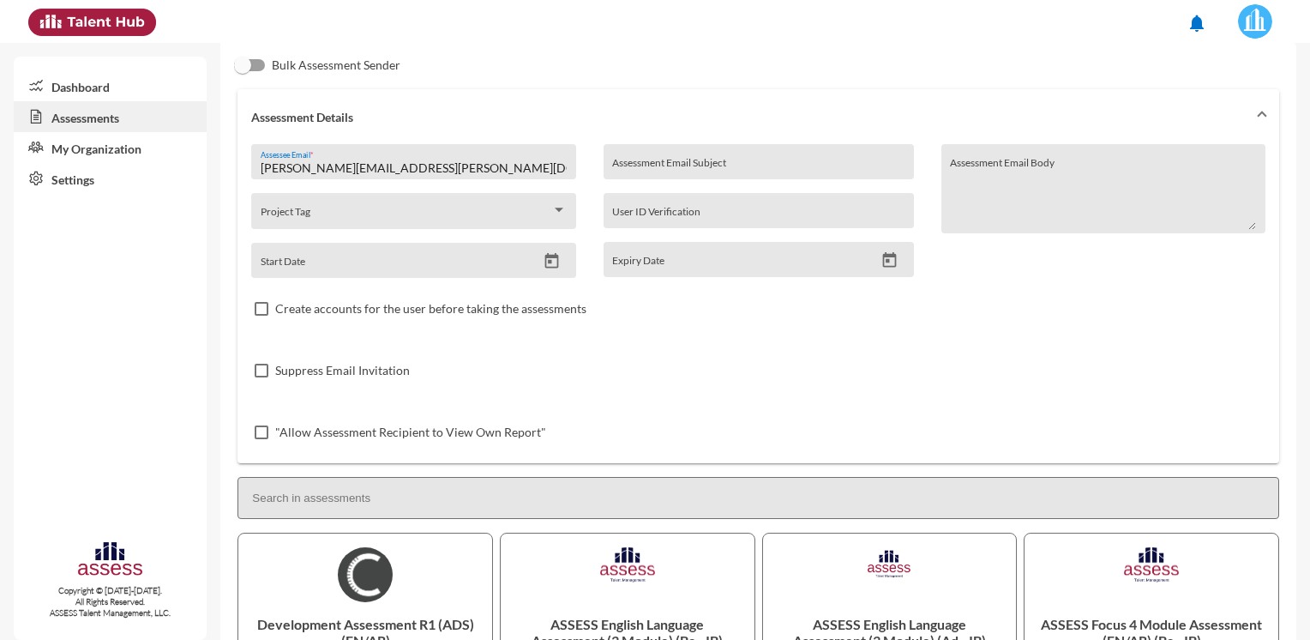
scroll to position [257, 0]
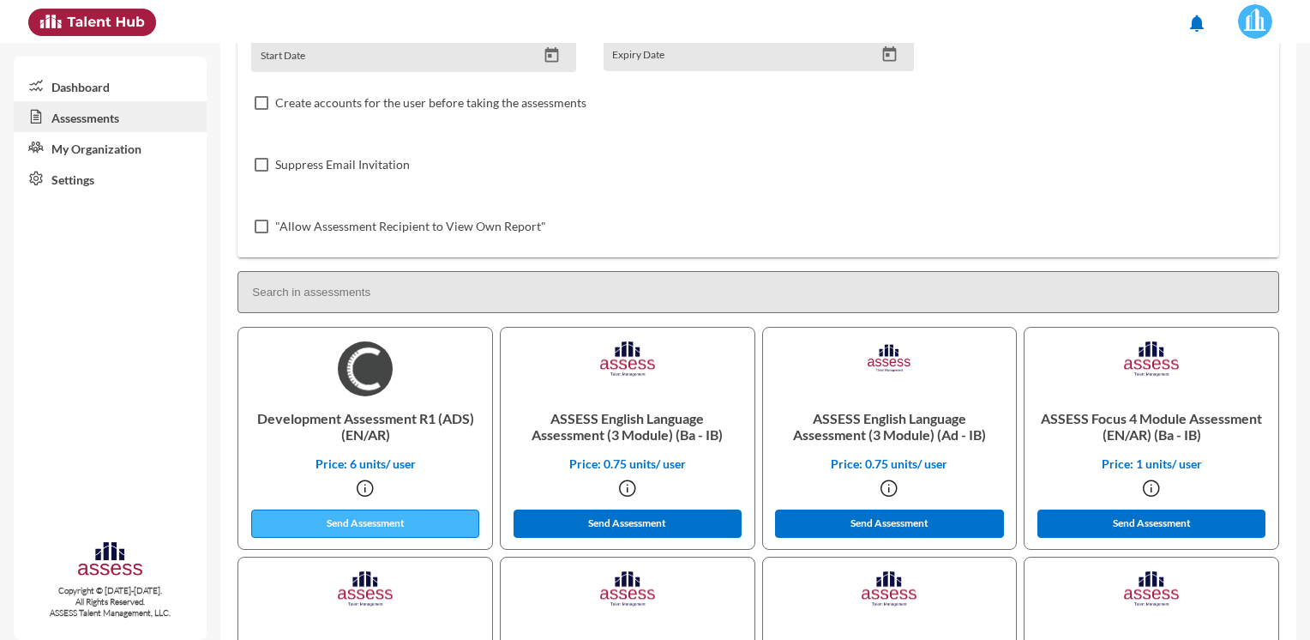
click at [344, 526] on button "Send Assessment" at bounding box center [365, 523] width 228 height 28
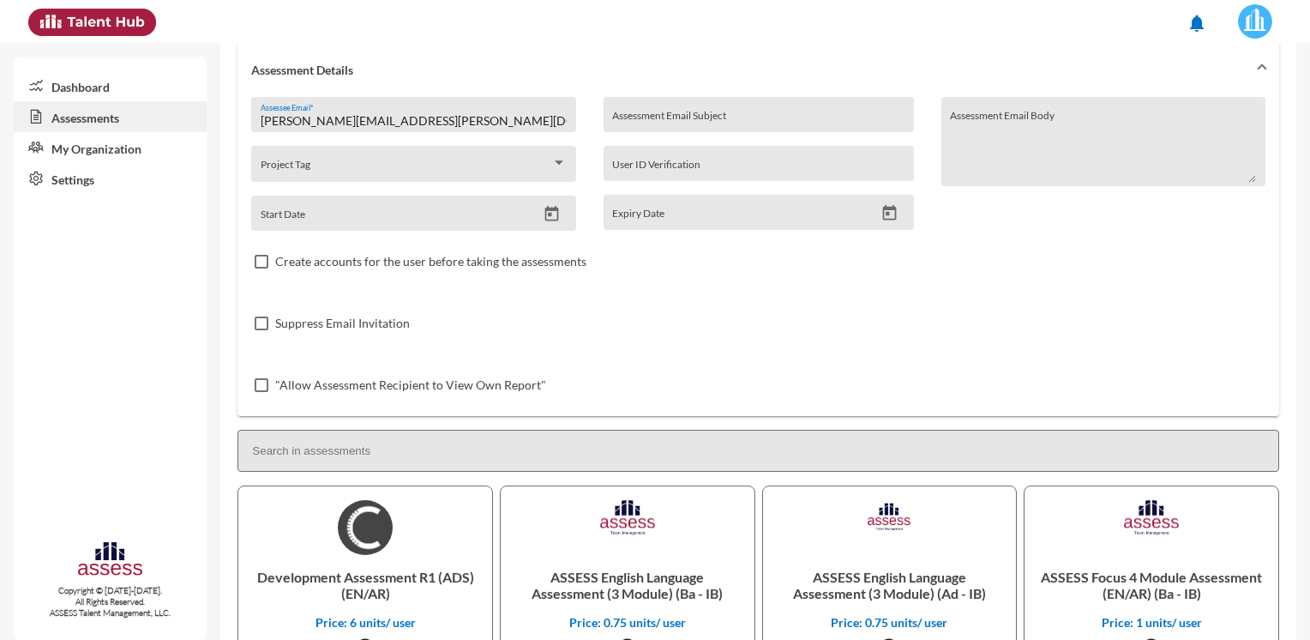
scroll to position [0, 0]
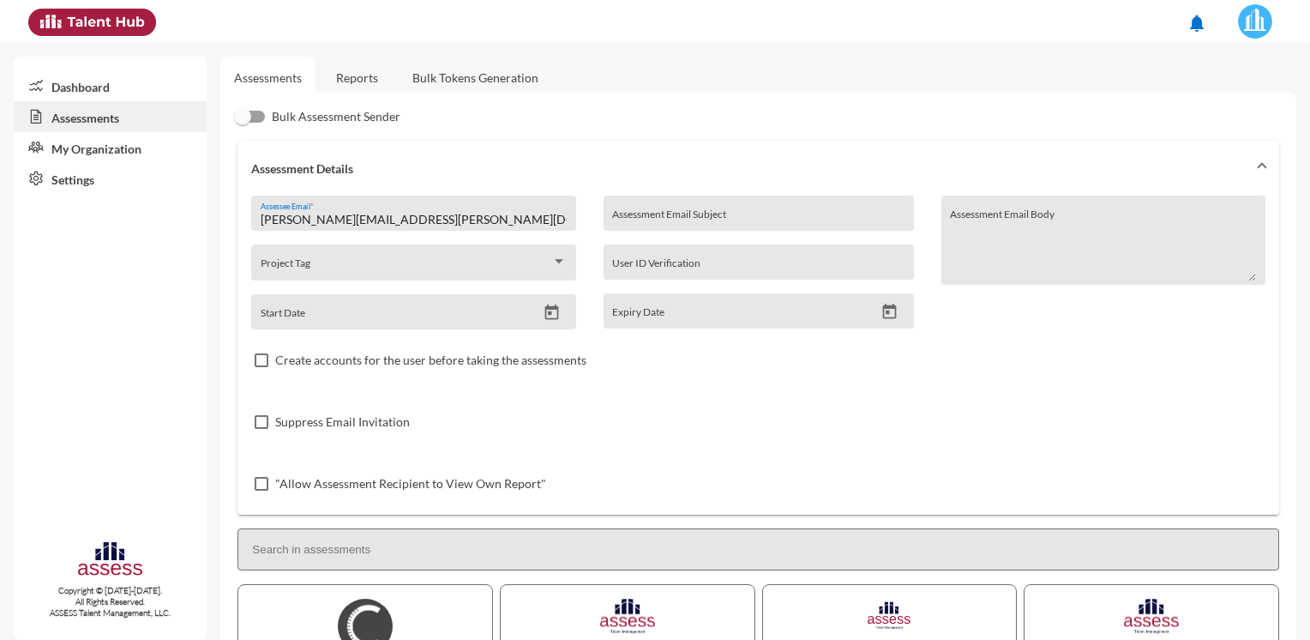
drag, startPoint x: 417, startPoint y: 215, endPoint x: 87, endPoint y: 226, distance: 330.3
click at [87, 226] on mat-sidenav-container "Dashboard Assessments My Organization Settings Copyright © [DATE]-[DATE]. All R…" at bounding box center [655, 341] width 1310 height 597
paste input "amier.wagd"
drag, startPoint x: 442, startPoint y: 220, endPoint x: 259, endPoint y: 220, distance: 183.5
click at [259, 220] on div "[EMAIL_ADDRESS][PERSON_NAME][DOMAIN_NAME] Assessee Email *" at bounding box center [413, 212] width 324 height 35
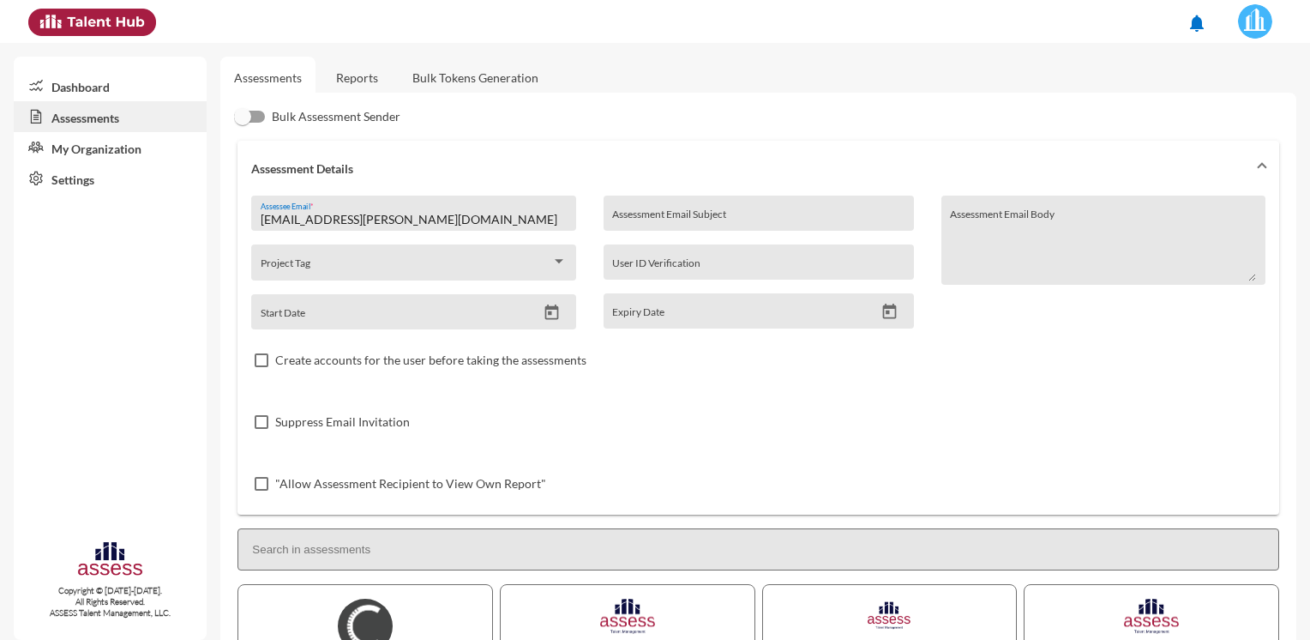
type input "[EMAIL_ADDRESS][PERSON_NAME][DOMAIN_NAME]"
click at [429, 254] on div "Project Tag" at bounding box center [414, 266] width 306 height 27
click at [448, 228] on div at bounding box center [655, 320] width 1310 height 640
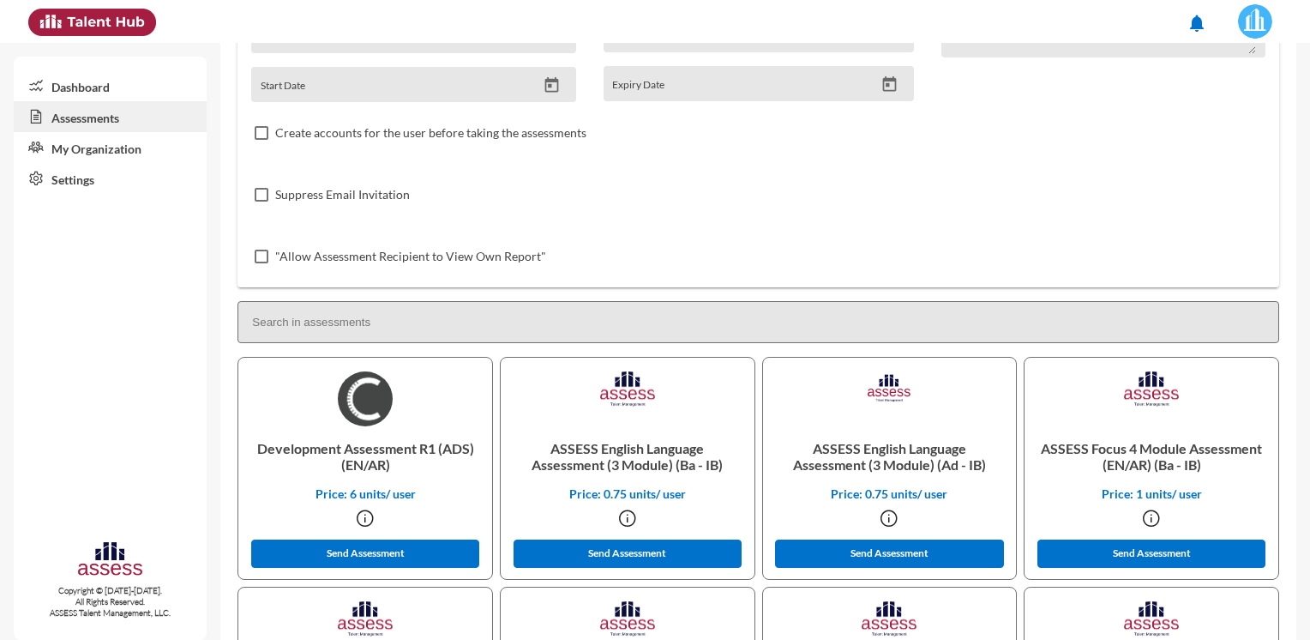
scroll to position [257, 0]
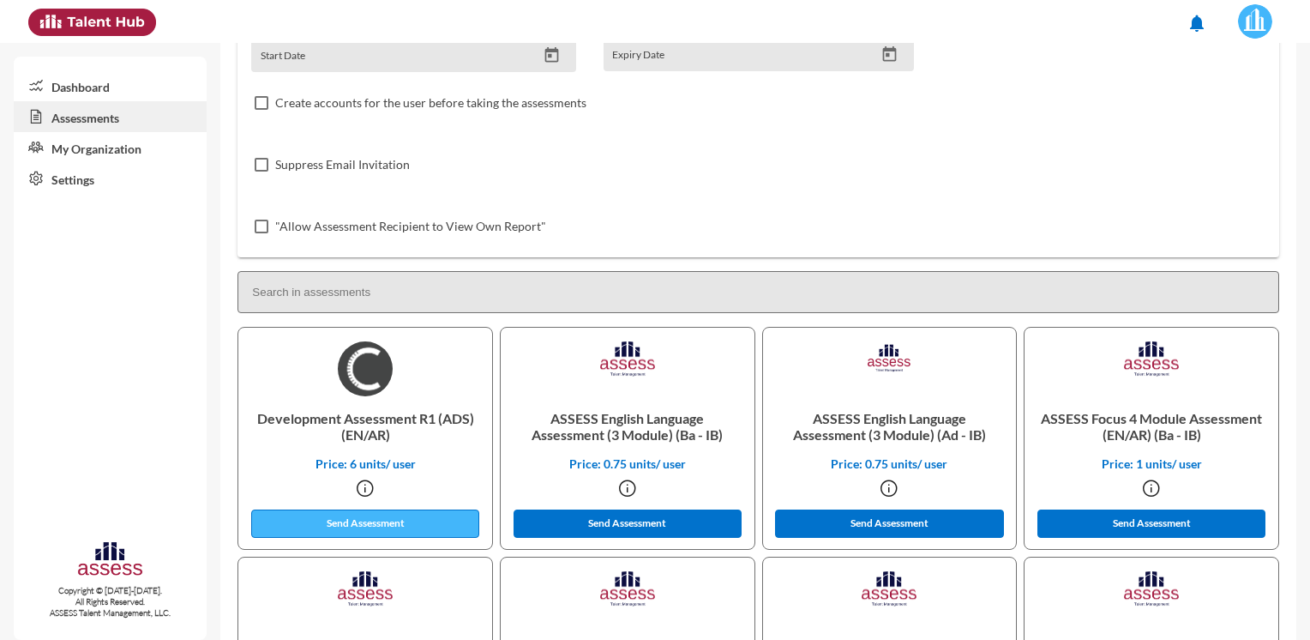
click at [370, 520] on button "Send Assessment" at bounding box center [365, 523] width 228 height 28
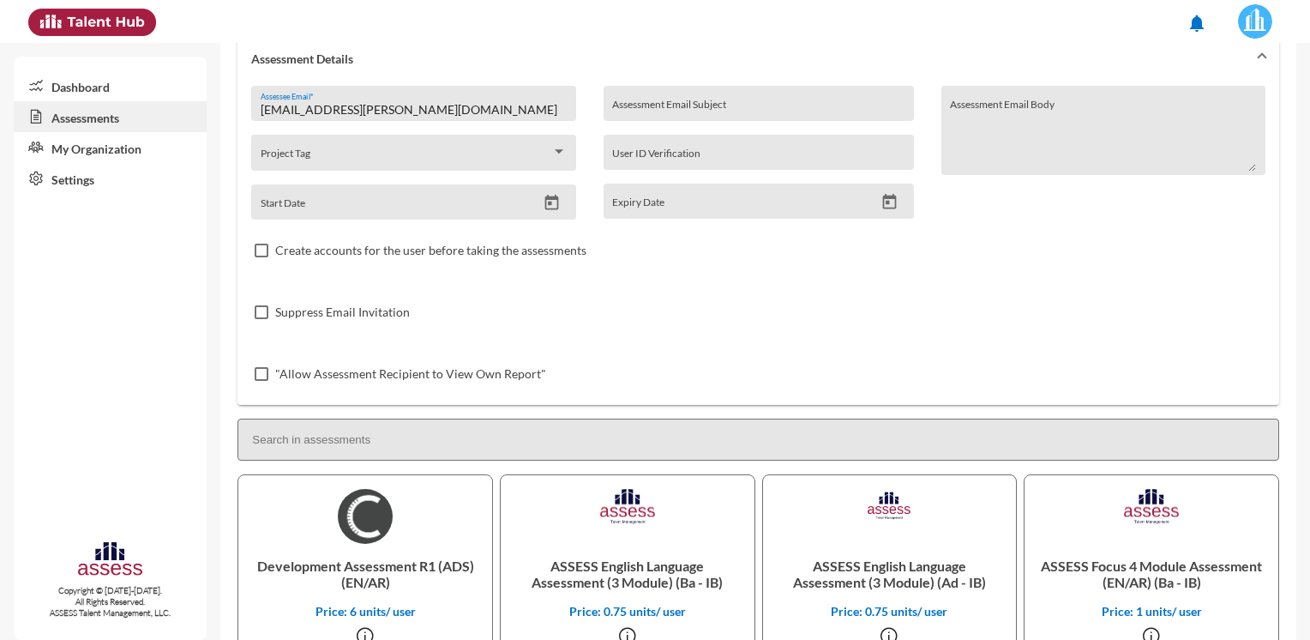
scroll to position [0, 0]
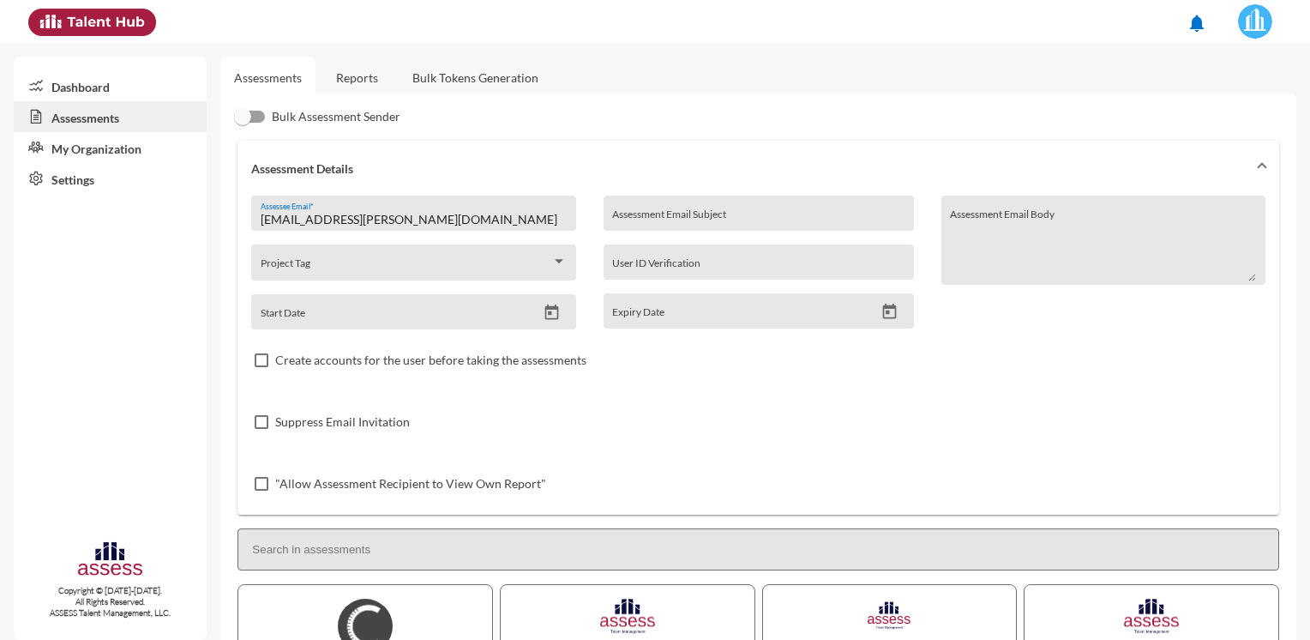
click at [364, 69] on link "Reports" at bounding box center [356, 78] width 69 height 42
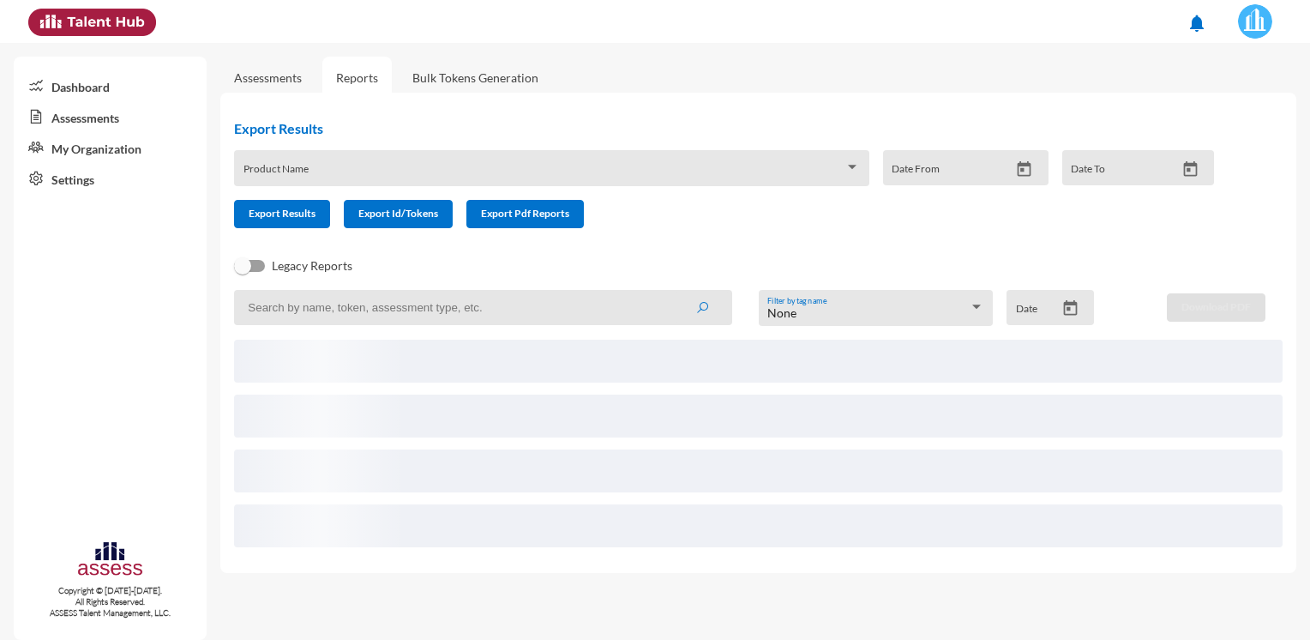
click at [352, 314] on input at bounding box center [483, 307] width 498 height 35
paste input "[EMAIL_ADDRESS][PERSON_NAME][DOMAIN_NAME]"
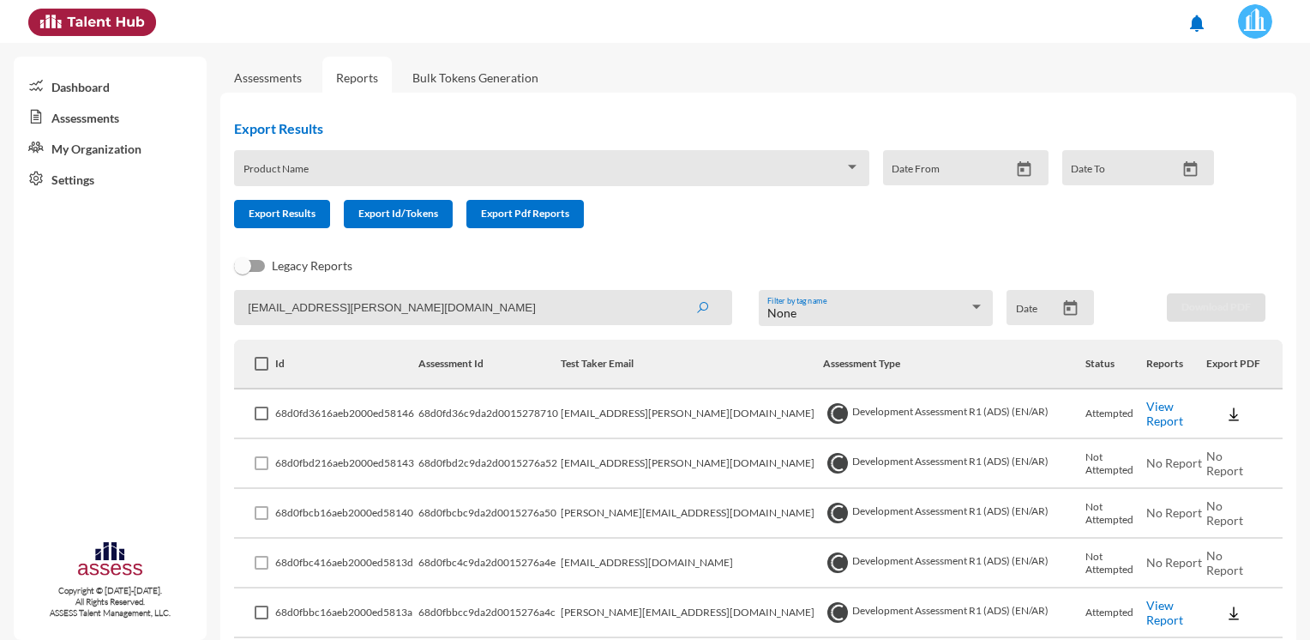
type input "[EMAIL_ADDRESS][PERSON_NAME][DOMAIN_NAME]"
click at [675, 292] on button "submit" at bounding box center [702, 307] width 55 height 31
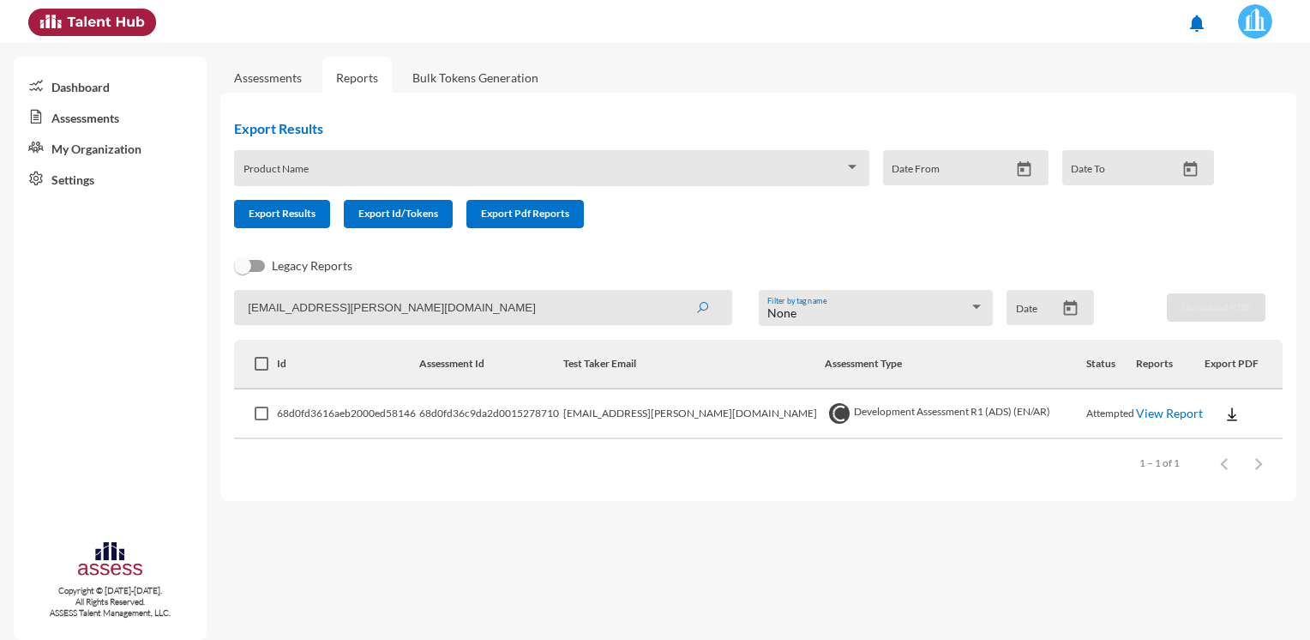
click at [842, 514] on mat-sidenav-content "Assessments Reports Bulk Tokens Generation Export Results Product Name Date Fro…" at bounding box center [765, 341] width 1090 height 597
drag, startPoint x: 989, startPoint y: 502, endPoint x: 950, endPoint y: 499, distance: 38.7
click at [989, 502] on mat-sidenav-content "Assessments Reports Bulk Tokens Generation Export Results Product Name Date Fro…" at bounding box center [765, 341] width 1090 height 597
click at [1223, 414] on img at bounding box center [1231, 414] width 17 height 17
click at [902, 546] on div at bounding box center [655, 320] width 1310 height 640
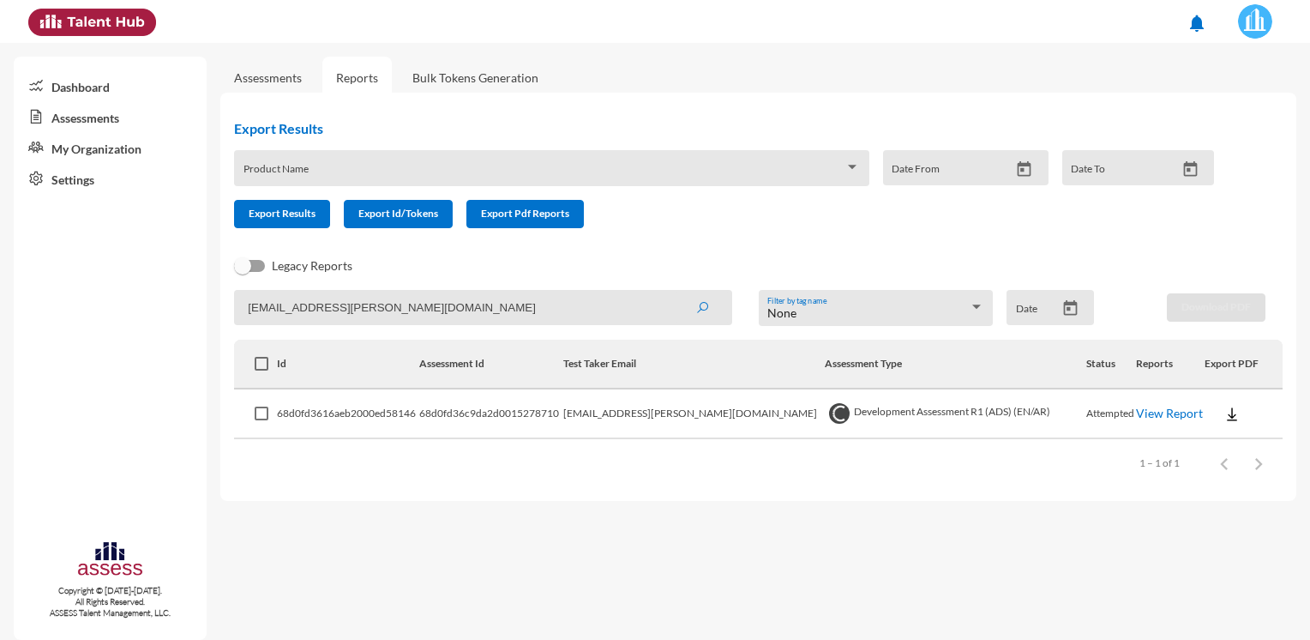
click at [1223, 422] on img at bounding box center [1231, 414] width 17 height 17
click at [1211, 444] on button "OCM / EN" at bounding box center [1250, 445] width 119 height 33
